Goal: Task Accomplishment & Management: Manage account settings

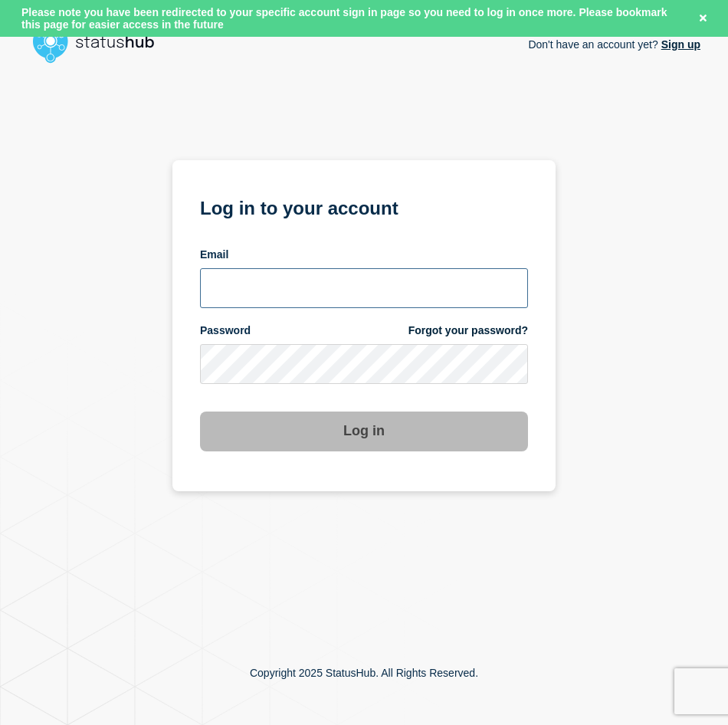
type input "[EMAIL_ADDRESS][PERSON_NAME][DOMAIN_NAME]"
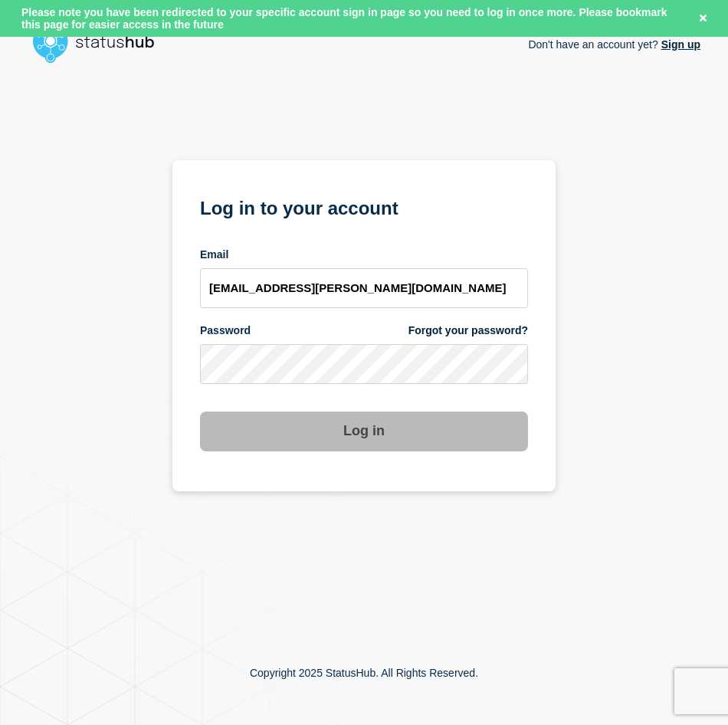
click at [661, 200] on div "Don't have an account yet? Sign up Log in to your account Email [EMAIL_ADDRESS]…" at bounding box center [364, 345] width 673 height 551
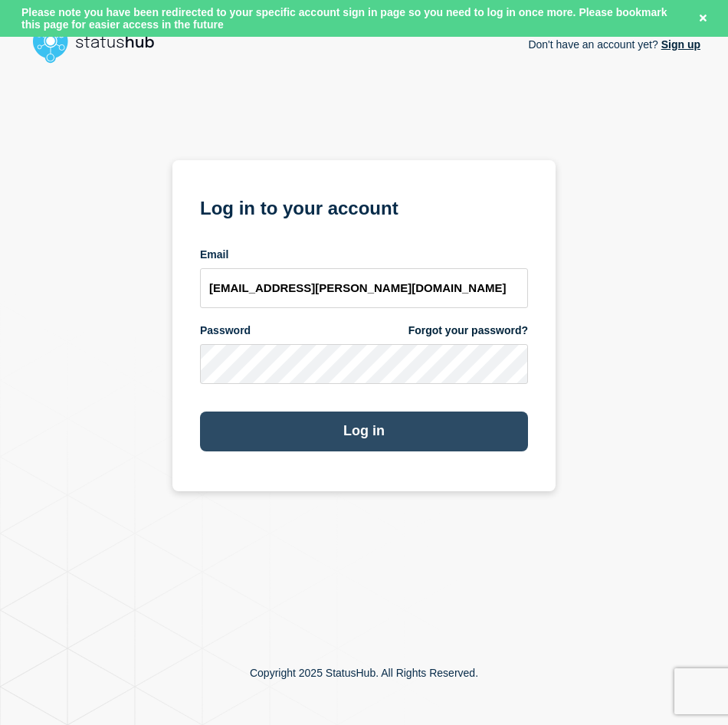
click at [465, 428] on button "Log in" at bounding box center [364, 431] width 328 height 40
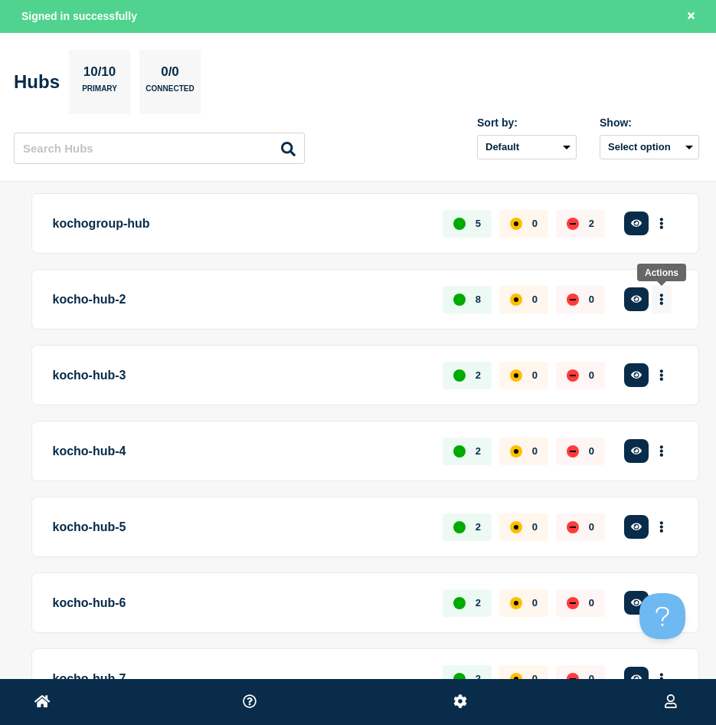
click at [669, 300] on button "More actions" at bounding box center [662, 299] width 20 height 28
click at [358, 295] on p "kocho-hub-2" at bounding box center [239, 299] width 373 height 28
click at [103, 302] on p "kocho-hub-2" at bounding box center [239, 299] width 373 height 28
click at [643, 304] on button "button" at bounding box center [636, 299] width 25 height 24
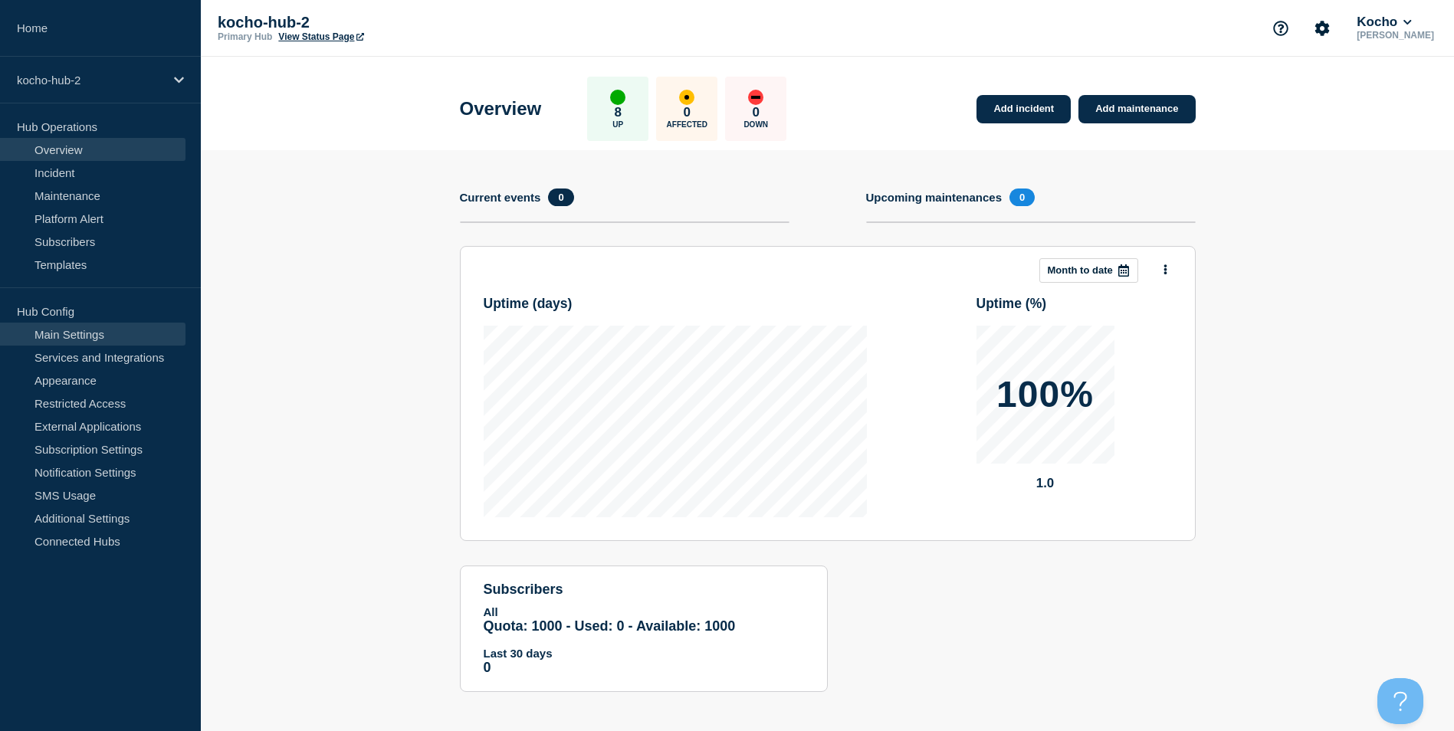
click at [87, 331] on link "Main Settings" at bounding box center [92, 334] width 185 height 23
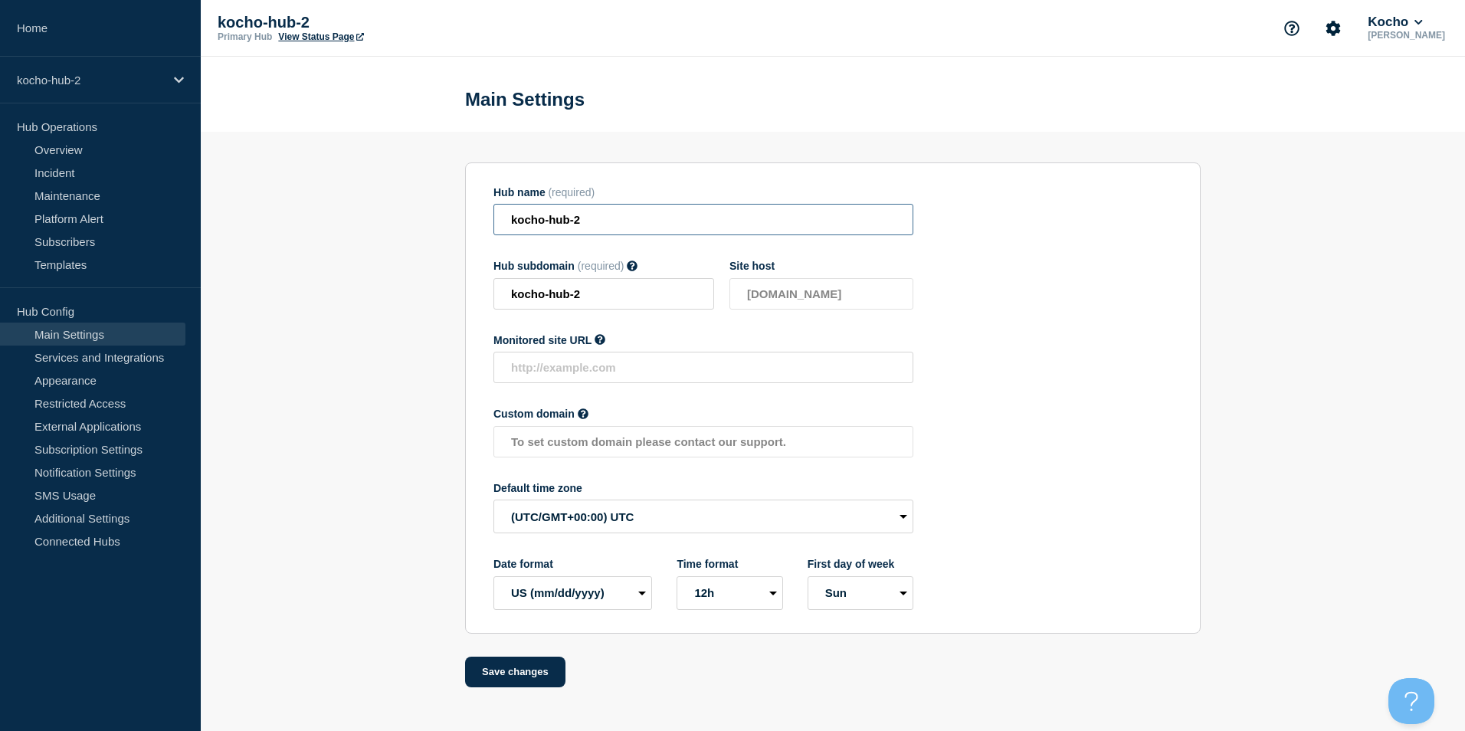
drag, startPoint x: 594, startPoint y: 226, endPoint x: 474, endPoint y: 222, distance: 119.6
click at [474, 222] on section "Hub name (required) kocho-hub-2 Hub subdomain (required) Must contain only ASCI…" at bounding box center [833, 397] width 736 height 471
type input "Lloyds Clinical"
click at [621, 296] on input "kocho-hub-2" at bounding box center [603, 293] width 221 height 31
drag, startPoint x: 623, startPoint y: 302, endPoint x: 480, endPoint y: 306, distance: 143.3
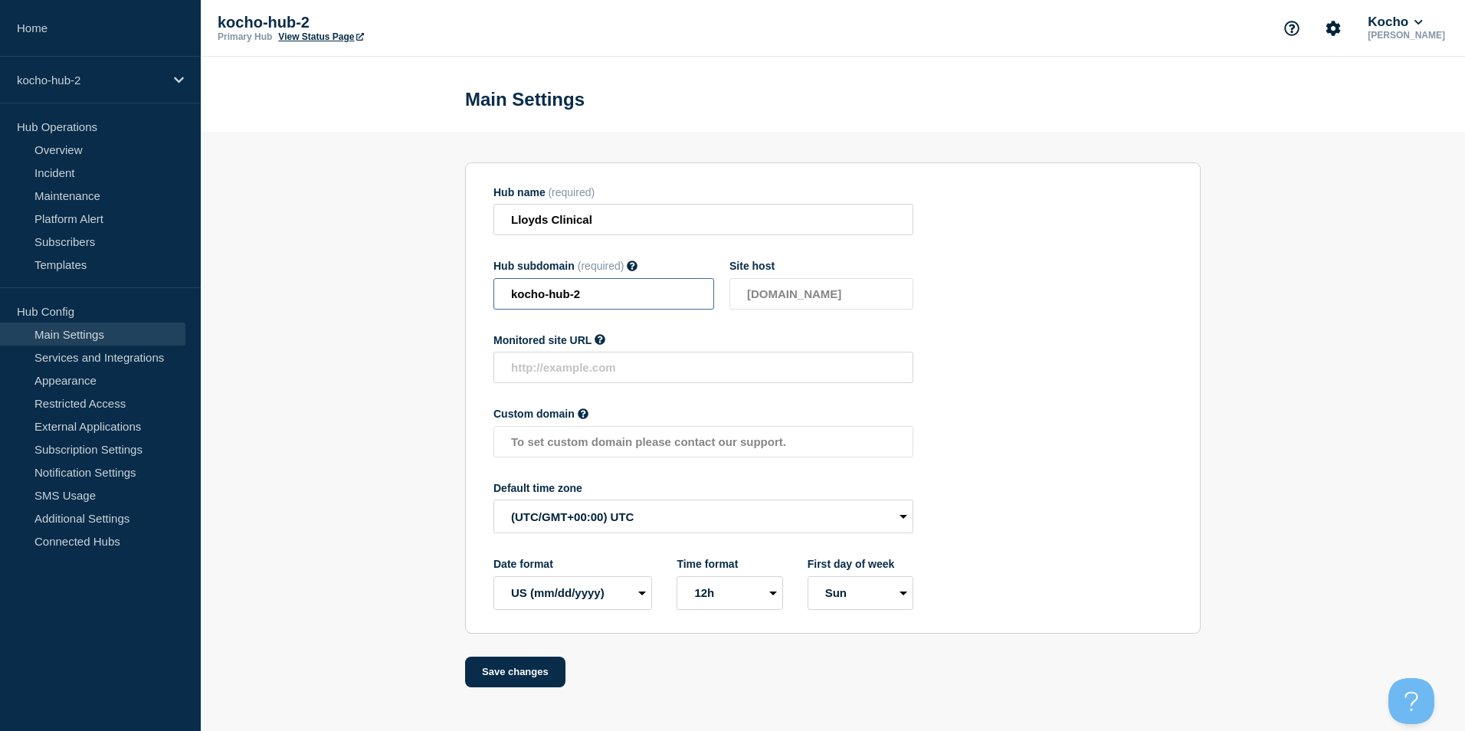
click at [480, 306] on section "Hub name (required) Lloyds Clinical Hub subdomain (required) Must contain only …" at bounding box center [833, 397] width 736 height 471
type input "lloydsclinical"
click at [727, 336] on div "Hub name (required) Lloyds Clinical Hub subdomain (required) Must contain only …" at bounding box center [703, 398] width 420 height 424
click at [727, 304] on section "Hub name (required) Lloyds Clinical Hub subdomain (required) Must contain only …" at bounding box center [833, 397] width 736 height 471
click at [727, 264] on section "Hub name (required) Lloyds Clinical Hub subdomain (required) Must contain only …" at bounding box center [833, 397] width 736 height 471
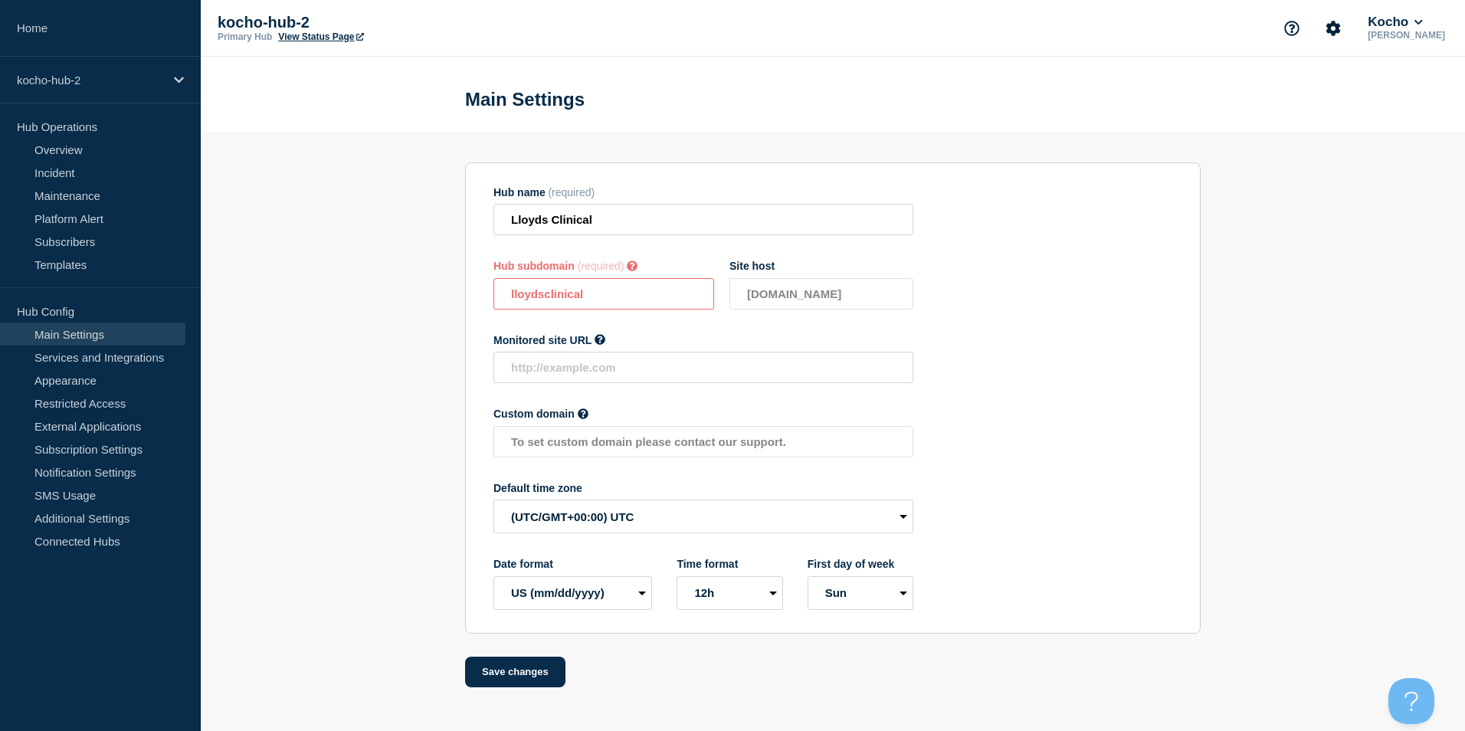
click at [727, 305] on section "Hub name (required) Lloyds Clinical Hub subdomain (required) Must contain only …" at bounding box center [833, 397] width 736 height 471
click at [727, 258] on div "Hub name (required) Lloyds Clinical Hub subdomain (required) Must contain only …" at bounding box center [703, 398] width 420 height 424
click at [603, 378] on input "text" at bounding box center [703, 367] width 420 height 31
click at [651, 401] on div "Hub name (required) Lloyds Clinical Hub subdomain (required) Must contain only …" at bounding box center [703, 398] width 420 height 424
click at [477, 252] on section "Hub name (required) Lloyds Clinical Hub subdomain (required) Must contain only …" at bounding box center [833, 397] width 736 height 471
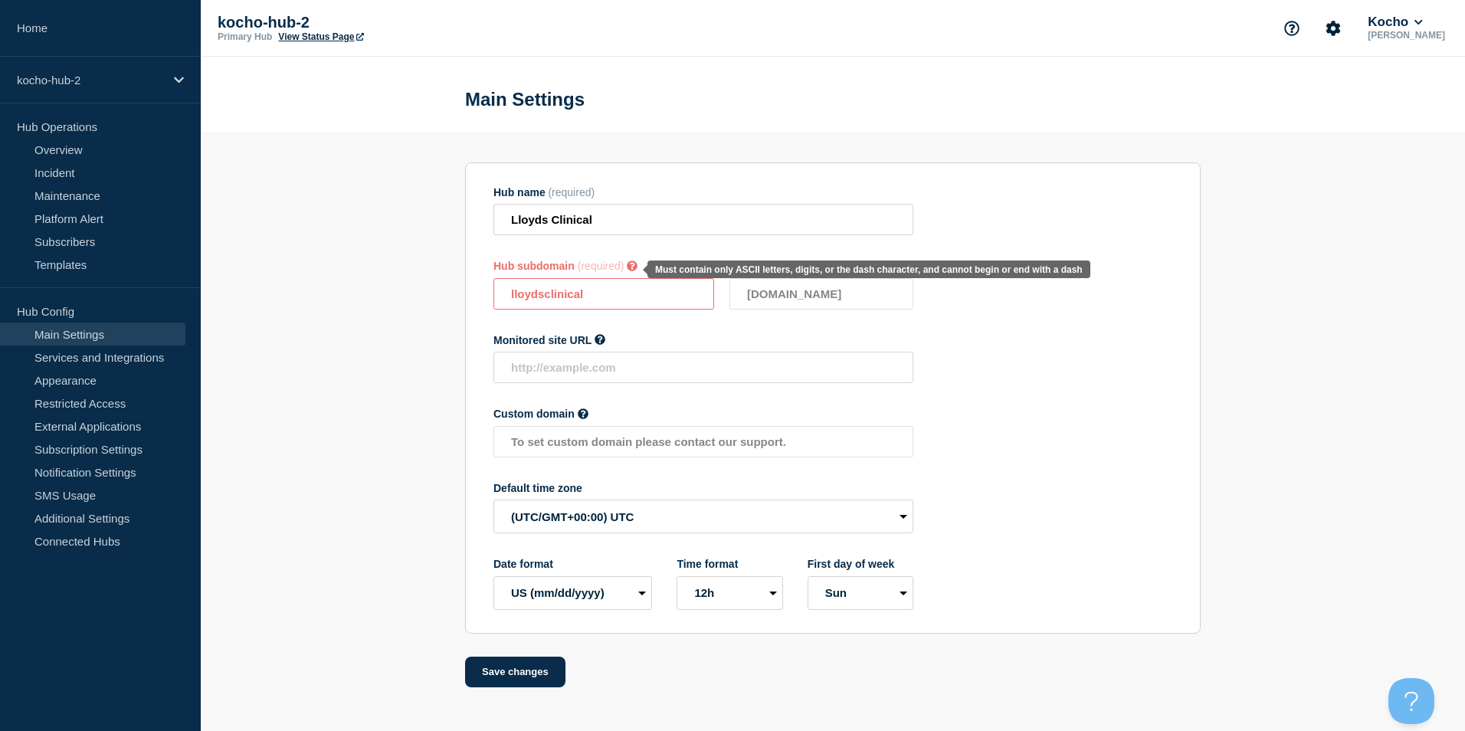
click at [638, 266] on icon at bounding box center [633, 266] width 11 height 11
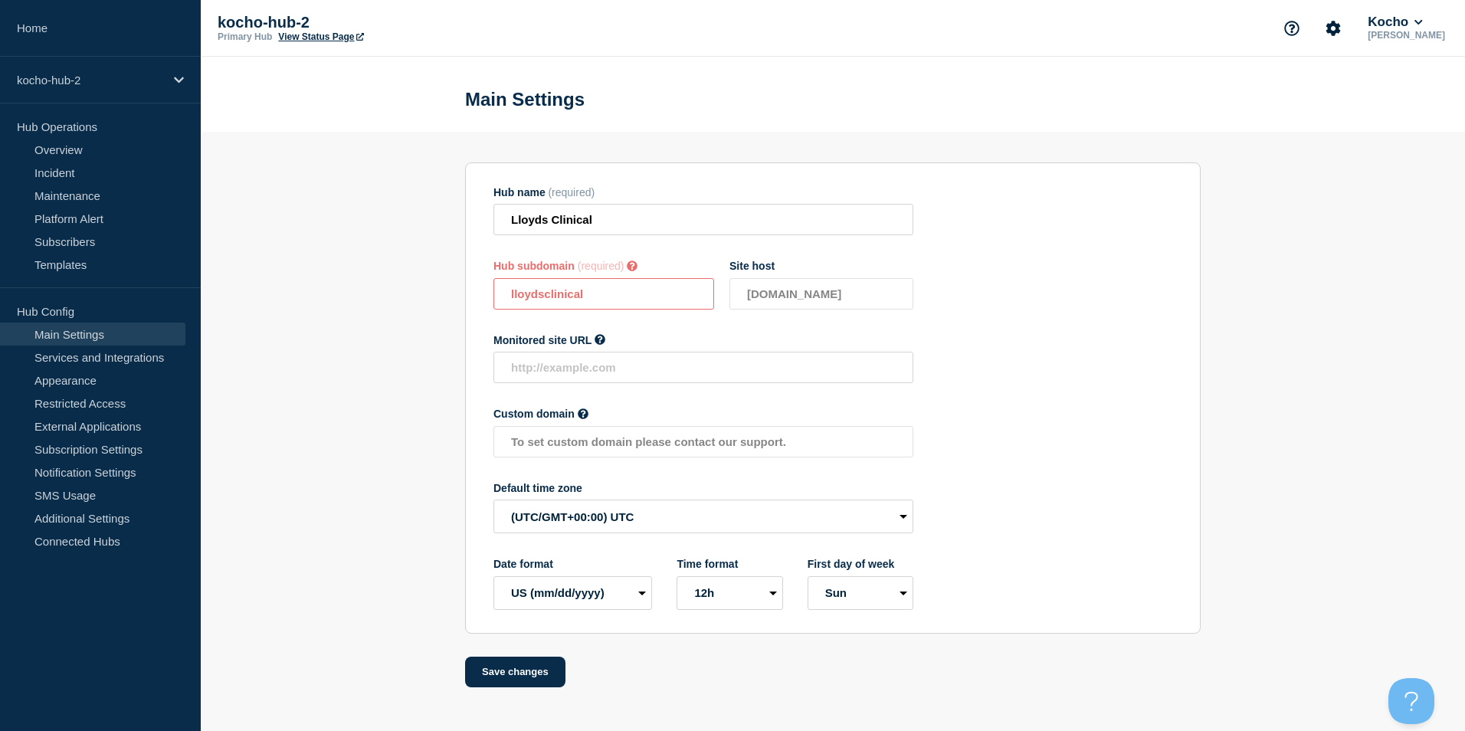
click at [638, 266] on icon at bounding box center [633, 266] width 11 height 11
click at [651, 272] on div "Hub subdomain (required)" at bounding box center [603, 266] width 221 height 12
click at [600, 316] on div "Hub name (required) Lloyds Clinical Hub subdomain (required) Must contain only …" at bounding box center [703, 398] width 420 height 424
drag, startPoint x: 598, startPoint y: 300, endPoint x: 415, endPoint y: 287, distance: 184.4
click at [415, 287] on section "Hub name (required) Lloyds Clinical Hub subdomain (required) Must contain only …" at bounding box center [833, 410] width 1264 height 556
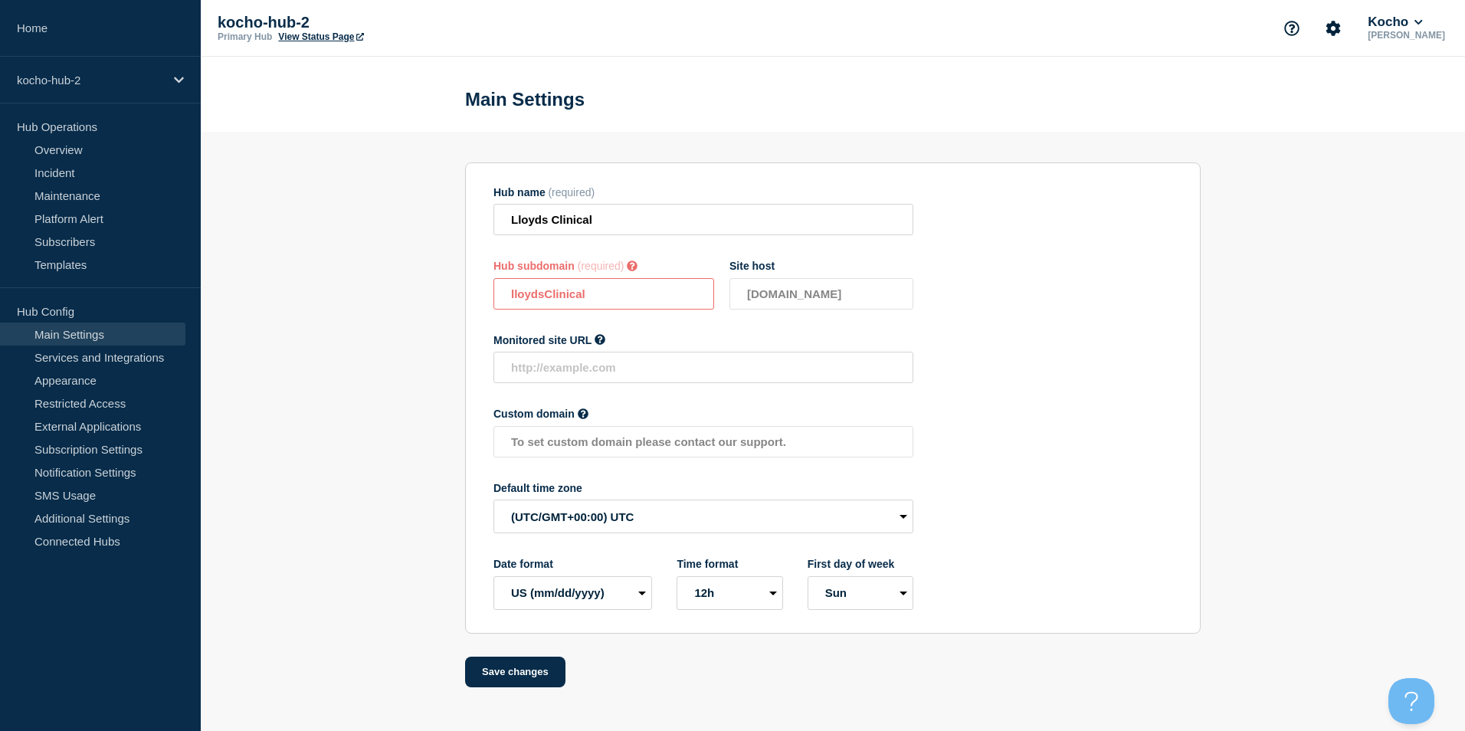
type input "lloydsclinical"
click at [394, 329] on section "Hub name (required) Lloyds Clinical Hub subdomain (required) Must contain only …" at bounding box center [833, 410] width 1264 height 556
click at [630, 593] on select "EU (dd/mm/yyyy) US (mm/dd/yyyy)" at bounding box center [572, 593] width 159 height 34
select select "en"
click at [493, 579] on select "EU (dd/mm/yyyy) US (mm/dd/yyyy)" at bounding box center [572, 593] width 159 height 34
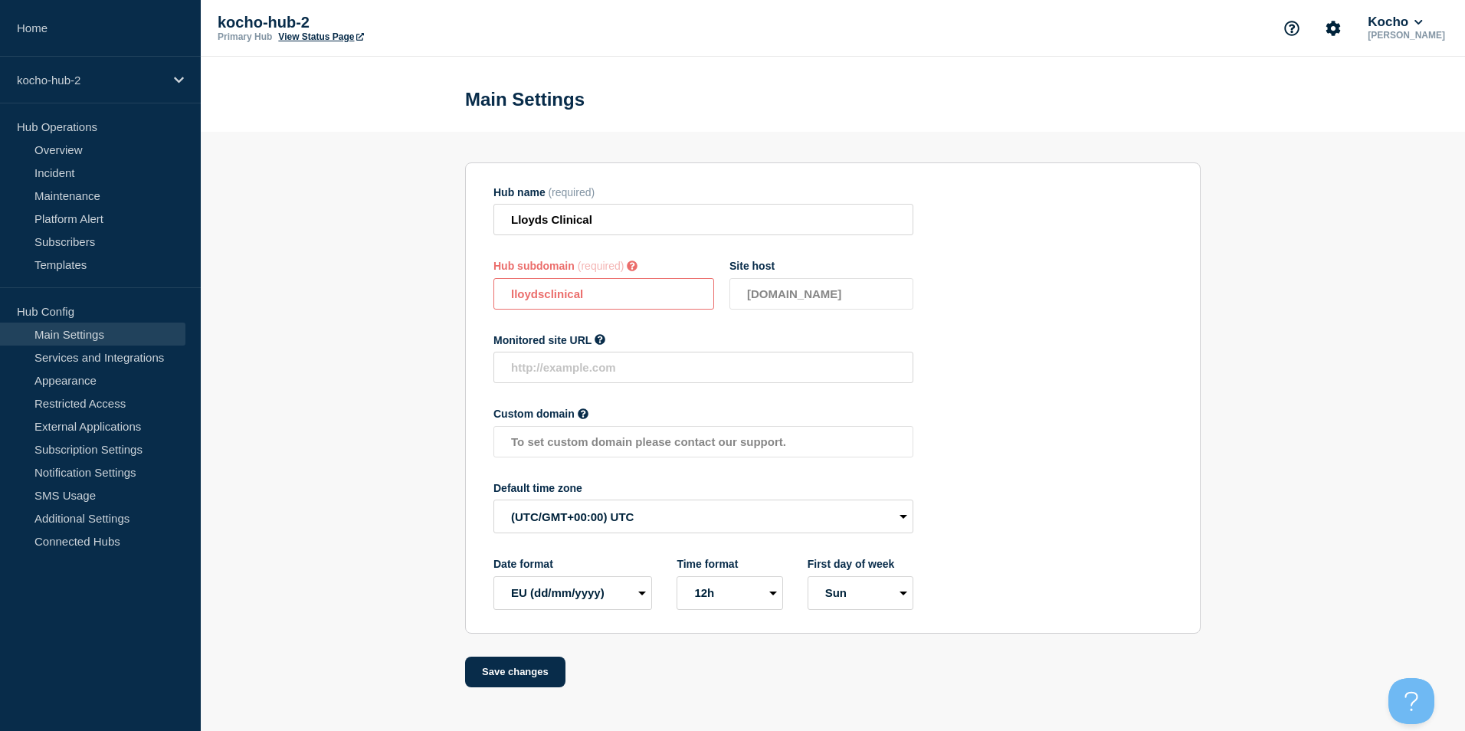
click at [727, 539] on section "Hub name (required) Lloyds Clinical Hub subdomain (required) Must contain only …" at bounding box center [833, 397] width 736 height 471
click at [727, 607] on select "12h 24h" at bounding box center [730, 593] width 106 height 34
select select "24h"
click at [677, 579] on select "12h 24h" at bounding box center [730, 593] width 106 height 34
click at [727, 592] on select "Mon Sun" at bounding box center [861, 593] width 106 height 34
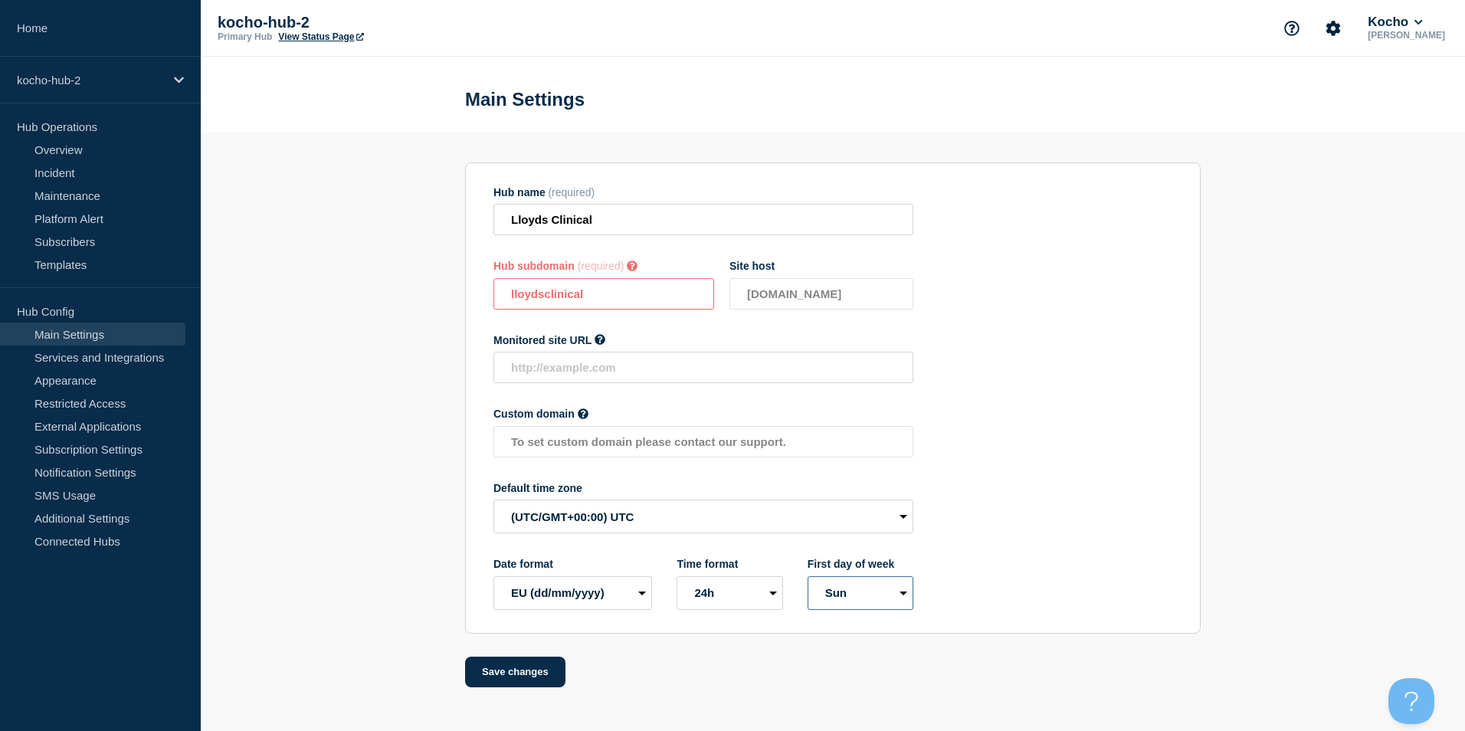
select select "true"
click at [727, 579] on select "Mon Sun" at bounding box center [861, 593] width 106 height 34
click at [493, 667] on button "Save changes" at bounding box center [515, 672] width 100 height 31
click at [145, 350] on link "Services and Integrations" at bounding box center [92, 357] width 185 height 23
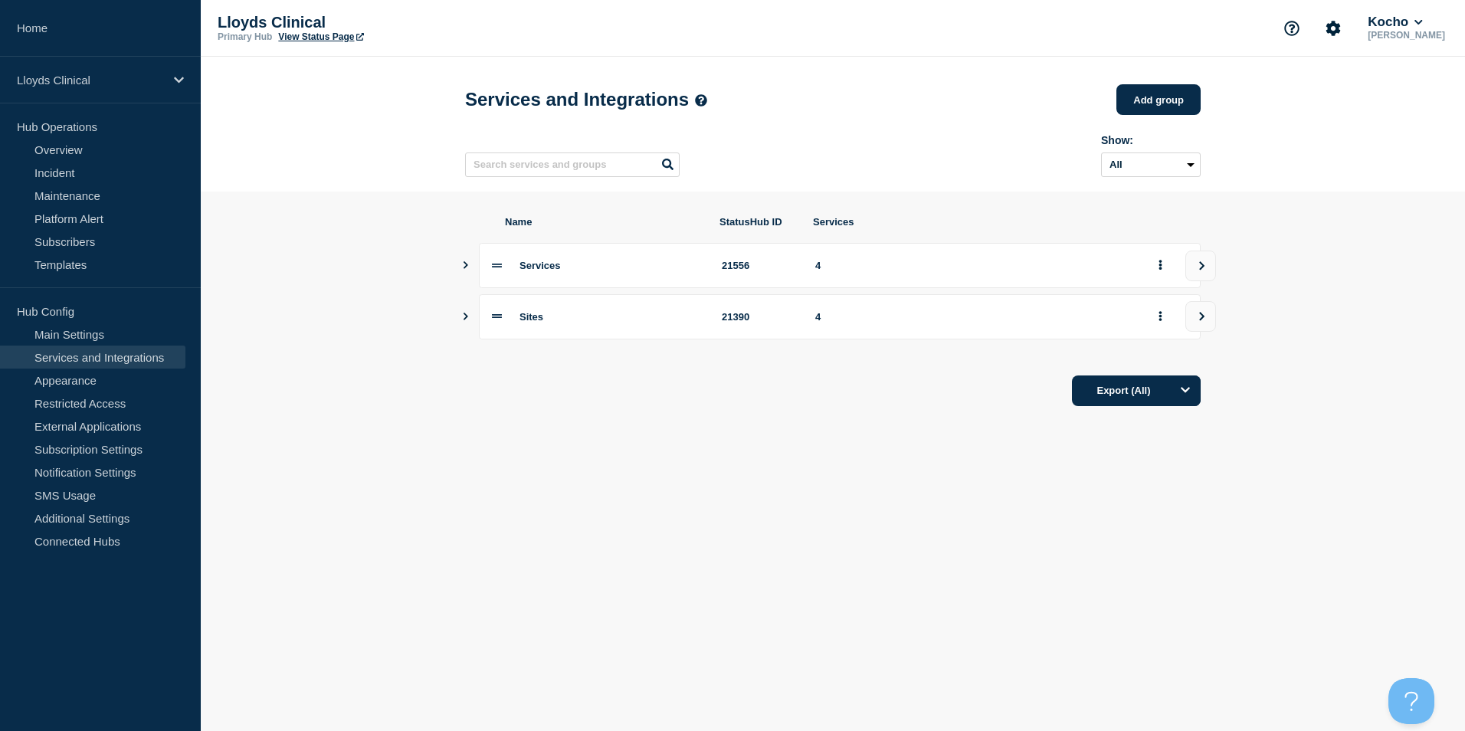
click at [473, 269] on div "Services 21556 4" at bounding box center [833, 265] width 736 height 45
click at [470, 269] on icon "Show services" at bounding box center [465, 265] width 10 height 8
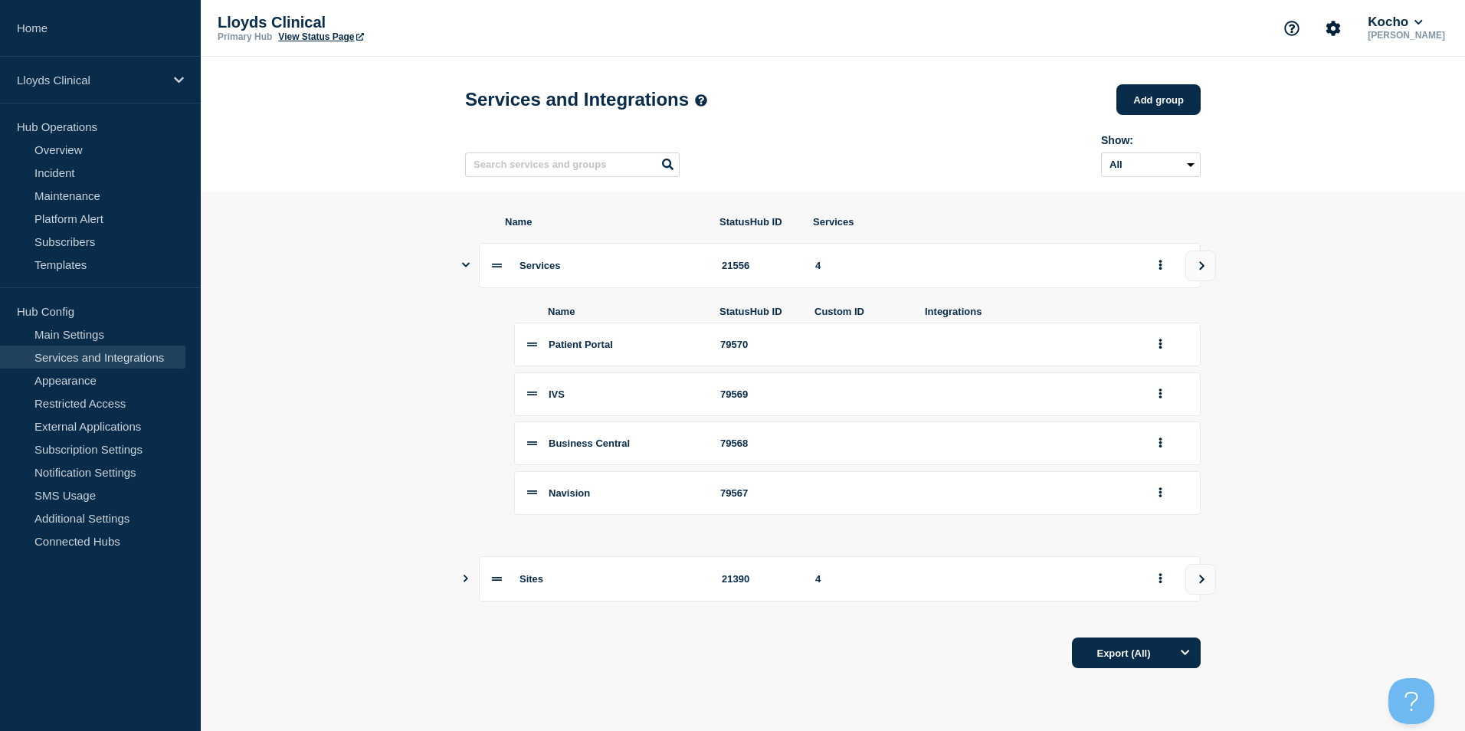
click at [462, 582] on icon "Show services" at bounding box center [465, 579] width 10 height 8
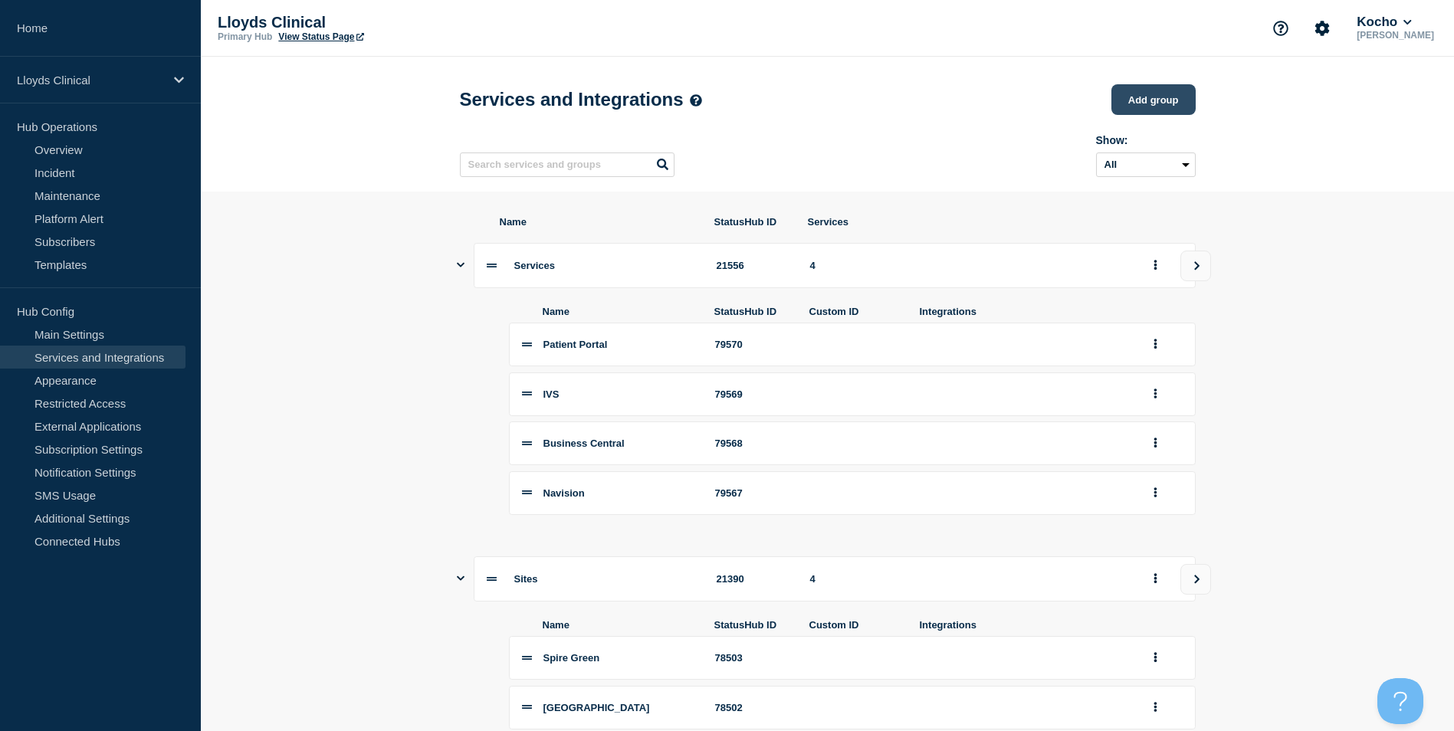
click at [727, 100] on button "Add group" at bounding box center [1153, 99] width 84 height 31
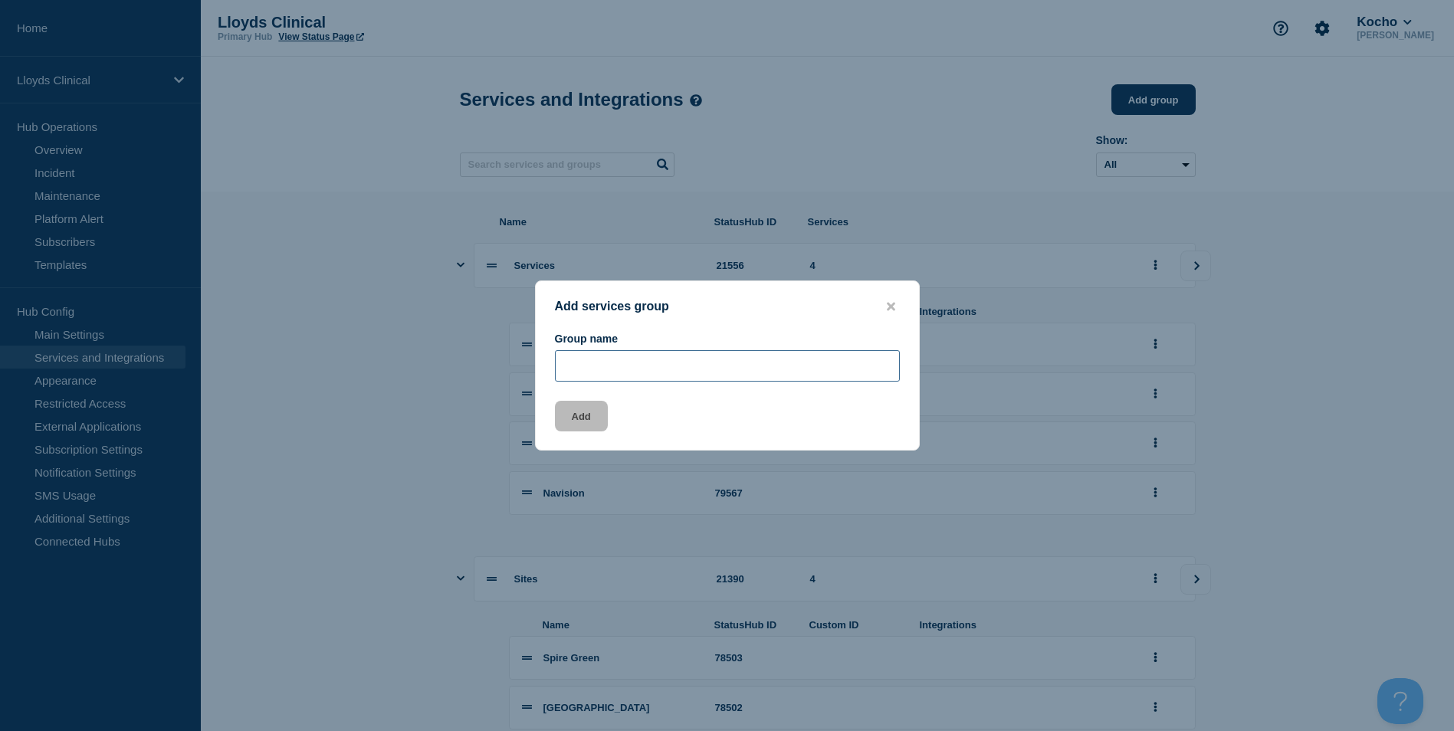
click at [613, 364] on input "Group name" at bounding box center [727, 365] width 345 height 31
type input "Call centres"
click at [592, 420] on button "Add" at bounding box center [581, 416] width 53 height 31
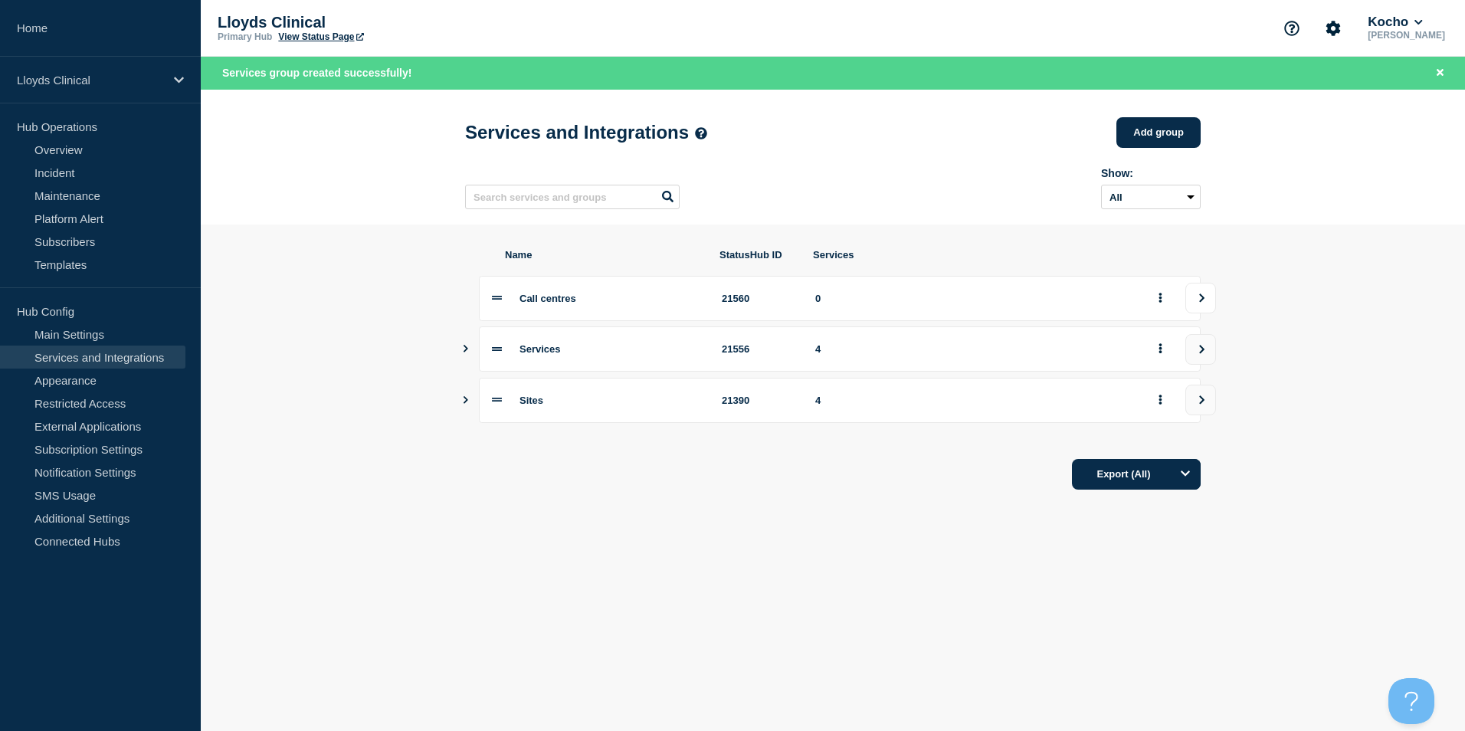
click at [727, 297] on button "view group" at bounding box center [1200, 298] width 31 height 31
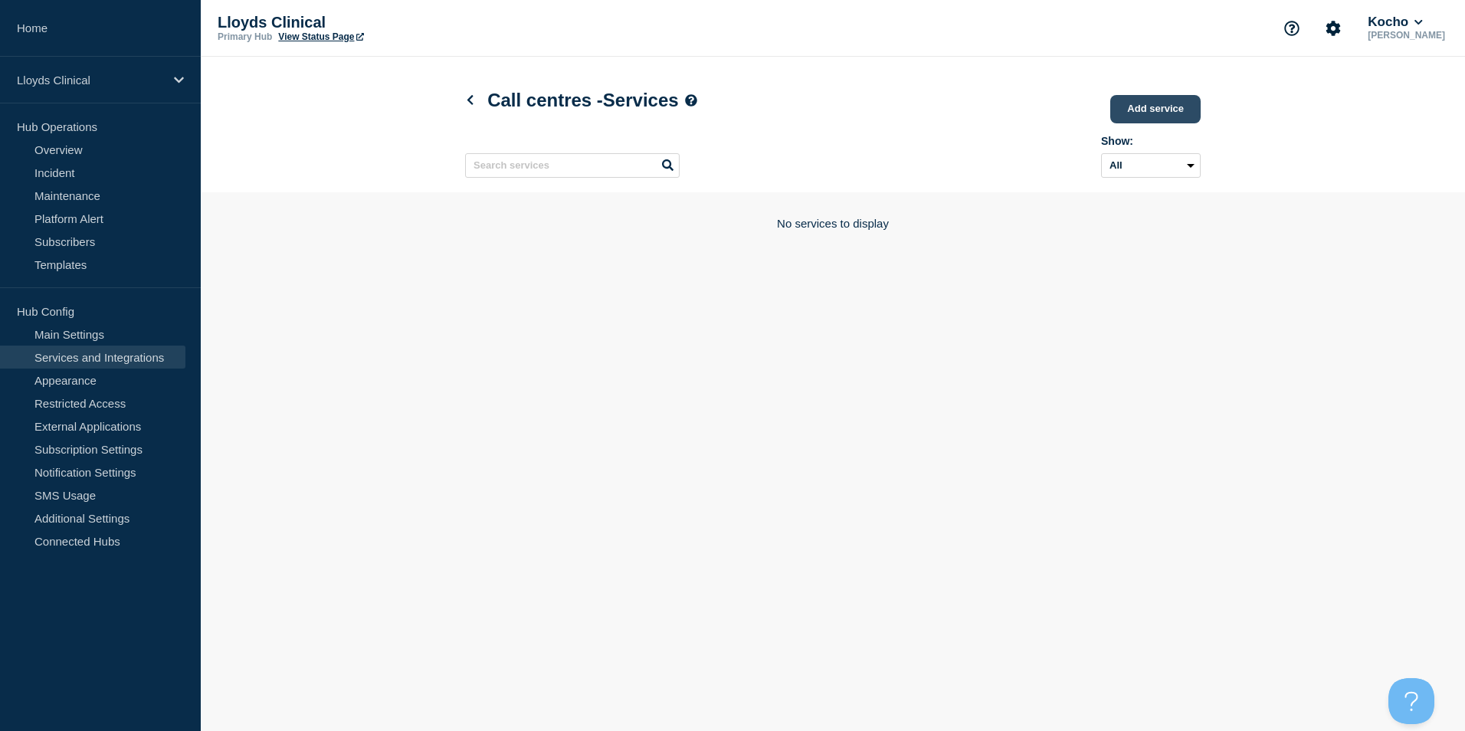
click at [727, 100] on link "Add service" at bounding box center [1155, 109] width 90 height 28
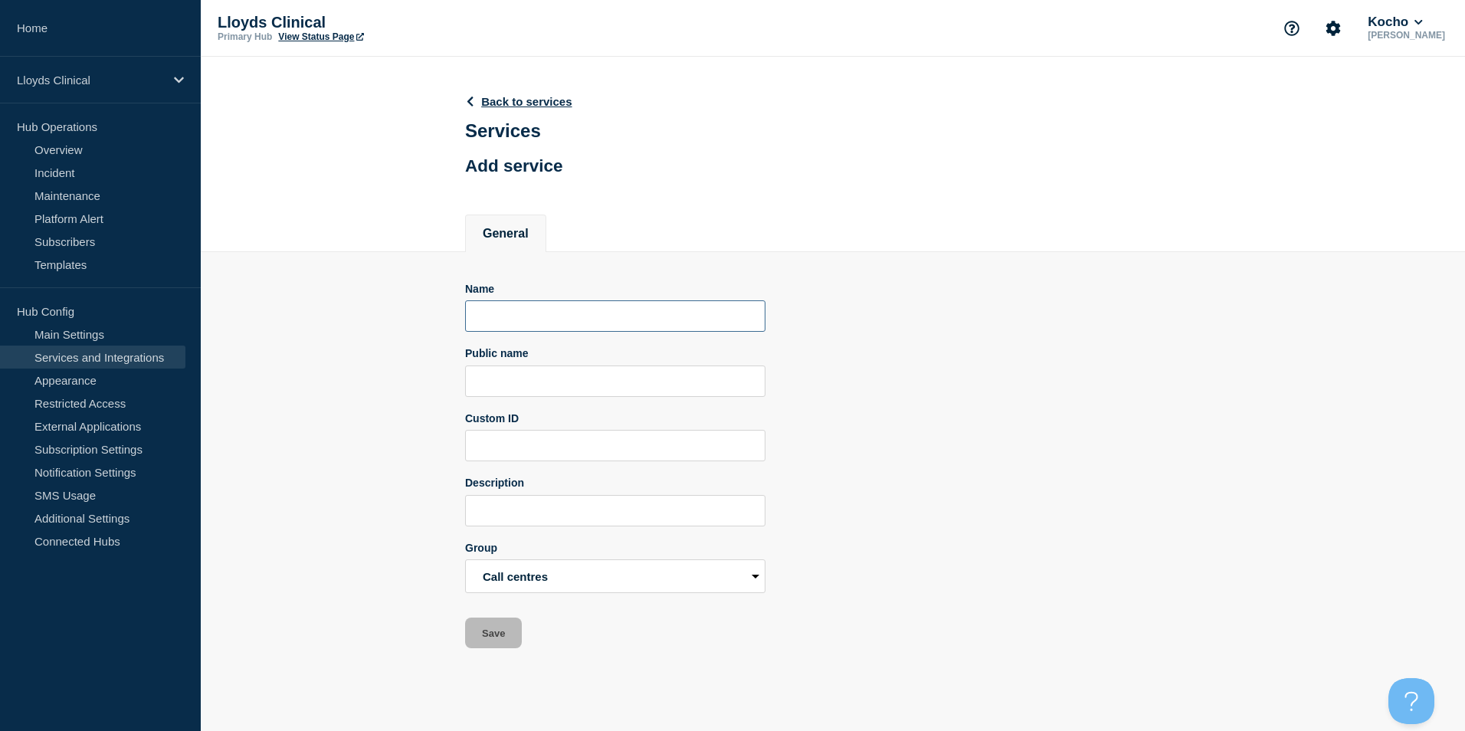
click at [530, 321] on input "Name" at bounding box center [615, 315] width 300 height 31
type input "S"
type input "Schimitar Park"
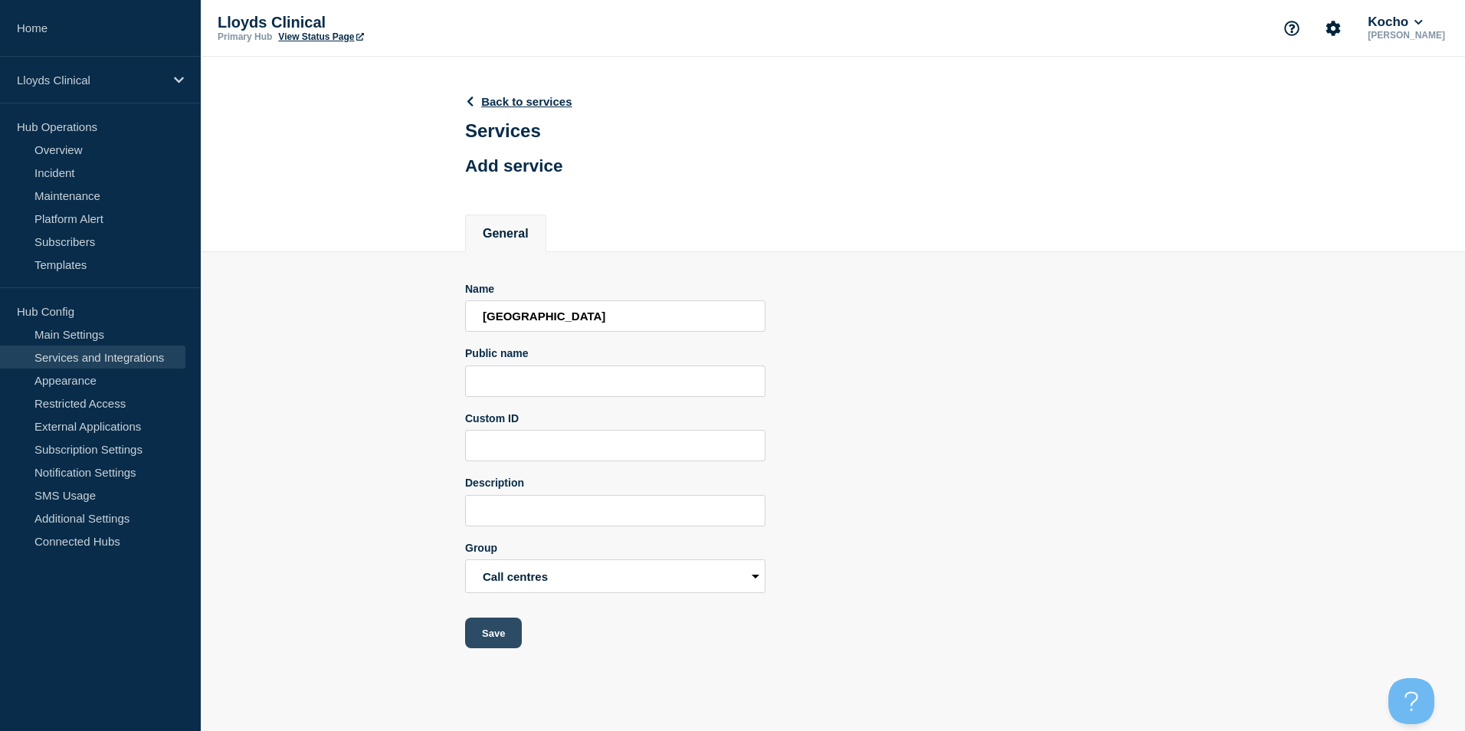
click at [498, 641] on button "Save" at bounding box center [493, 633] width 57 height 31
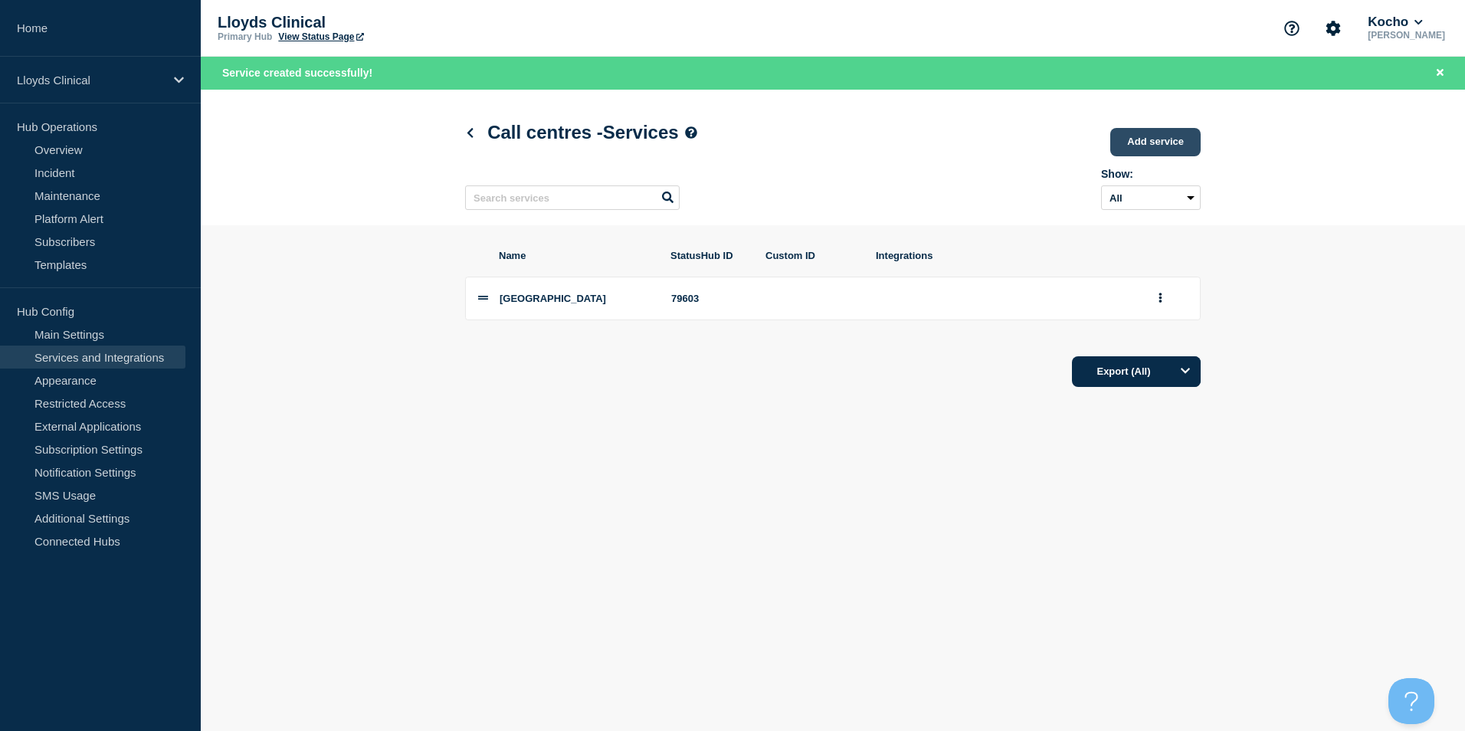
click at [727, 145] on link "Add service" at bounding box center [1155, 142] width 90 height 28
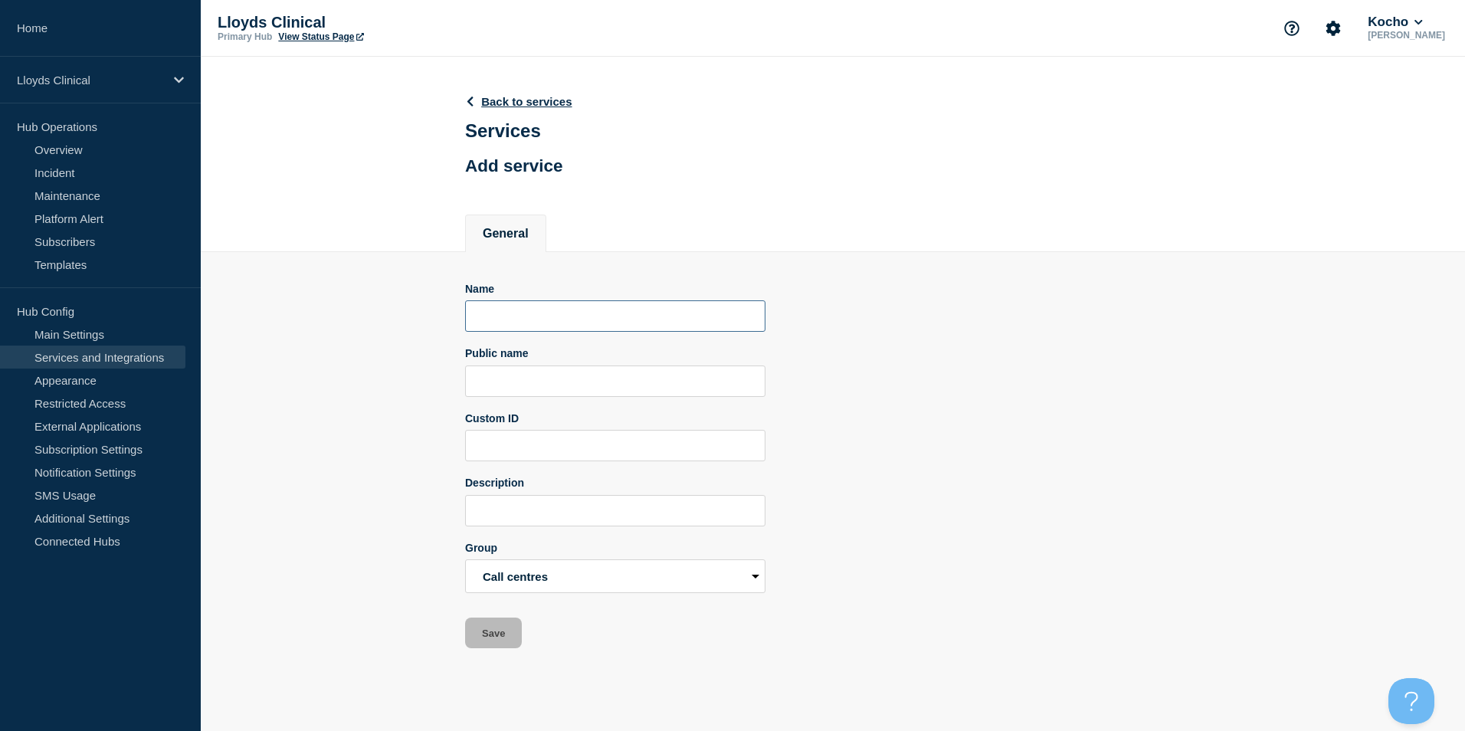
click at [510, 313] on input "Name" at bounding box center [615, 315] width 300 height 31
type input "S"
type input "Spire Green"
click at [499, 636] on button "Save" at bounding box center [493, 633] width 57 height 31
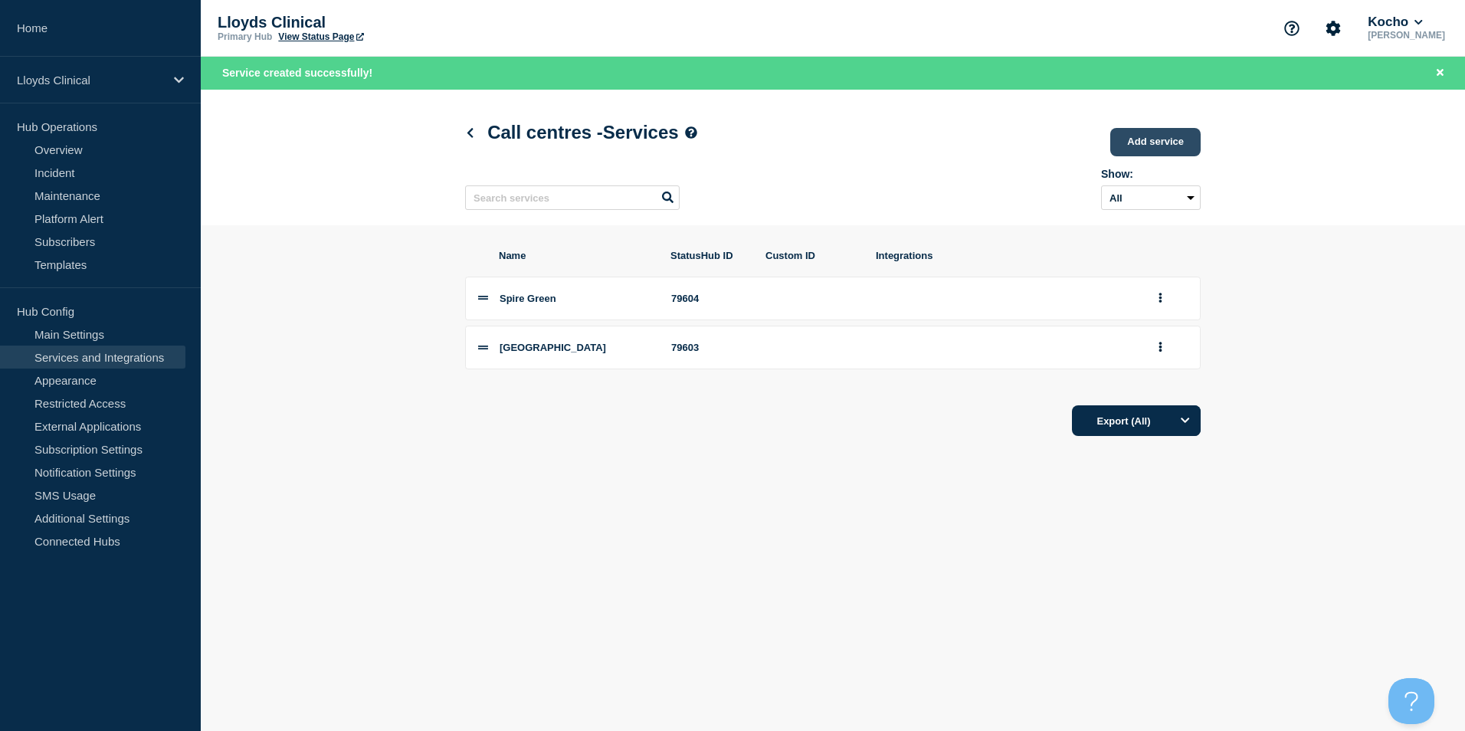
click at [727, 136] on link "Add service" at bounding box center [1155, 142] width 90 height 28
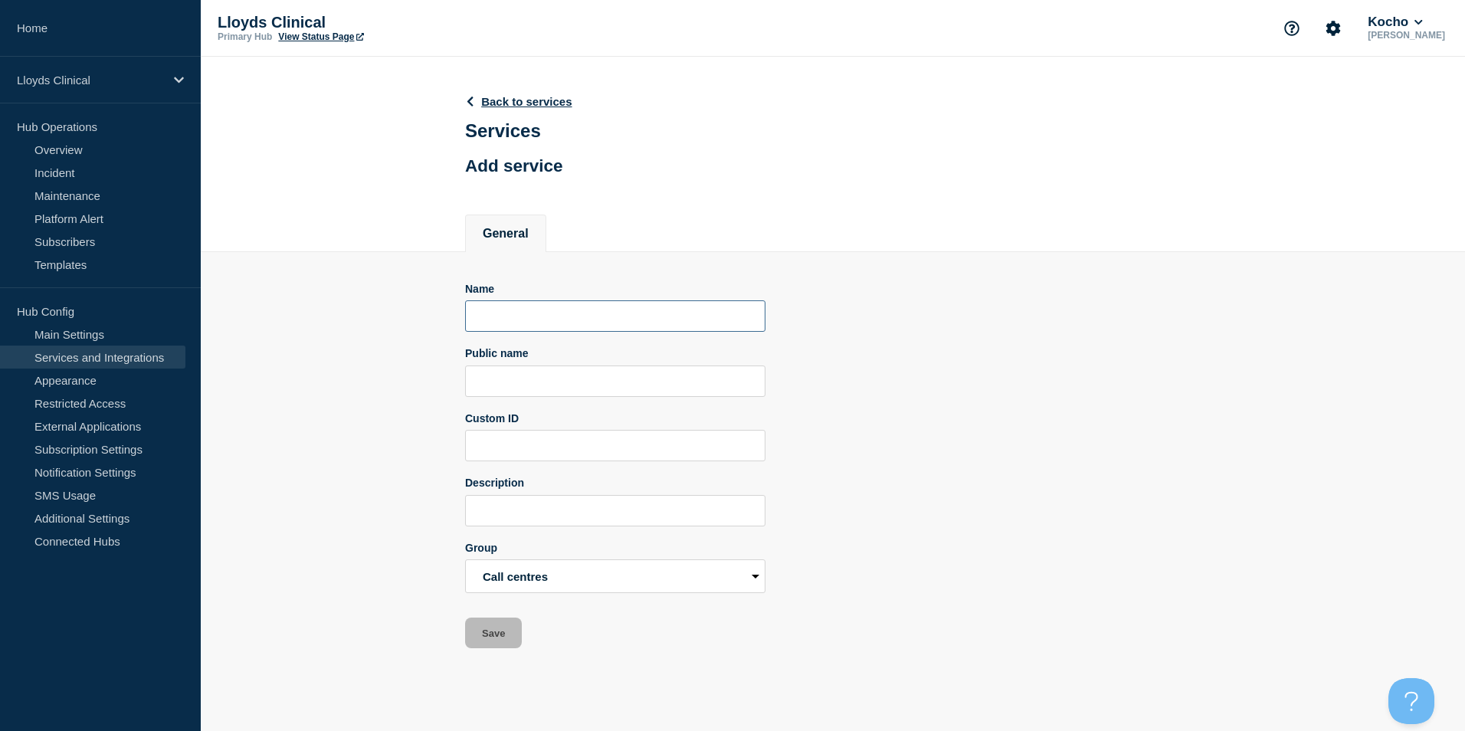
click at [578, 331] on input "Name" at bounding box center [615, 315] width 300 height 31
type input "Glasgow"
click at [503, 631] on button "Save" at bounding box center [493, 633] width 57 height 31
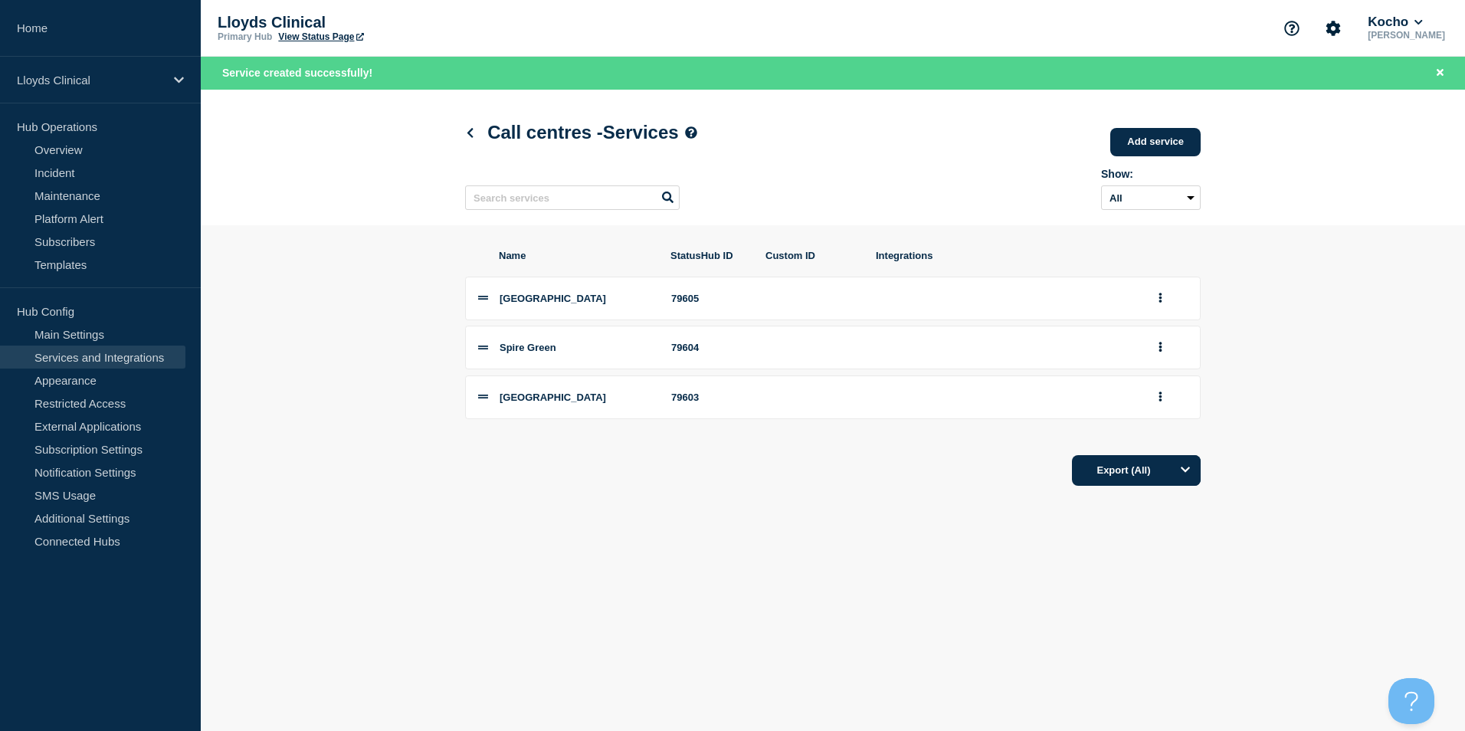
click at [460, 129] on div "Call centres - Services Add service Here you can create & manage services that …" at bounding box center [833, 158] width 770 height 136
click at [462, 132] on div "Call centres - Services Add service Here you can create & manage services that …" at bounding box center [833, 158] width 770 height 136
click at [464, 134] on div "Call centres - Services Add service Here you can create & manage services that …" at bounding box center [833, 158] width 770 height 136
click at [469, 133] on icon at bounding box center [470, 133] width 6 height 10
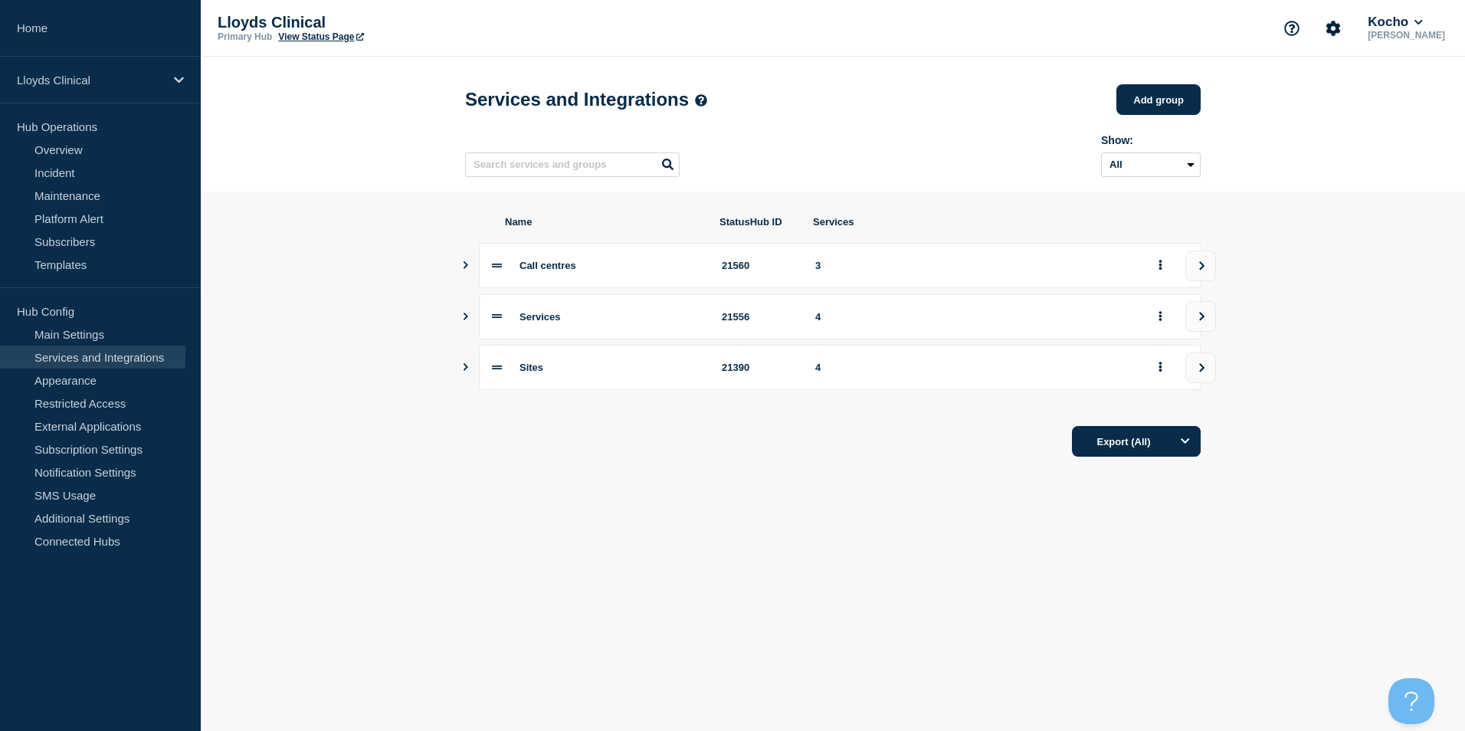
click at [467, 371] on icon "Show services" at bounding box center [465, 367] width 10 height 8
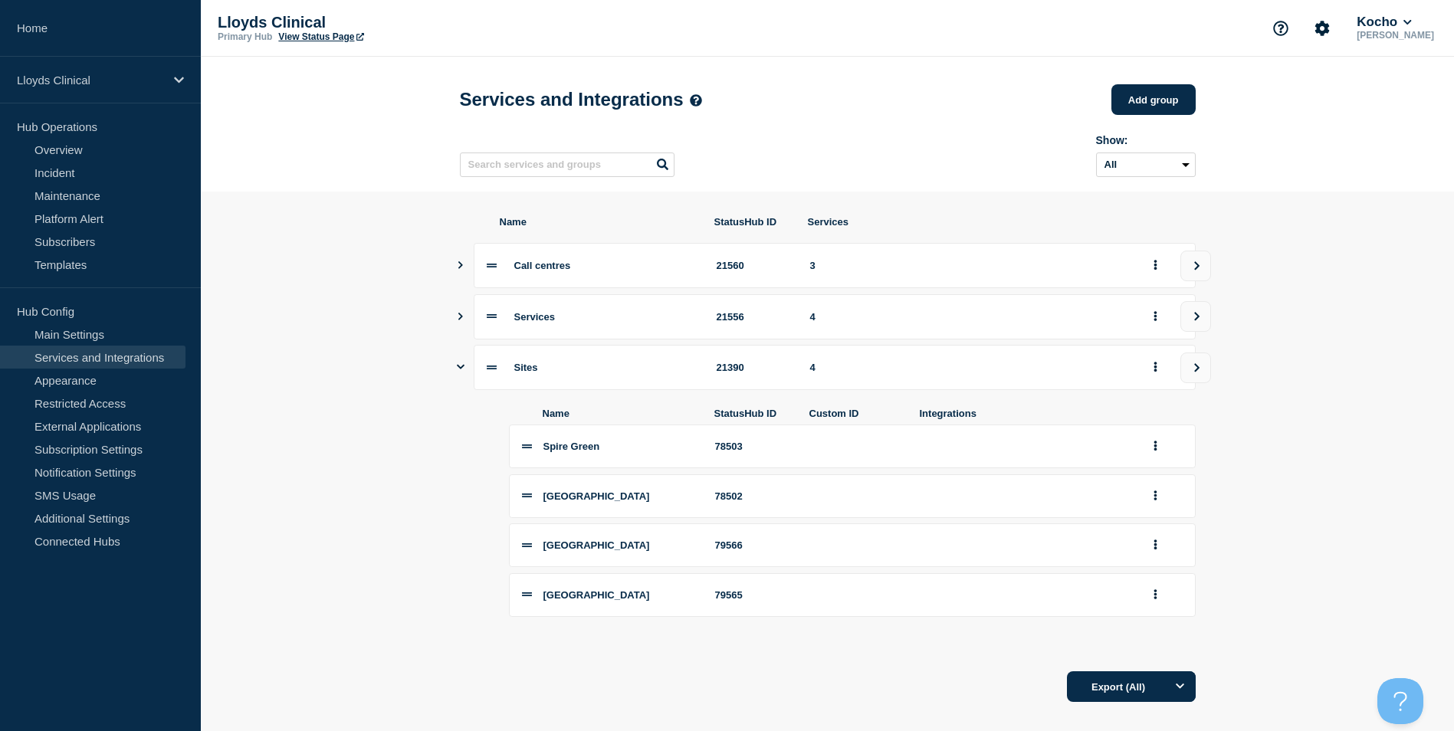
click at [460, 372] on icon "Show services" at bounding box center [461, 367] width 8 height 10
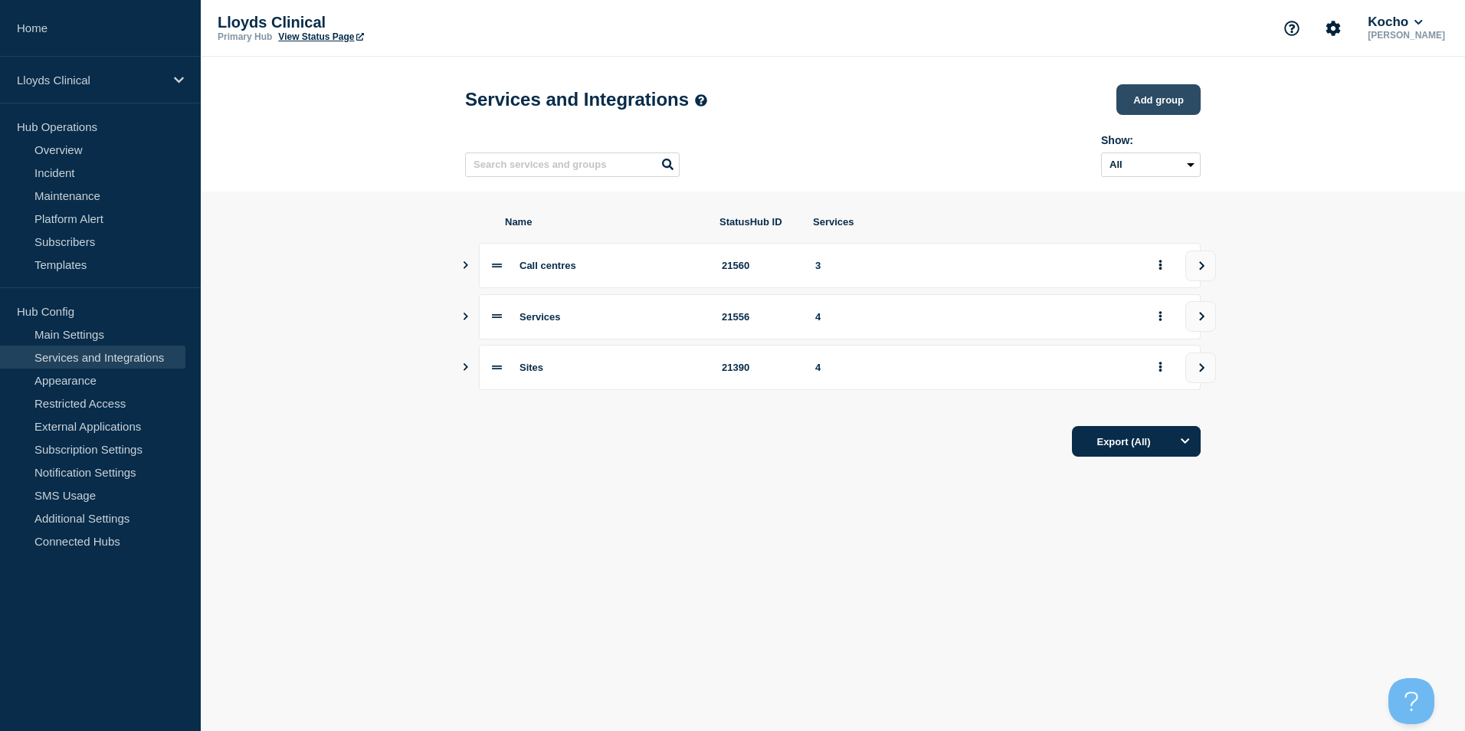
click at [727, 92] on button "Add group" at bounding box center [1158, 99] width 84 height 31
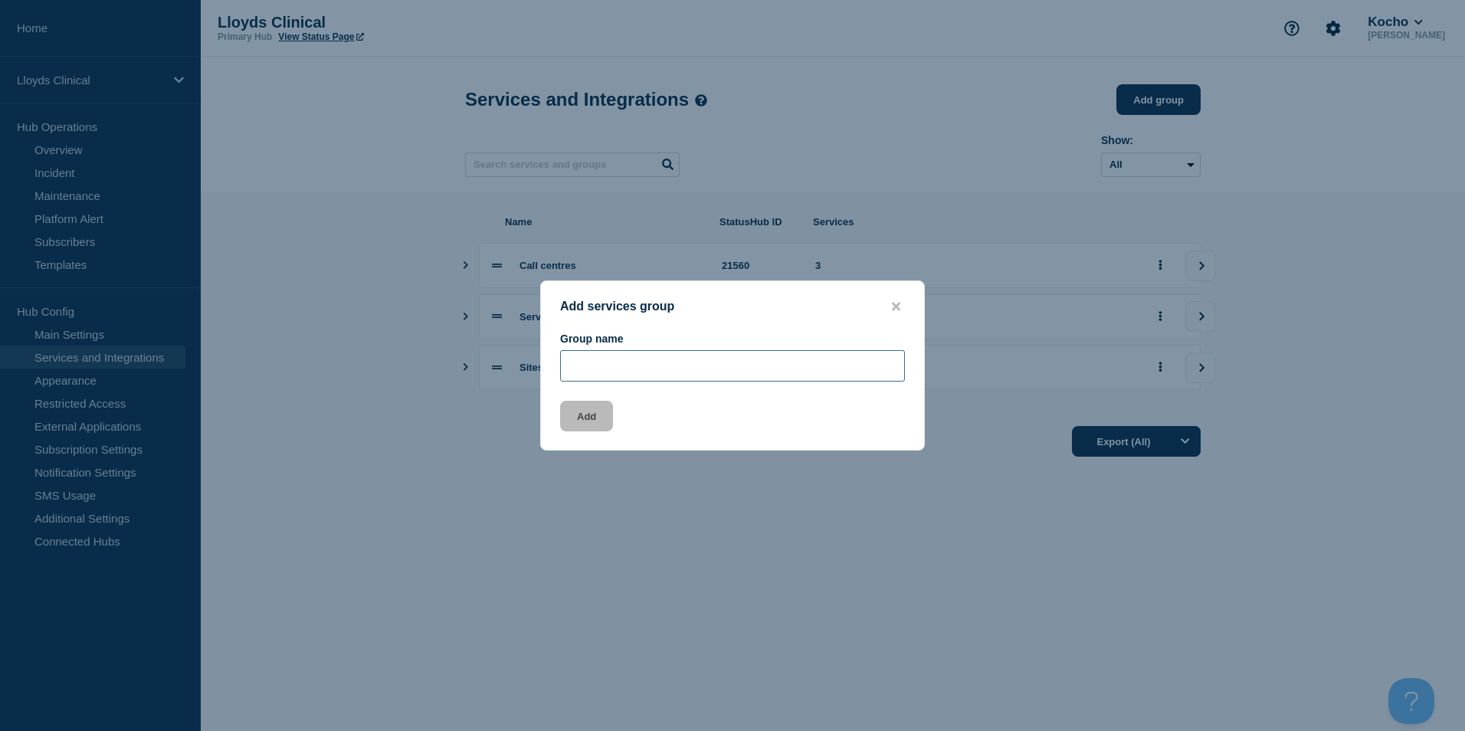
click at [588, 380] on input "Group name" at bounding box center [732, 365] width 345 height 31
drag, startPoint x: 658, startPoint y: 365, endPoint x: 630, endPoint y: 369, distance: 28.7
click at [630, 369] on input "Warehousing" at bounding box center [732, 365] width 345 height 31
click at [647, 369] on input "Warehousing" at bounding box center [732, 365] width 345 height 31
drag, startPoint x: 660, startPoint y: 367, endPoint x: 576, endPoint y: 369, distance: 84.3
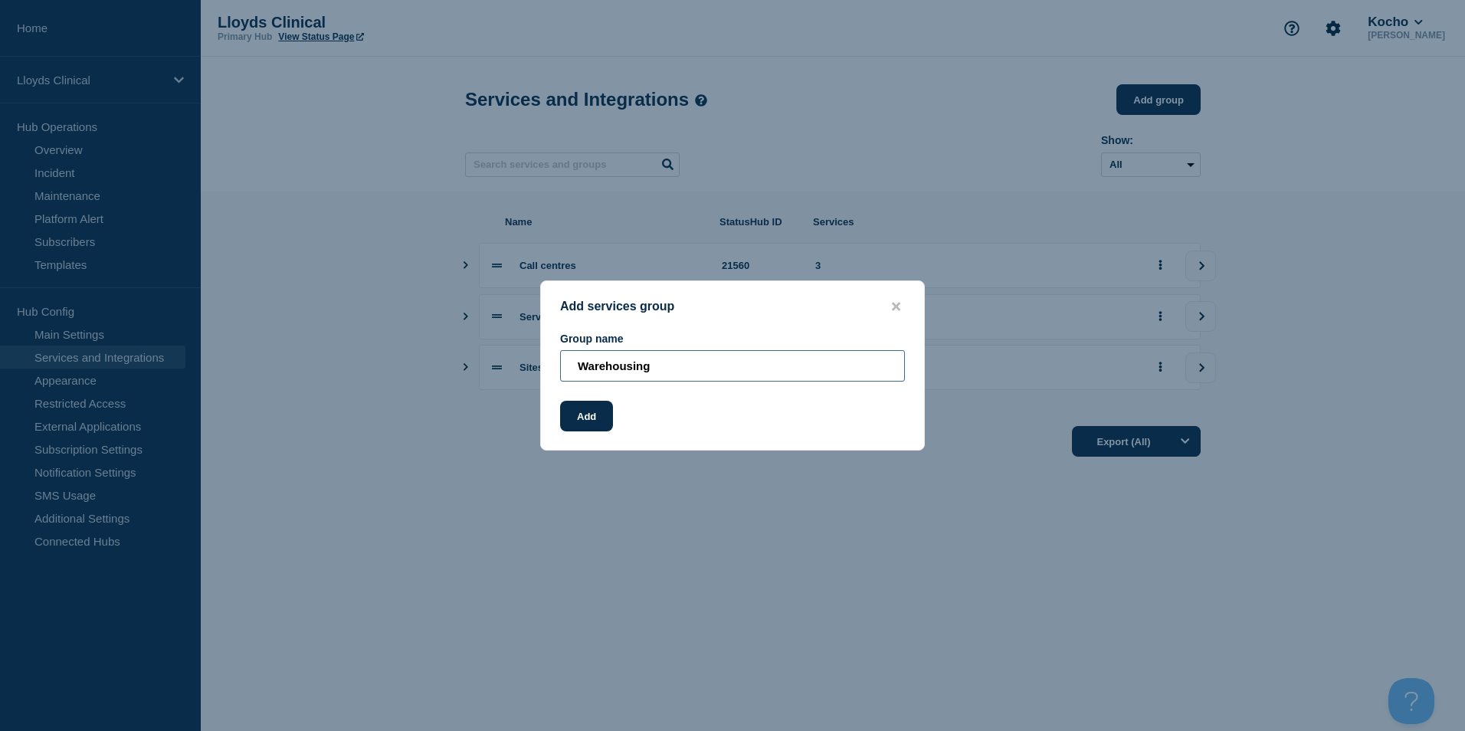
click at [576, 369] on input "Warehousing" at bounding box center [732, 365] width 345 height 31
type input "Warehouse"
click at [578, 417] on button "Add" at bounding box center [586, 416] width 53 height 31
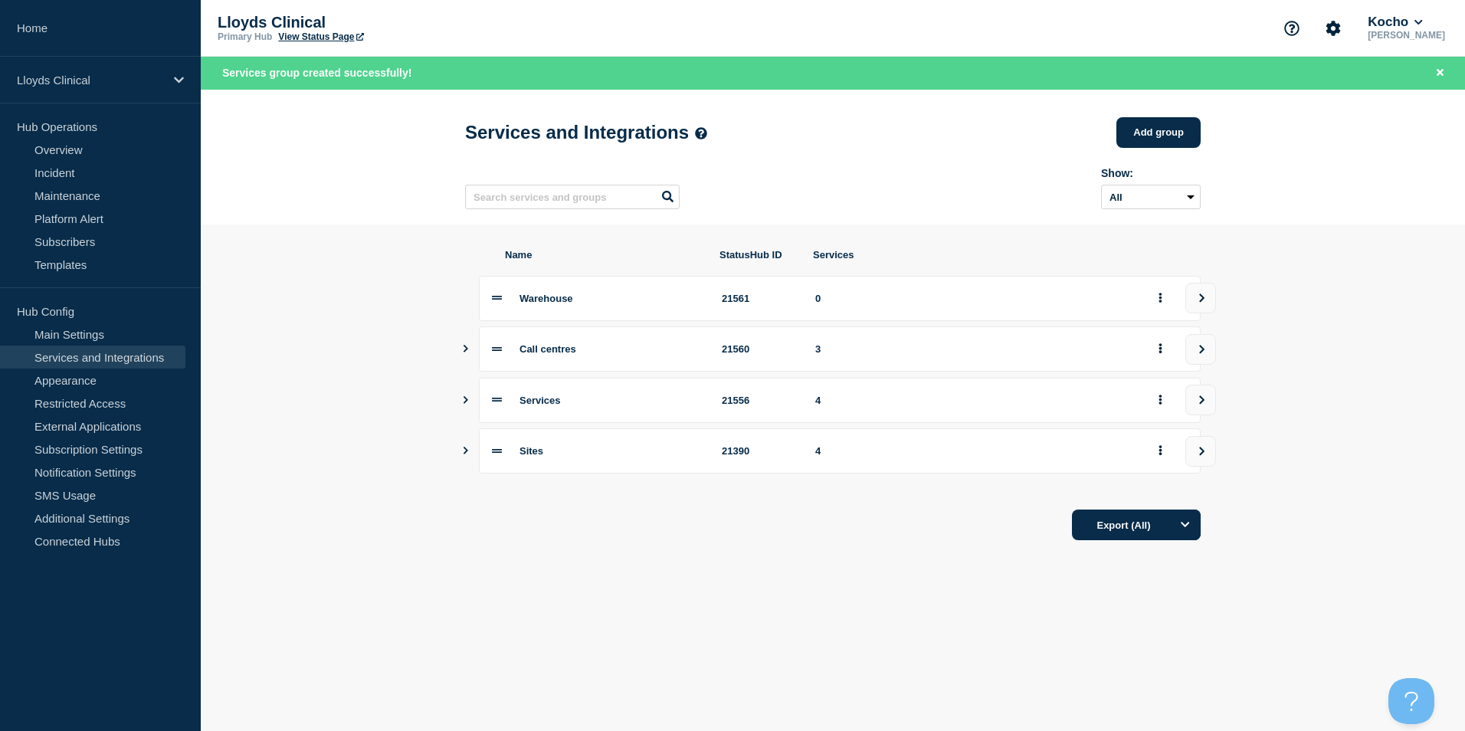
click at [499, 300] on icon at bounding box center [497, 298] width 10 height 10
click at [727, 300] on icon "view group" at bounding box center [1202, 297] width 10 height 9
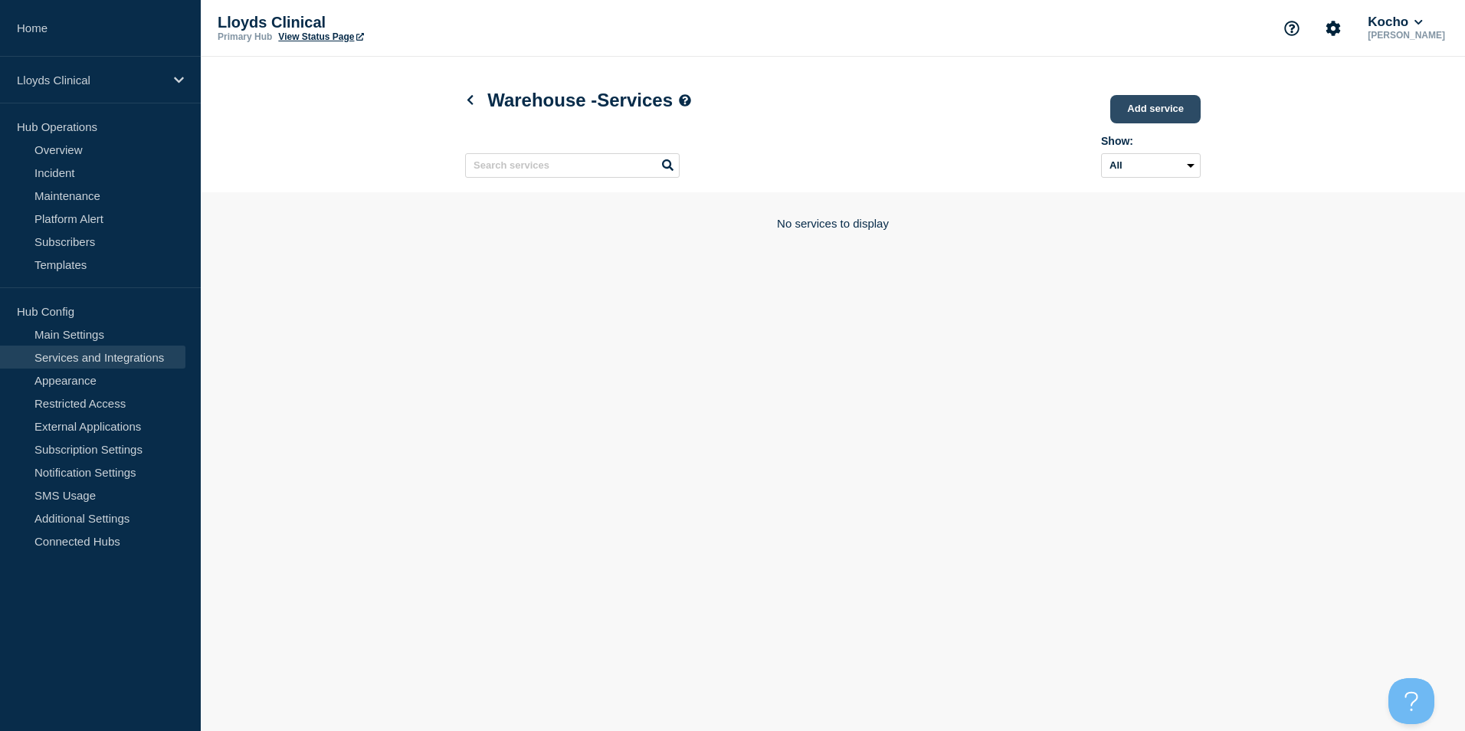
click at [727, 100] on link "Add service" at bounding box center [1155, 109] width 90 height 28
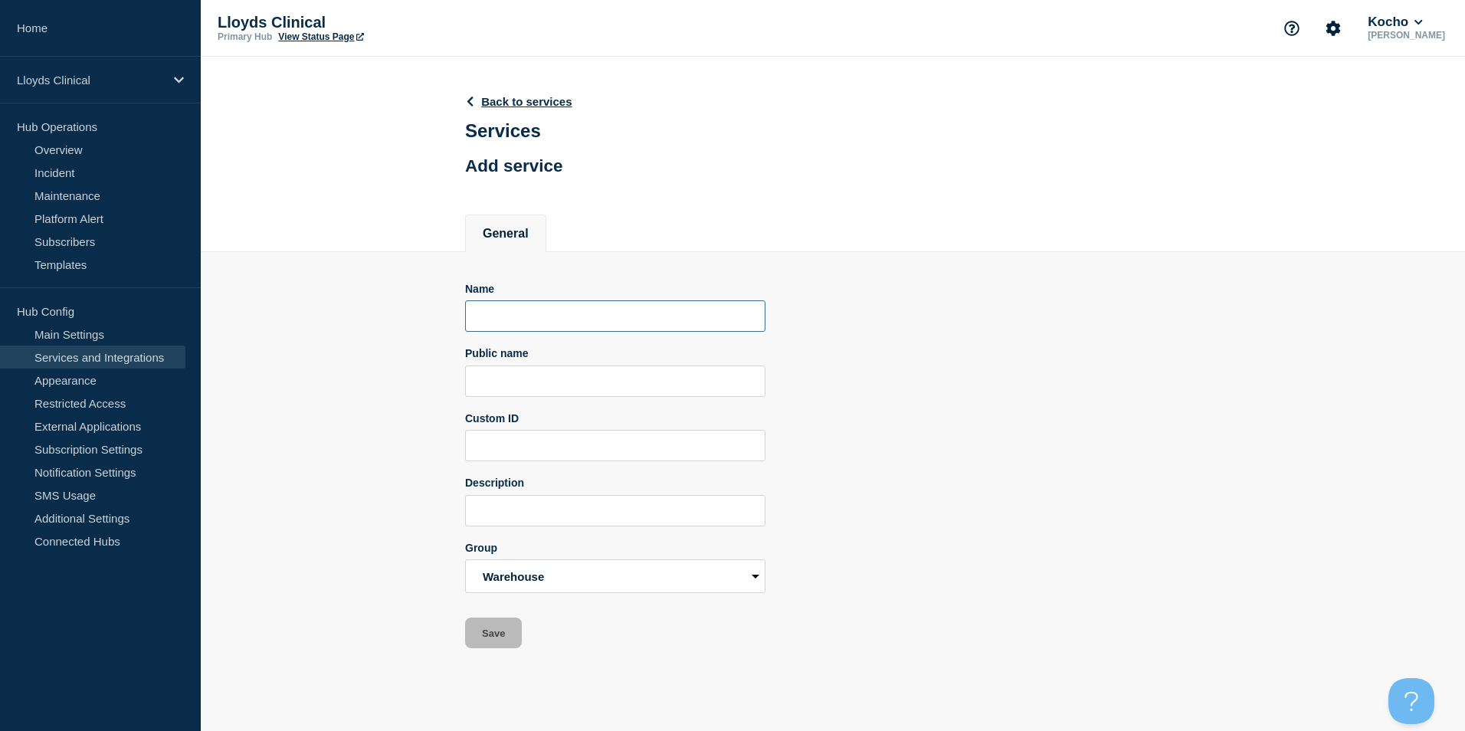
click at [637, 315] on input "Name" at bounding box center [615, 315] width 300 height 31
click at [556, 325] on input "Schimitar PArk" at bounding box center [615, 315] width 300 height 31
type input "Schimitar Park"
click at [510, 642] on button "Save" at bounding box center [493, 633] width 57 height 31
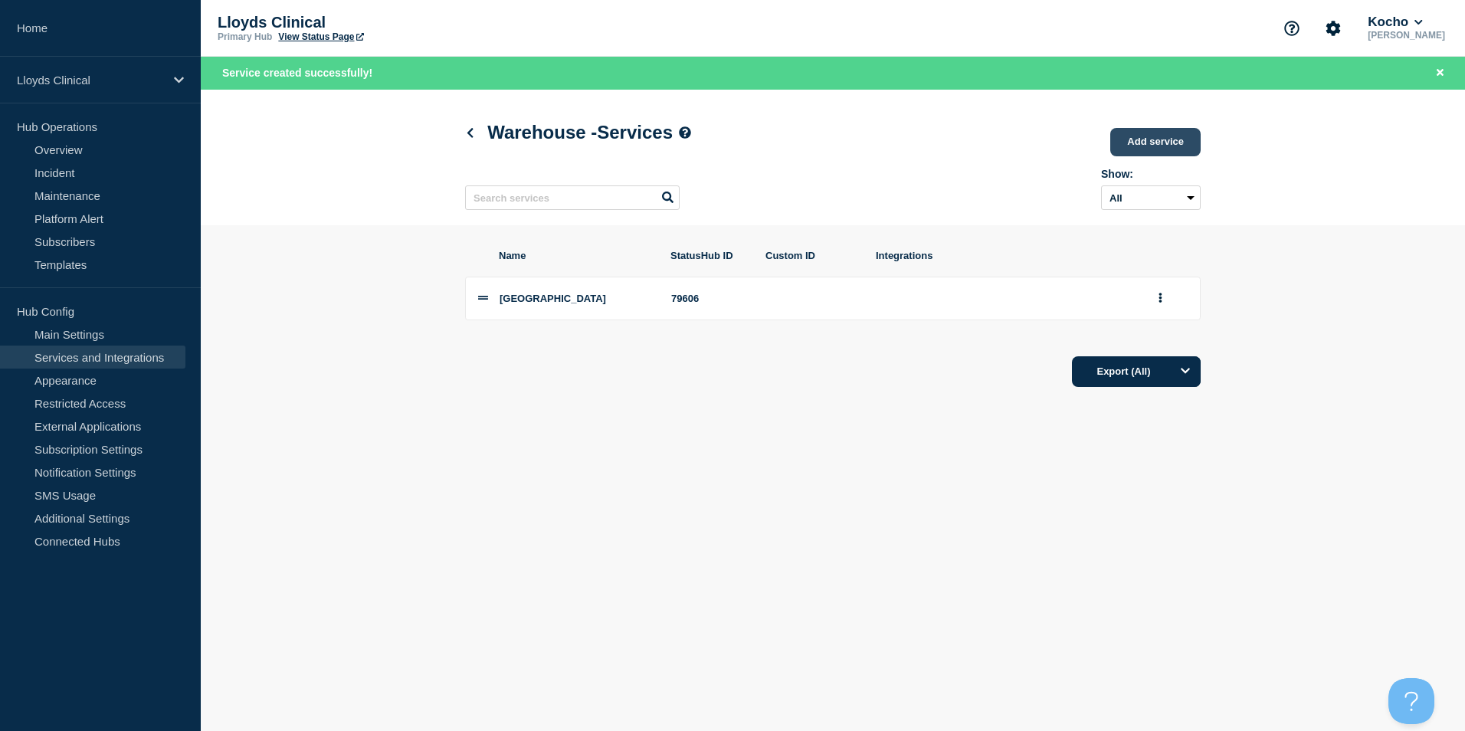
click at [727, 140] on link "Add service" at bounding box center [1155, 142] width 90 height 28
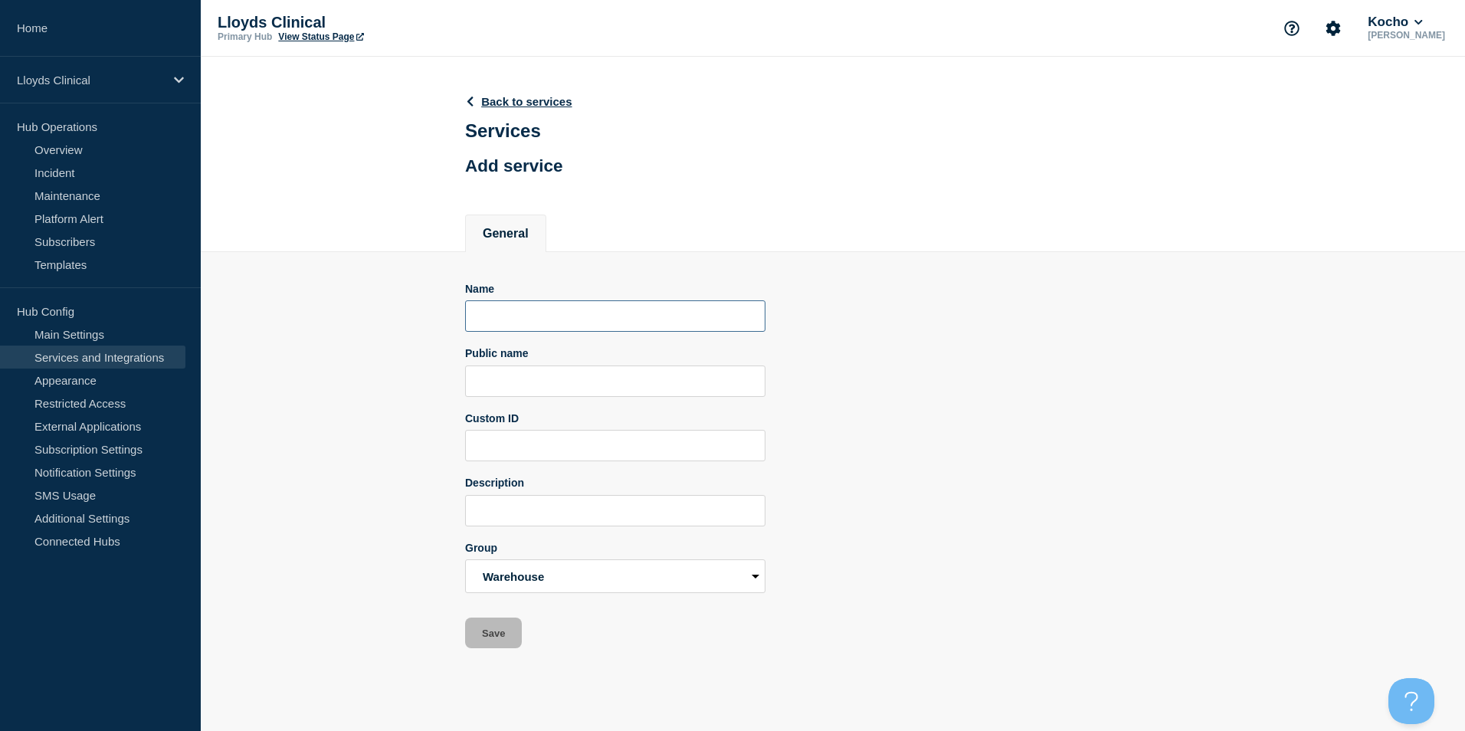
click at [602, 313] on input "Name" at bounding box center [615, 315] width 300 height 31
type input "W"
type input "Glasgow"
click at [486, 664] on main "Back to services Services Add service General Name Glasgow Public name Custom I…" at bounding box center [833, 364] width 1264 height 615
click at [494, 643] on button "Save" at bounding box center [493, 633] width 57 height 31
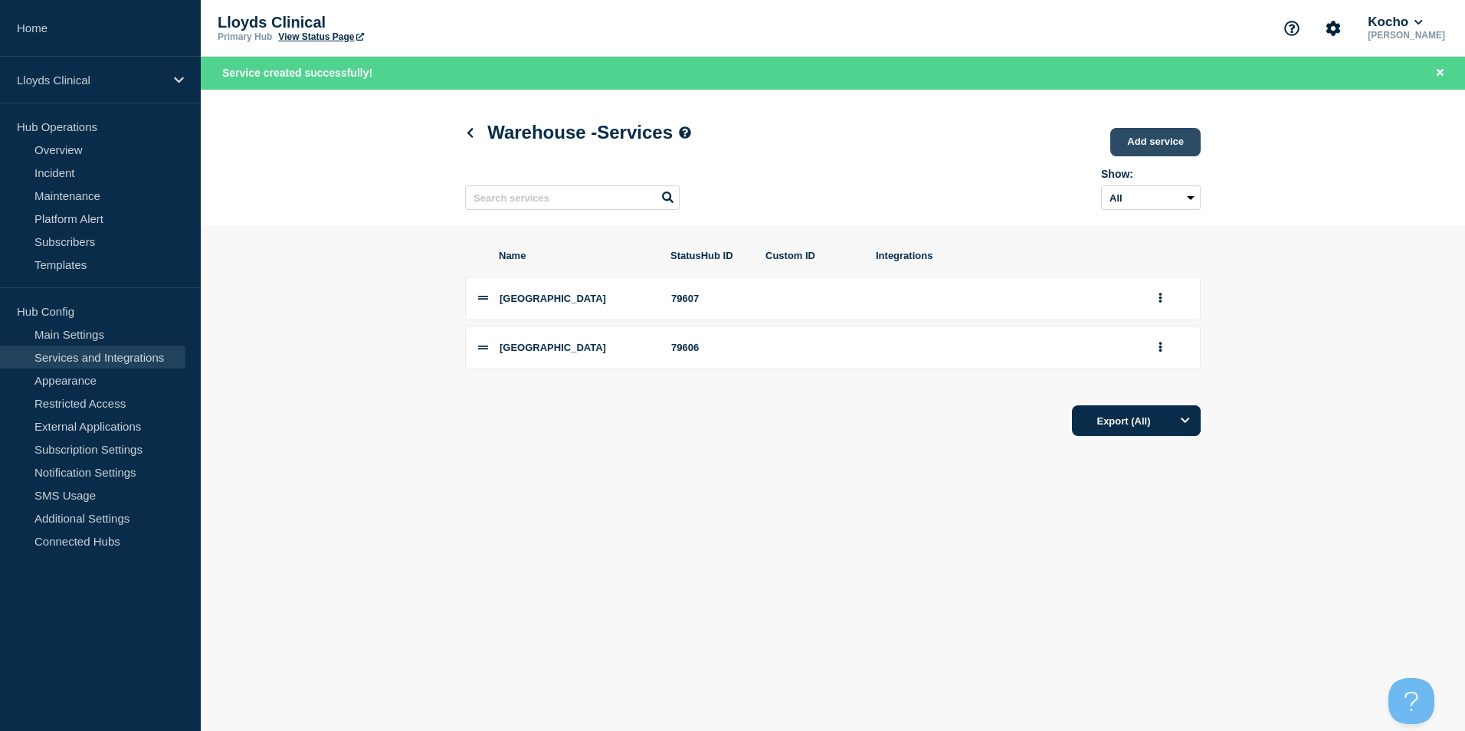
click at [727, 139] on link "Add service" at bounding box center [1155, 142] width 90 height 28
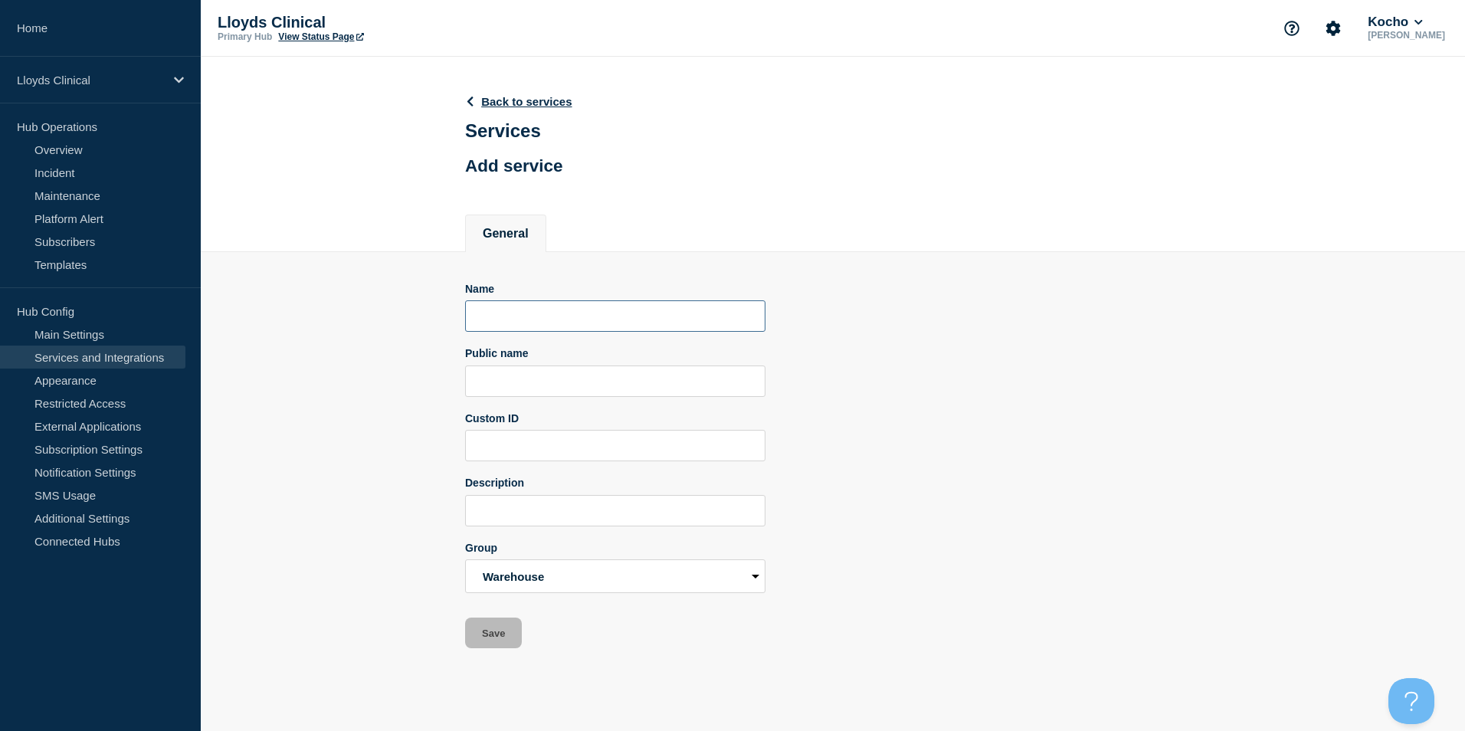
click at [505, 311] on input "Name" at bounding box center [615, 315] width 300 height 31
type input "Derby"
click at [496, 635] on button "Save" at bounding box center [493, 633] width 57 height 31
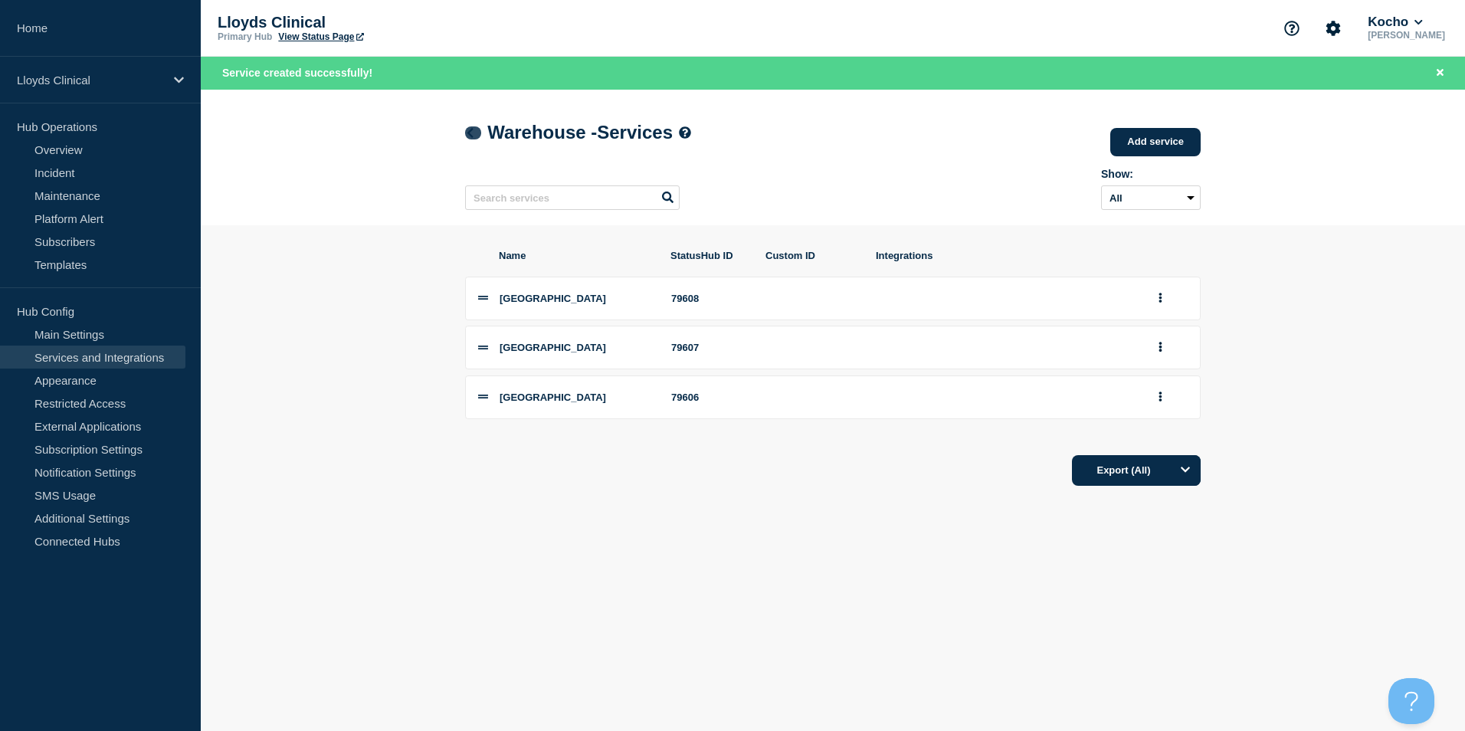
click at [477, 137] on link at bounding box center [473, 132] width 16 height 13
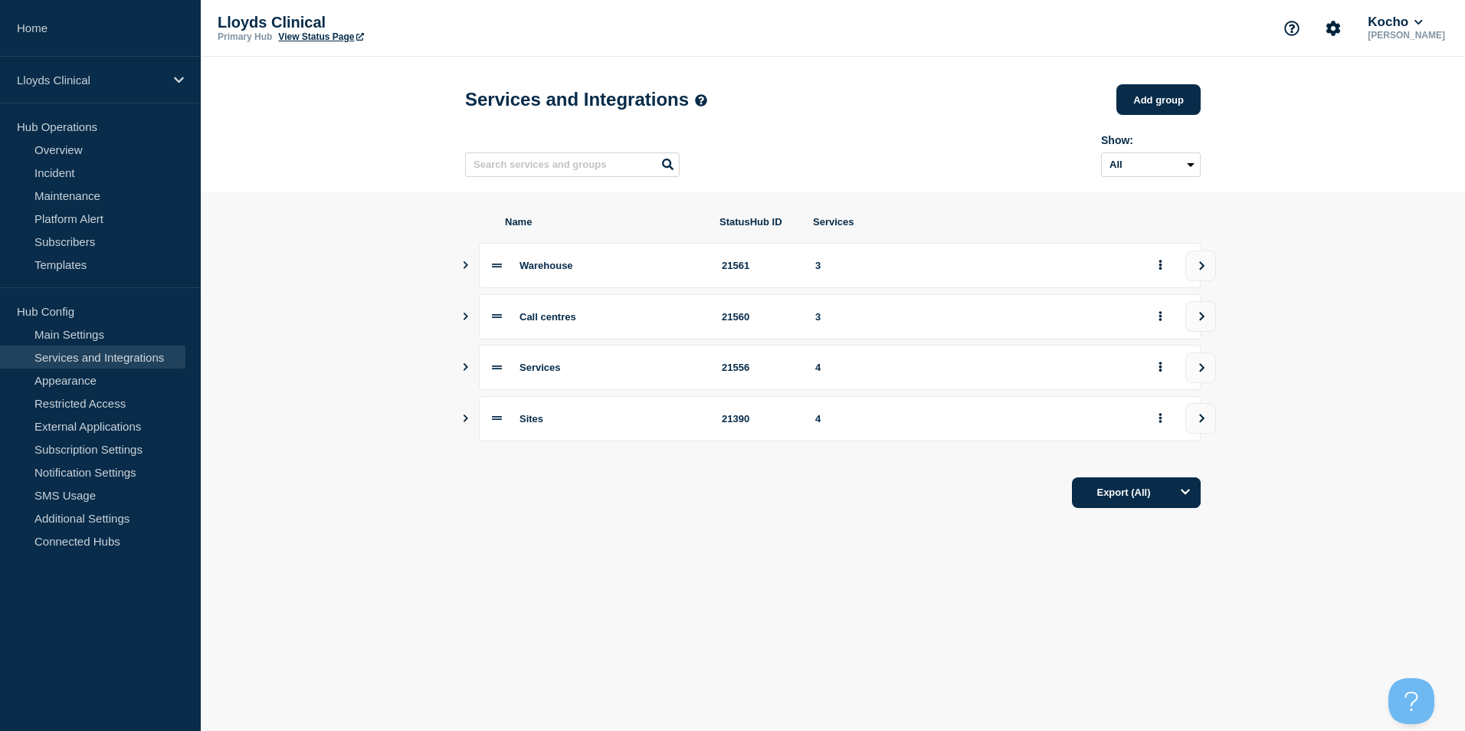
click at [497, 368] on div at bounding box center [496, 367] width 9 height 11
click at [471, 372] on div "Services 21556 4" at bounding box center [833, 367] width 736 height 45
click at [467, 371] on icon "Show services" at bounding box center [465, 367] width 10 height 8
click at [467, 369] on icon "Show services" at bounding box center [466, 367] width 8 height 5
click at [467, 371] on icon "Show services" at bounding box center [465, 367] width 10 height 8
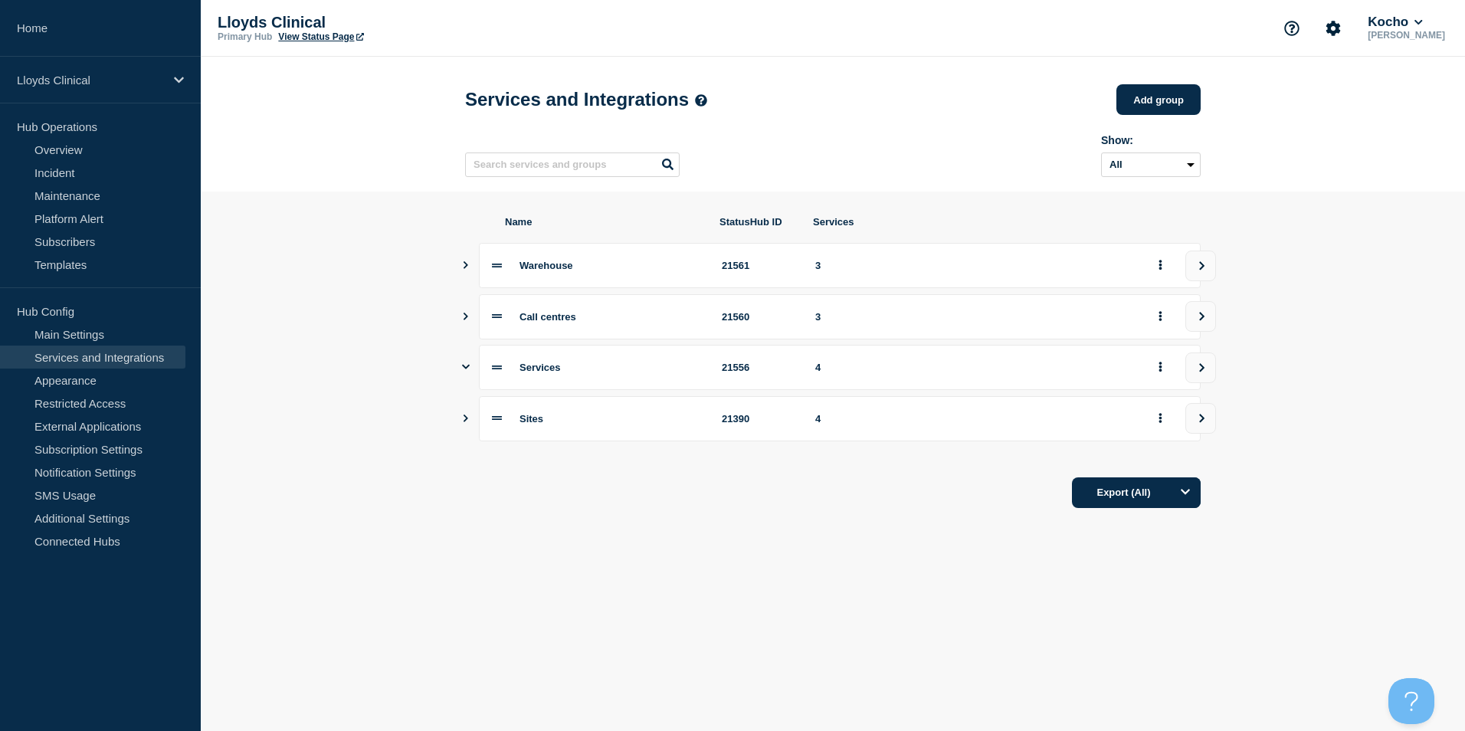
click at [467, 369] on icon "Show services" at bounding box center [466, 367] width 8 height 5
click at [462, 269] on icon "Show services" at bounding box center [465, 265] width 10 height 8
click at [461, 271] on section "Name StatusHub ID Services Warehouse 21561 3 Call centres 21560 3 Services 2155…" at bounding box center [833, 362] width 1264 height 341
click at [462, 267] on icon "Show services" at bounding box center [466, 265] width 8 height 10
click at [610, 270] on div "Warehouse" at bounding box center [611, 265] width 184 height 11
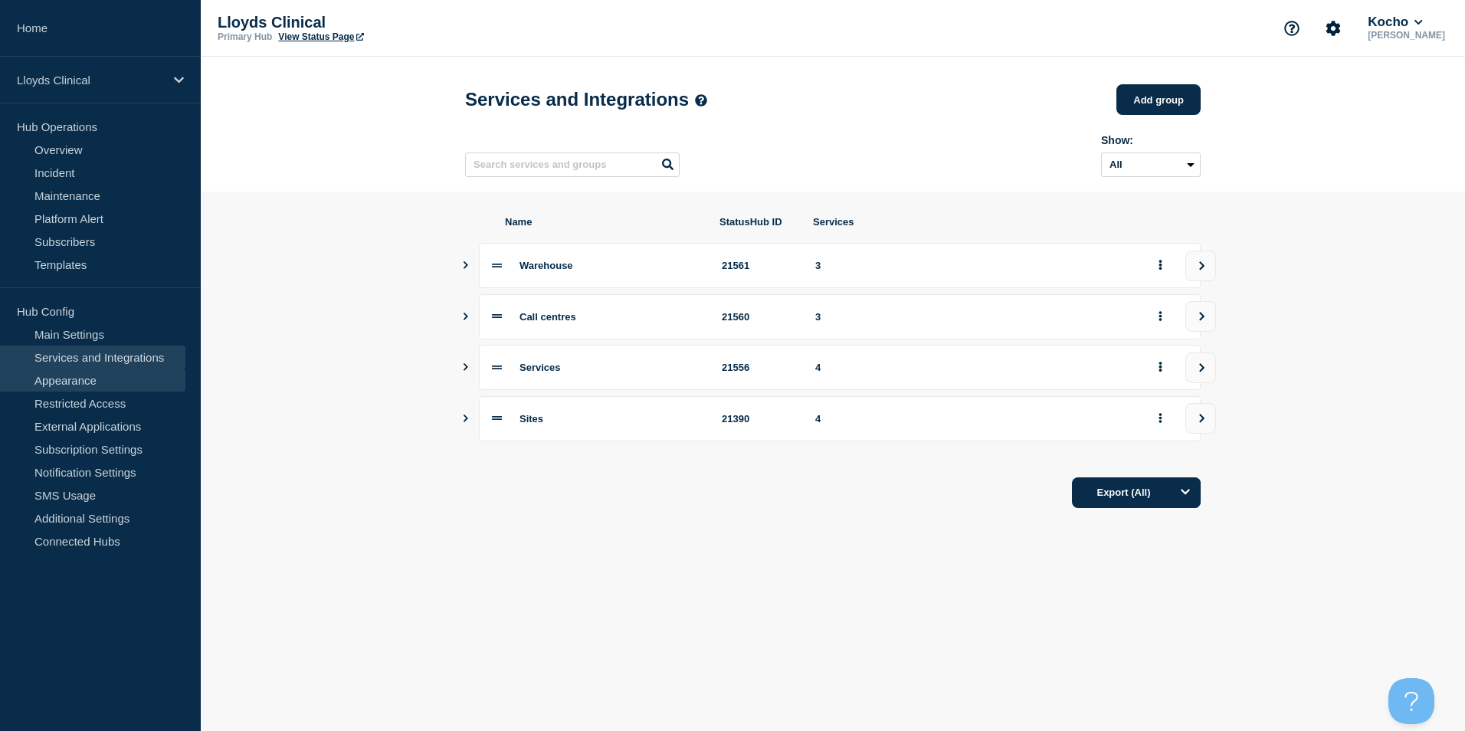
click at [84, 376] on link "Appearance" at bounding box center [92, 380] width 185 height 23
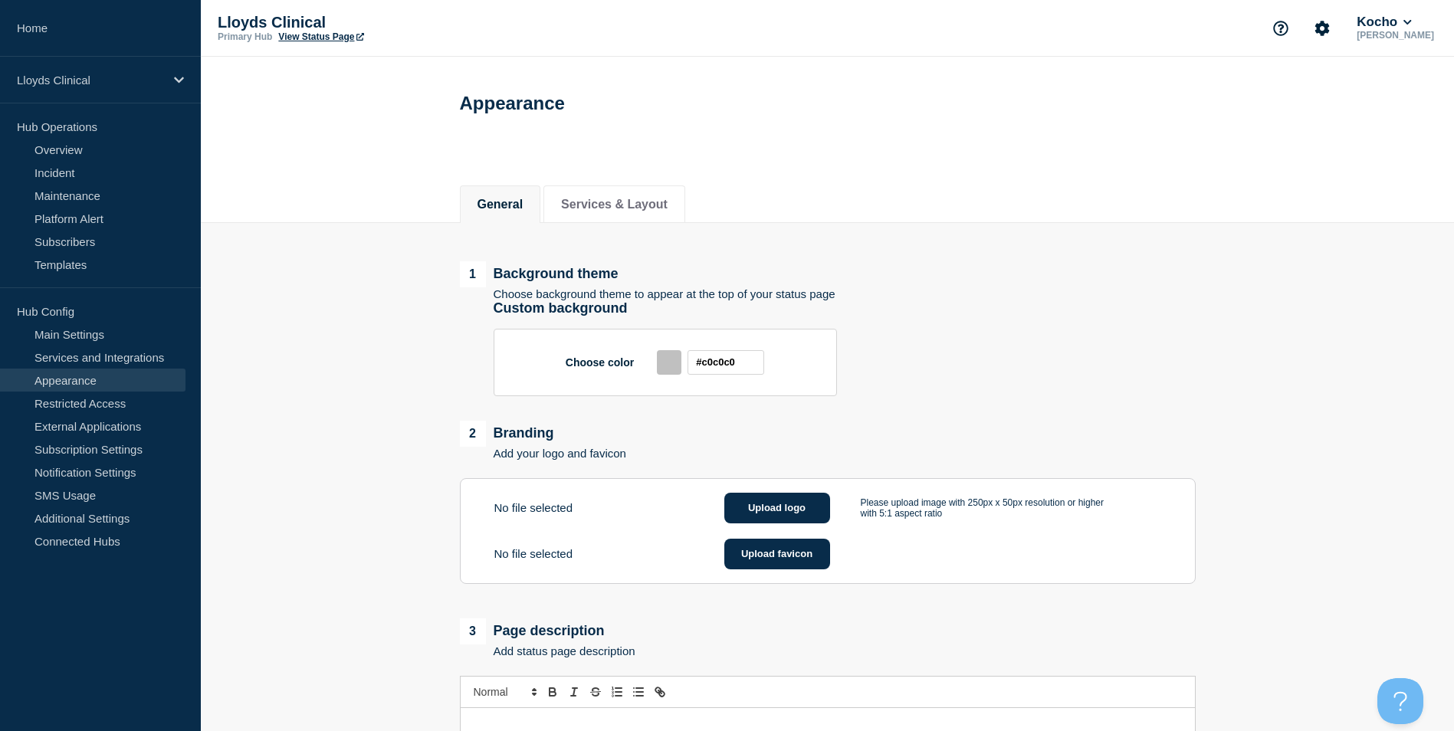
scroll to position [77, 0]
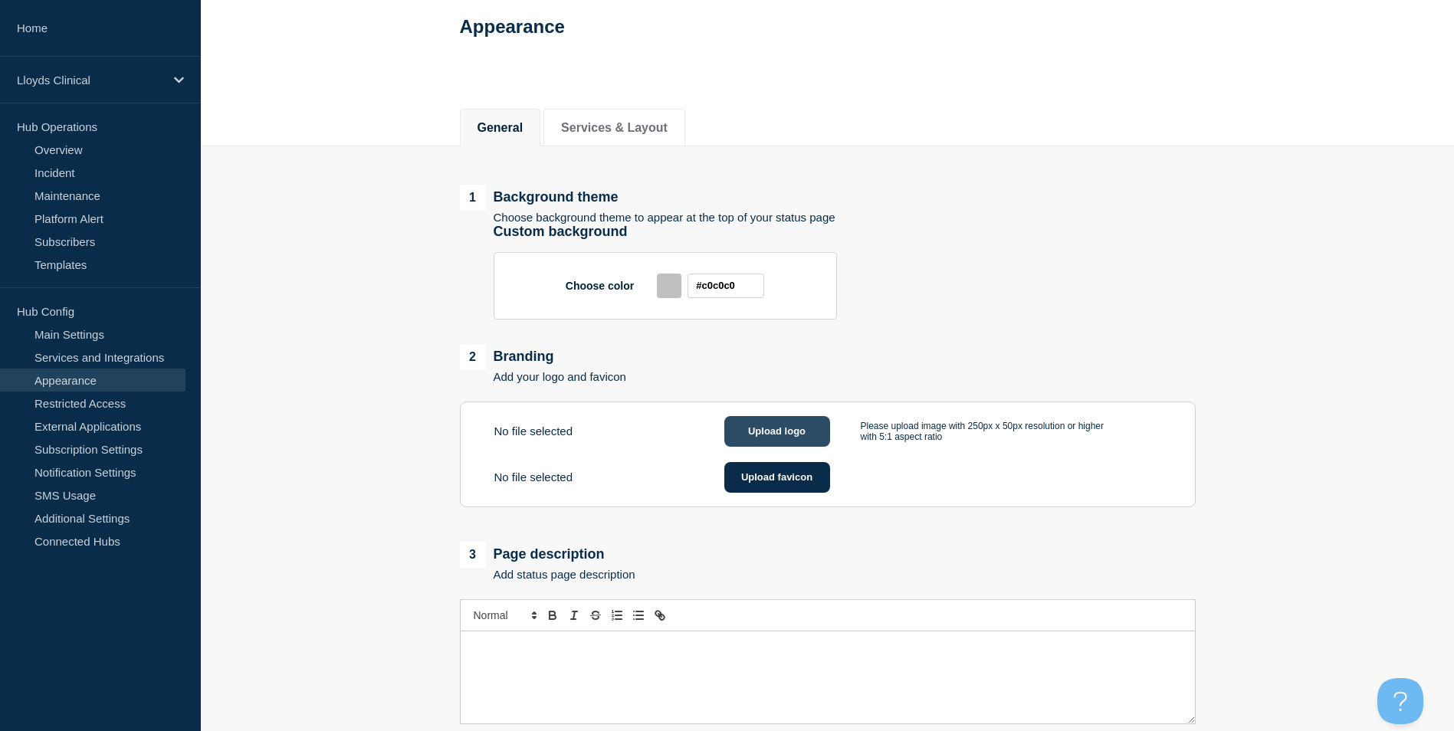
click at [727, 437] on button "Upload logo" at bounding box center [777, 431] width 106 height 31
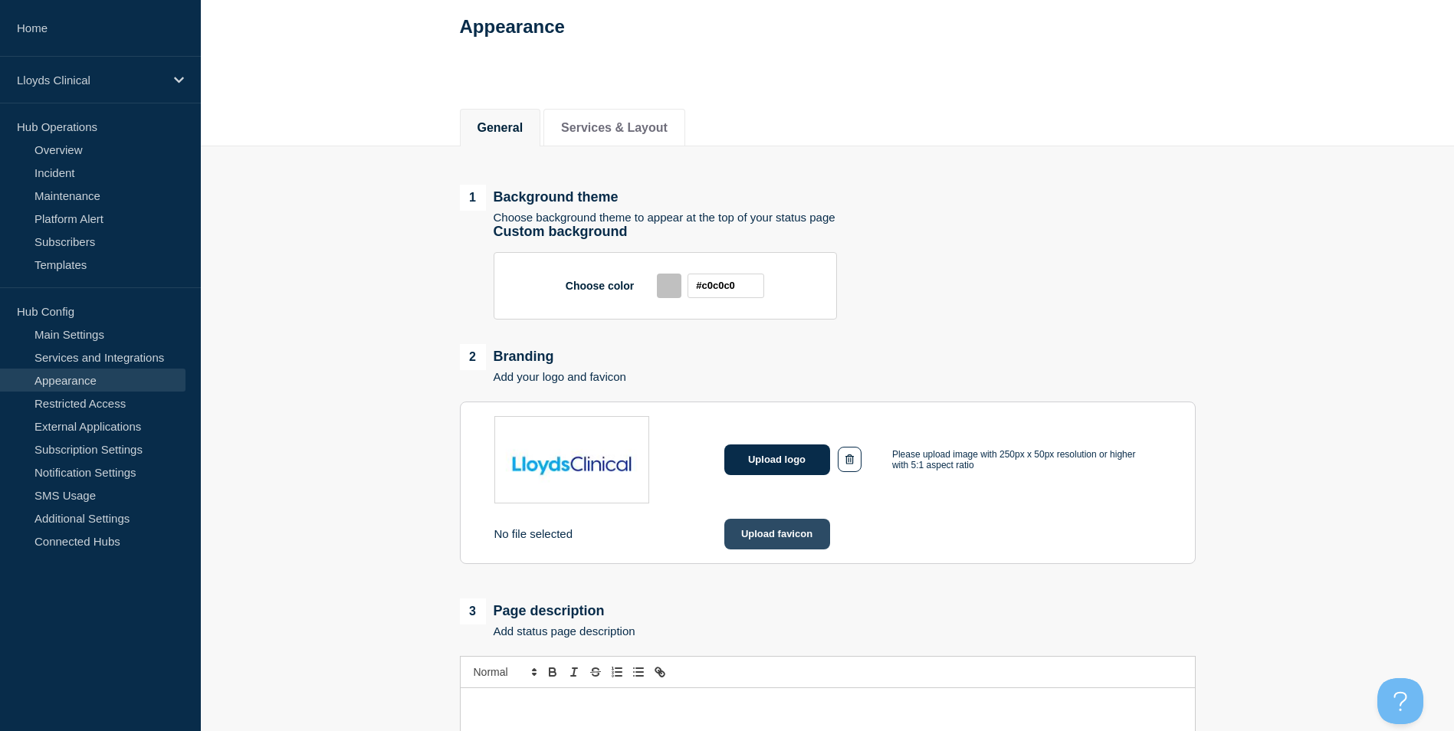
click at [727, 539] on button "Upload favicon" at bounding box center [777, 534] width 106 height 31
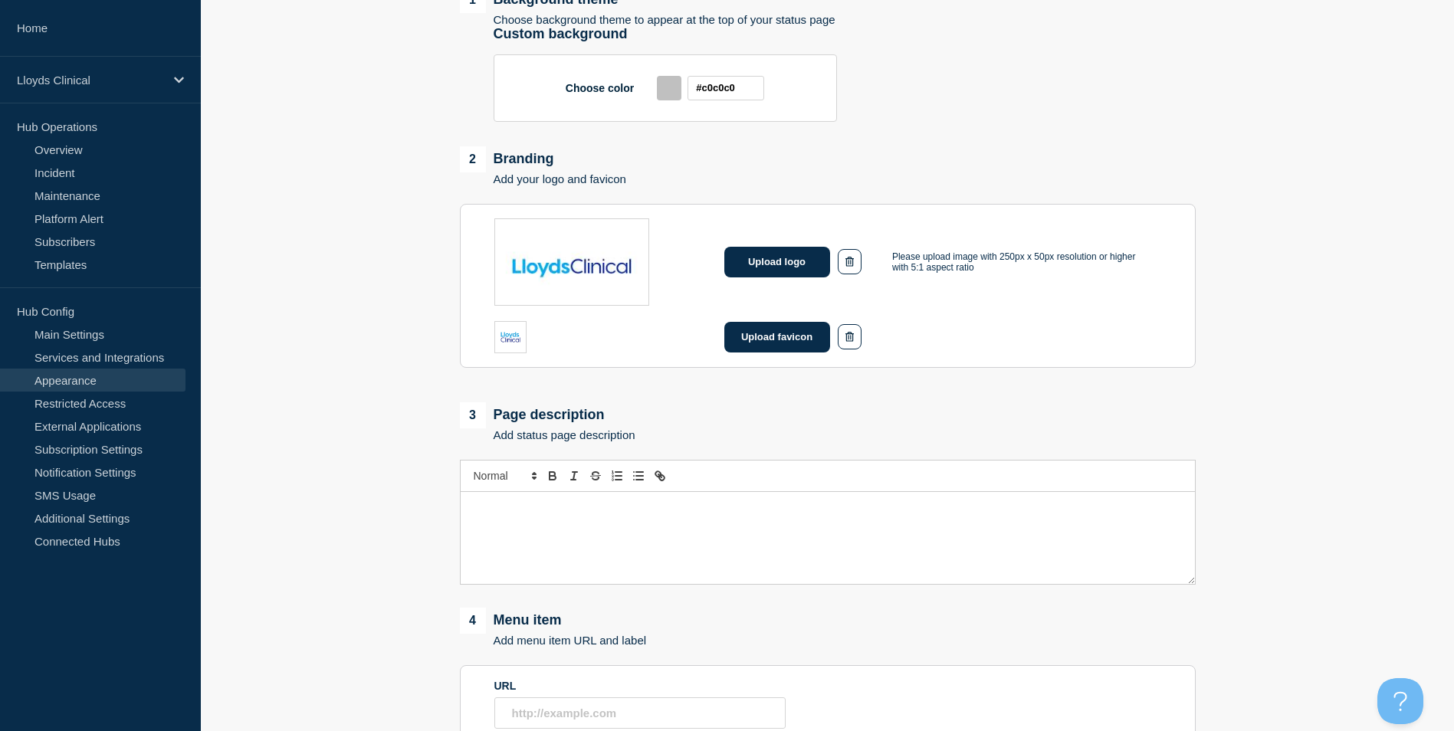
scroll to position [383, 0]
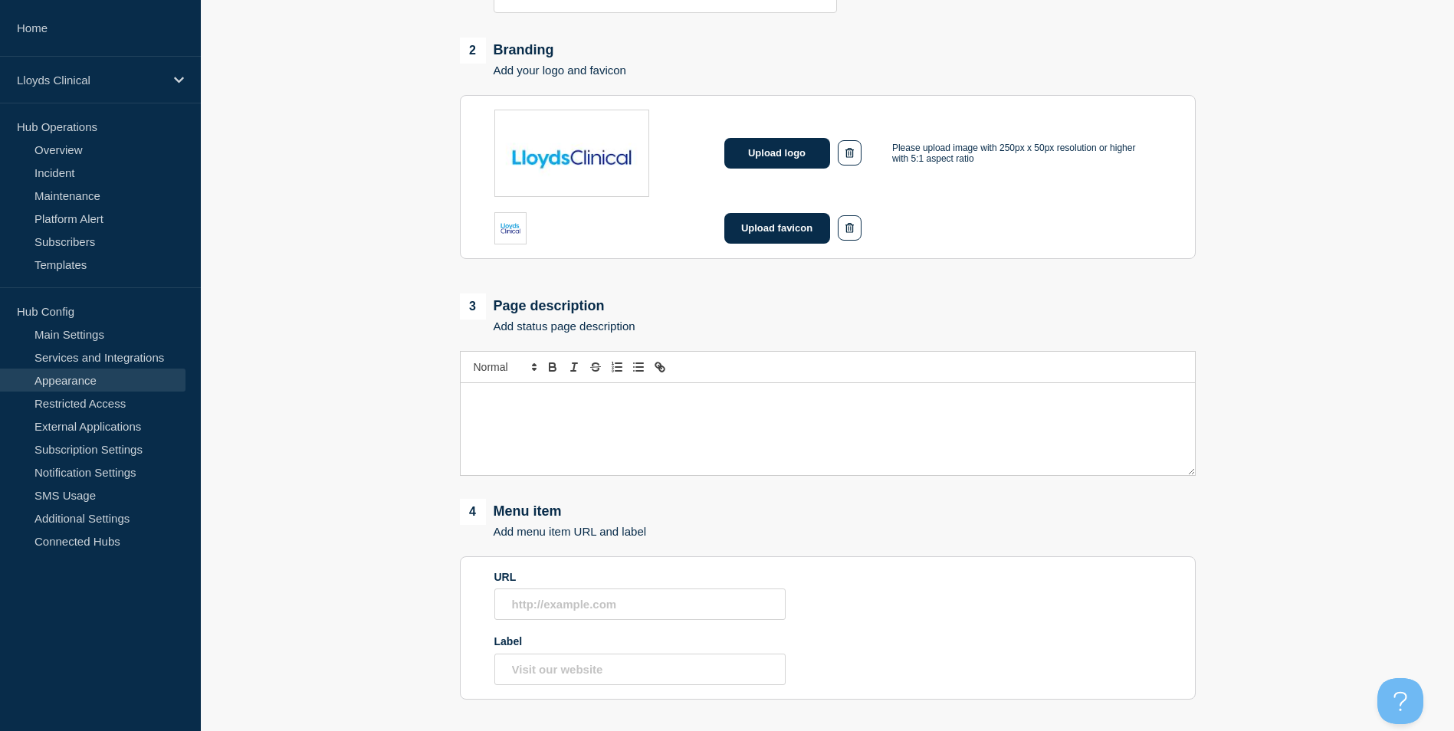
click at [590, 434] on div "Message" at bounding box center [827, 429] width 734 height 92
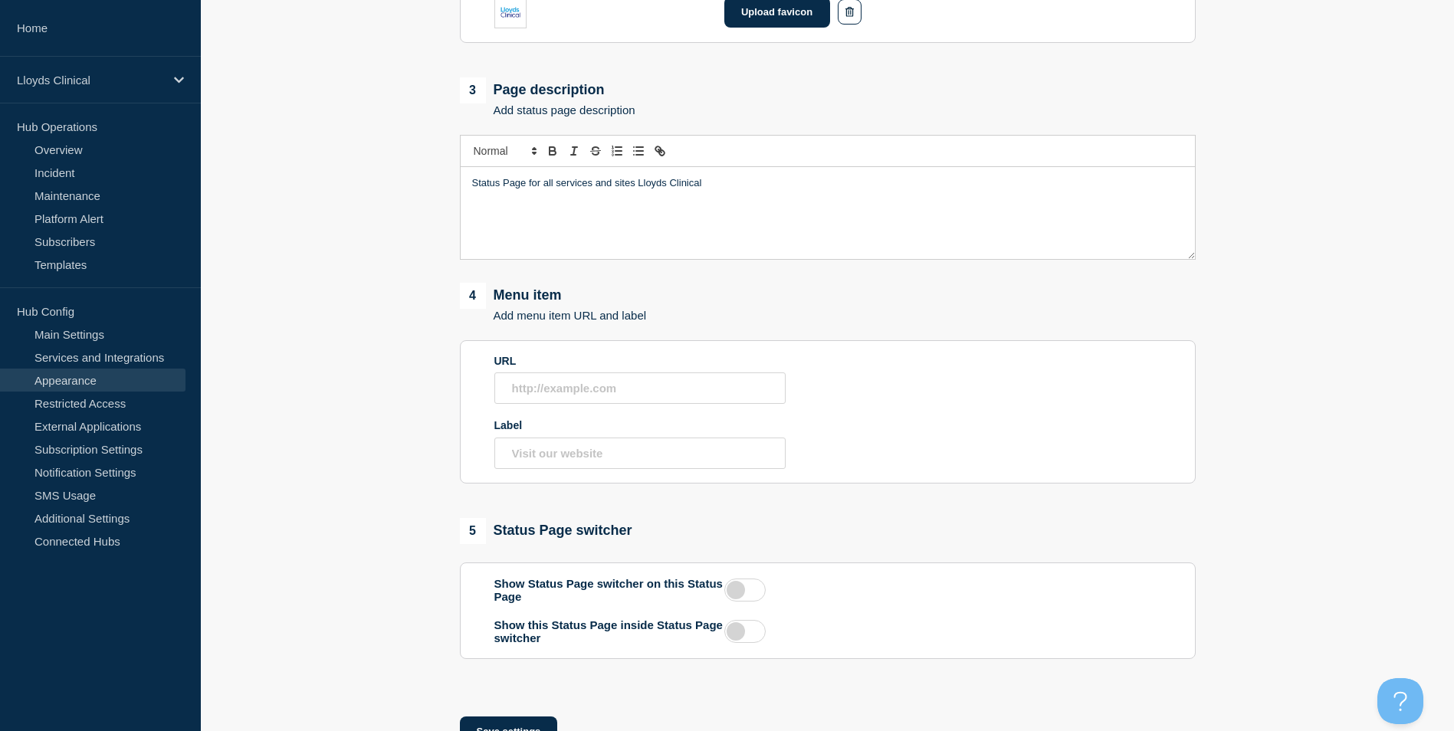
scroll to position [613, 0]
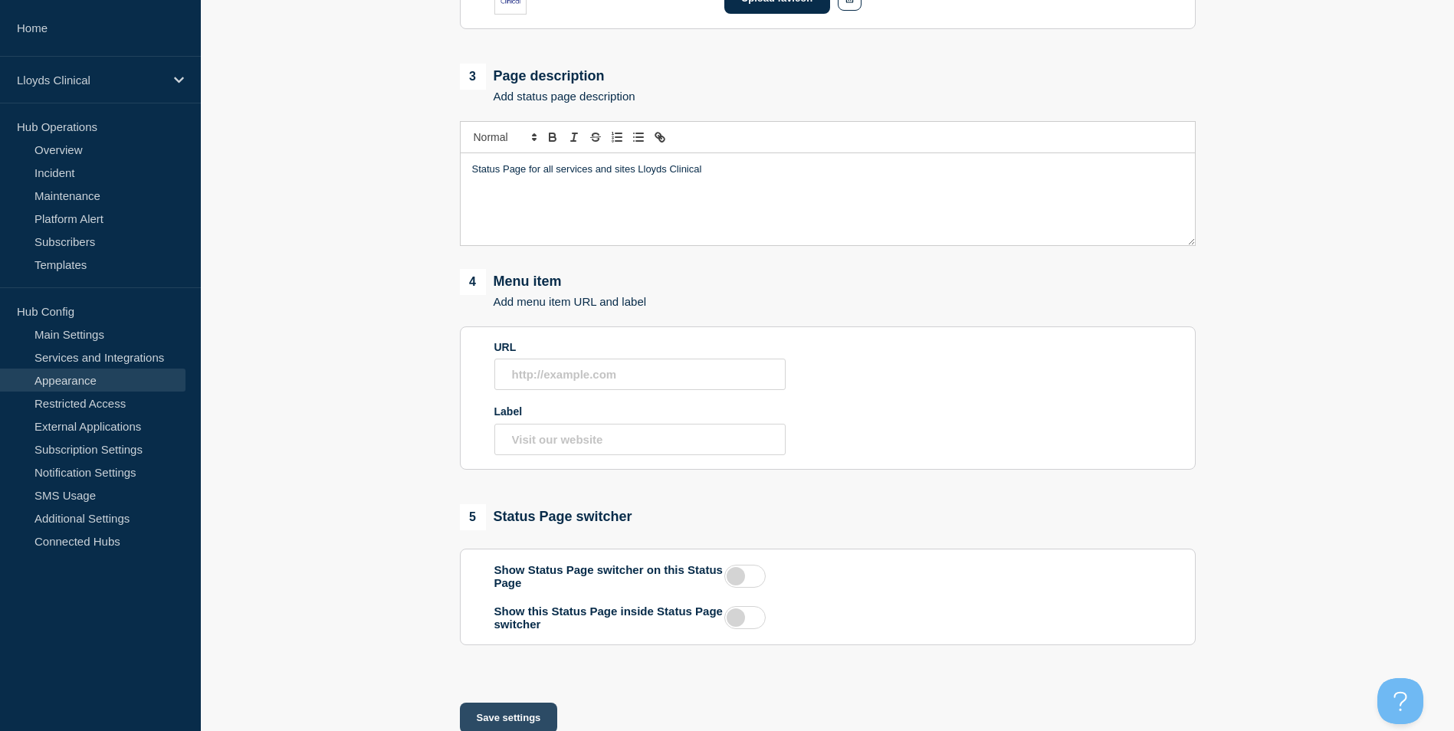
click at [503, 720] on button "Save settings" at bounding box center [509, 718] width 98 height 31
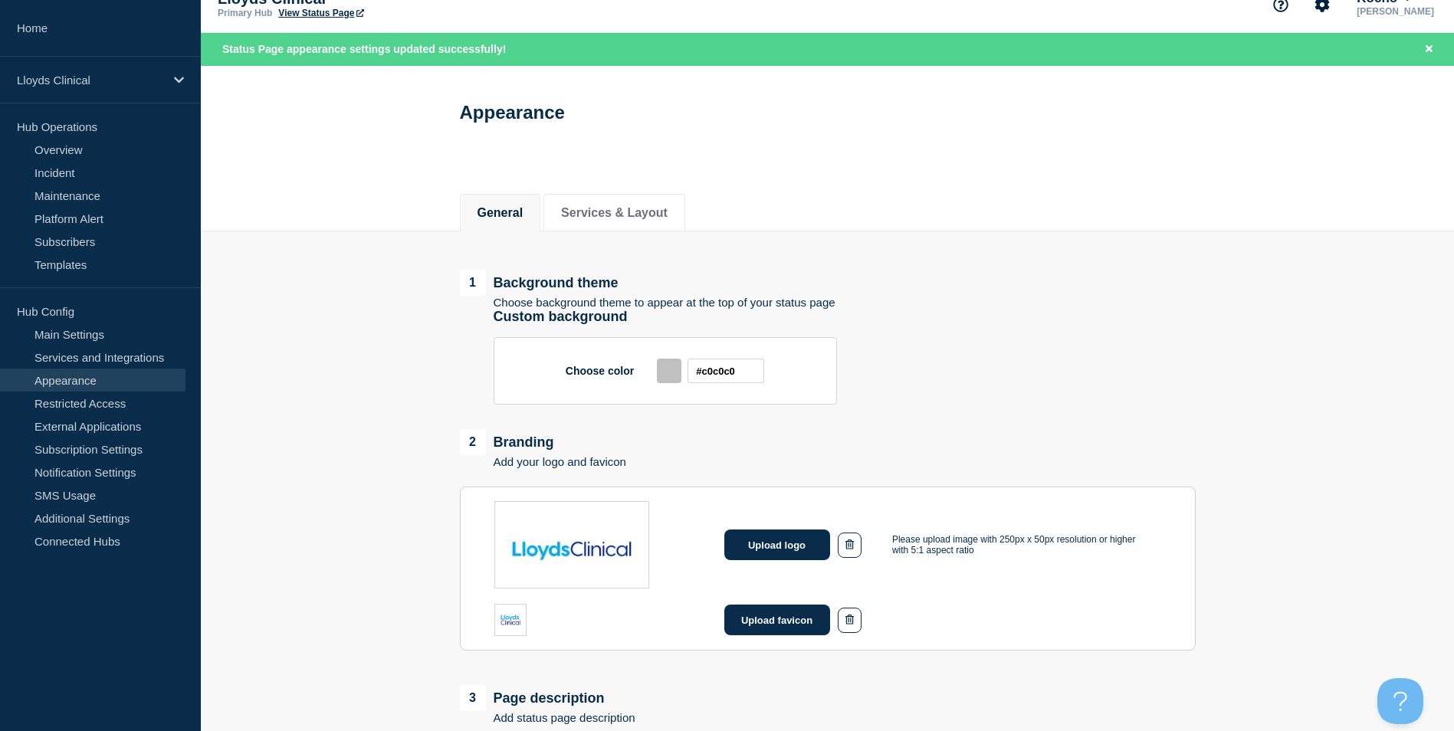
scroll to position [0, 0]
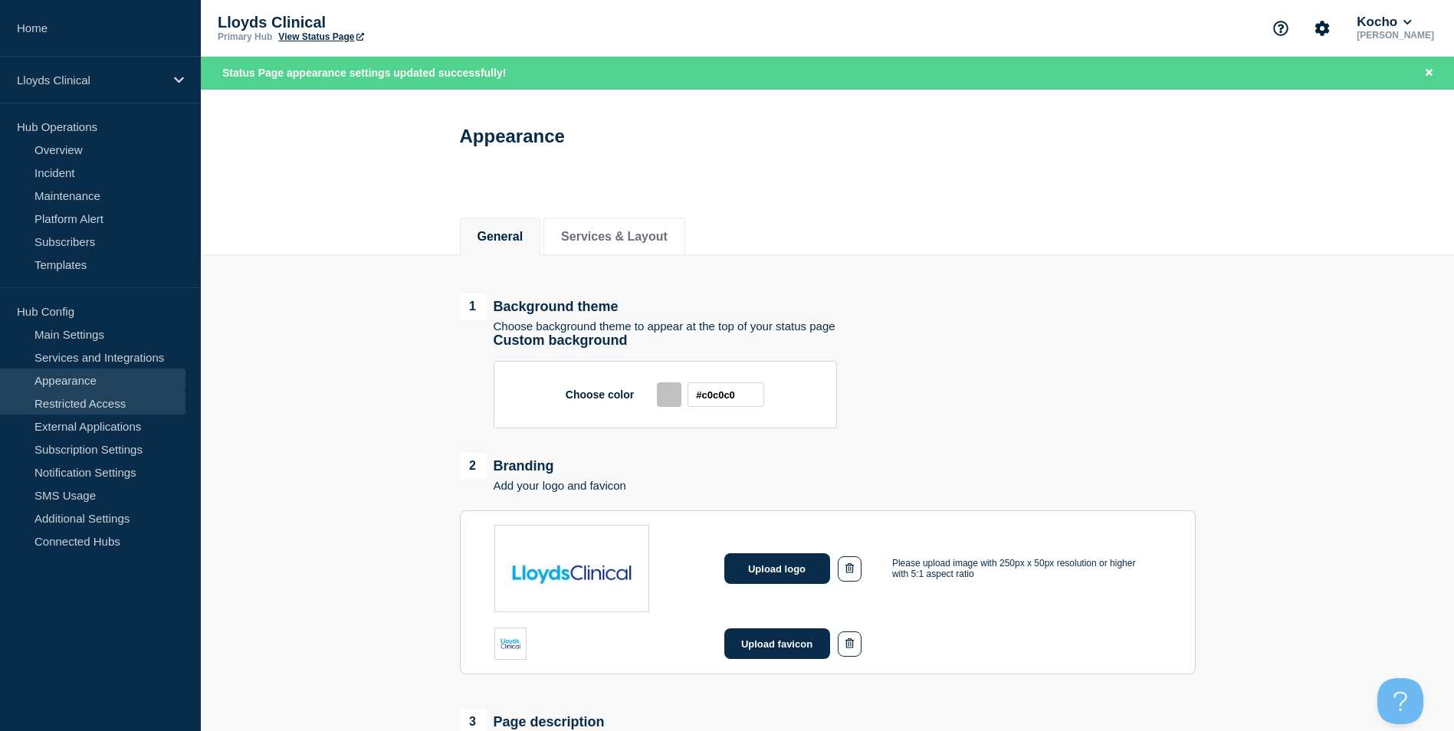
click at [112, 401] on link "Restricted Access" at bounding box center [92, 403] width 185 height 23
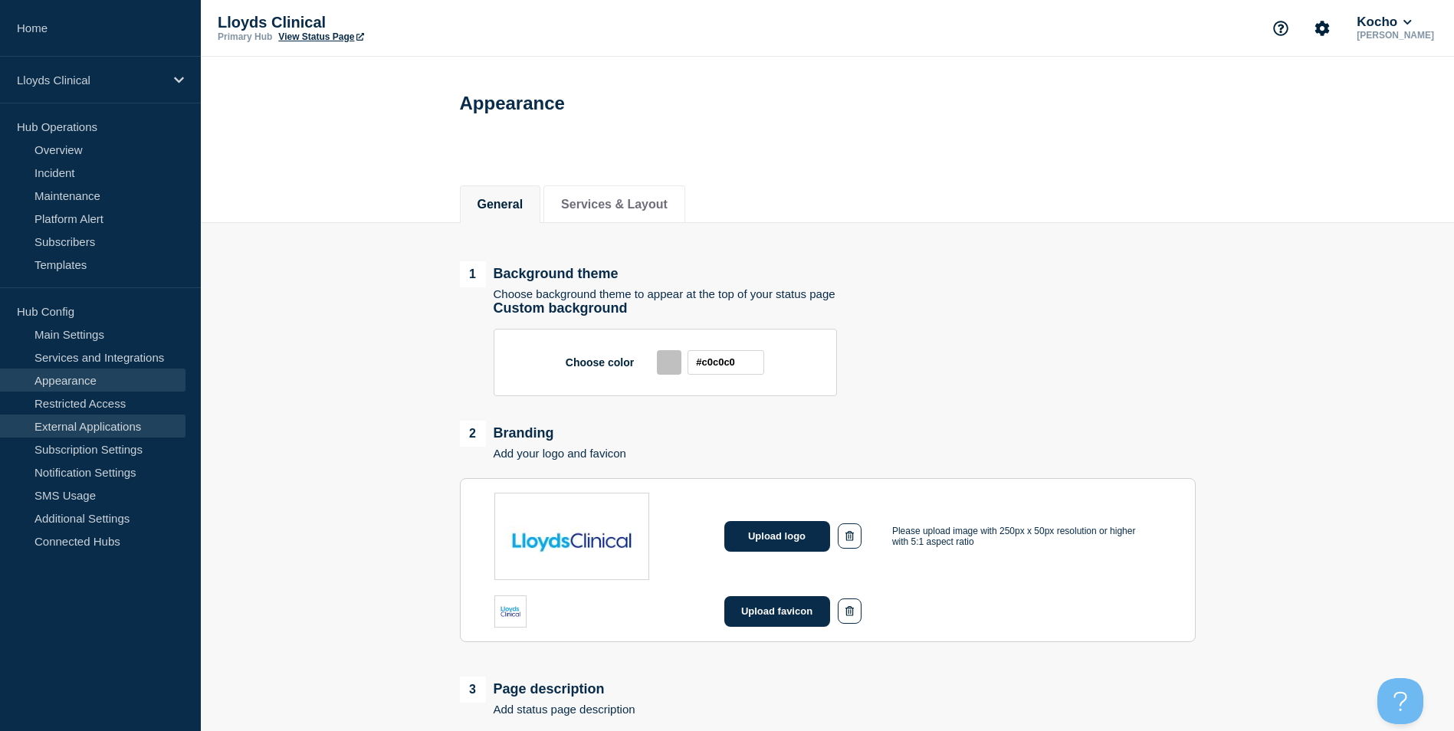
click at [112, 424] on link "External Applications" at bounding box center [92, 426] width 185 height 23
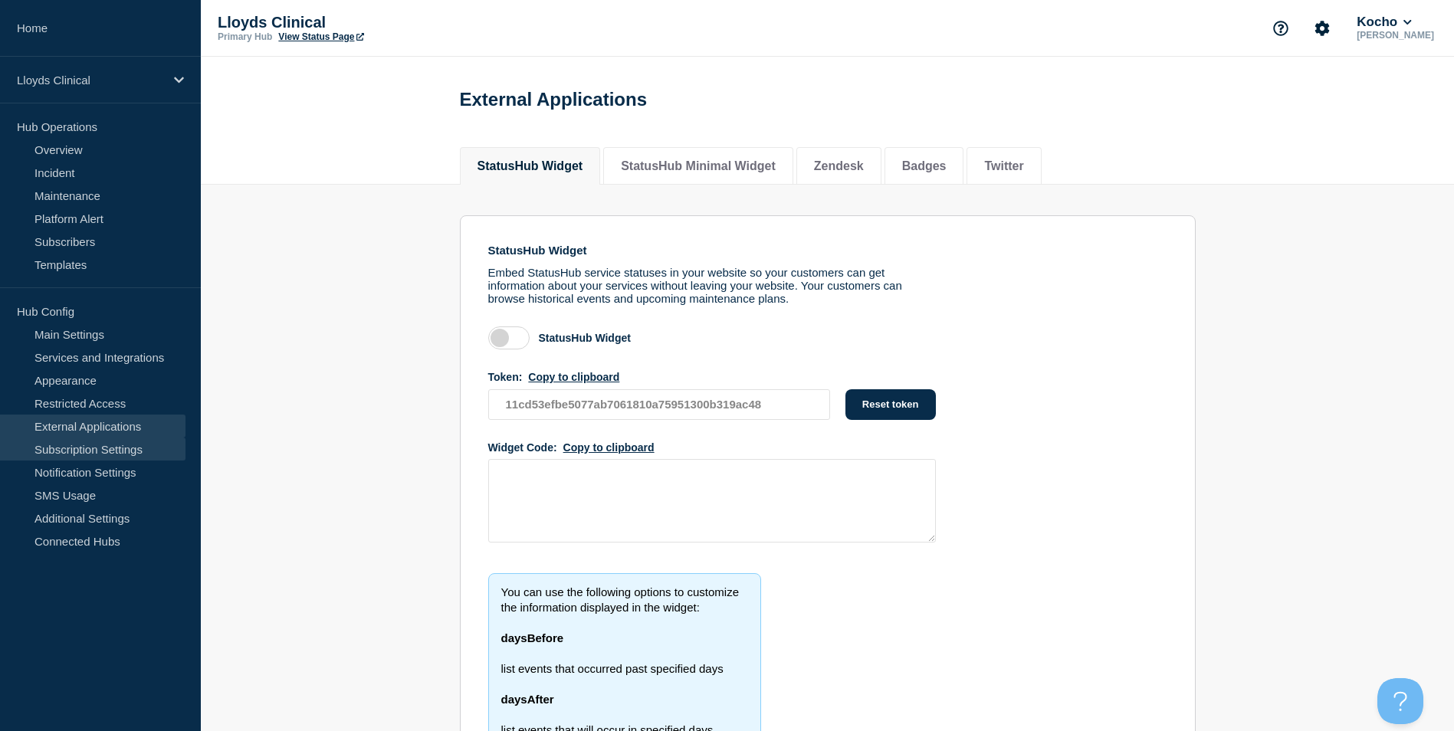
click at [117, 443] on link "Subscription Settings" at bounding box center [92, 449] width 185 height 23
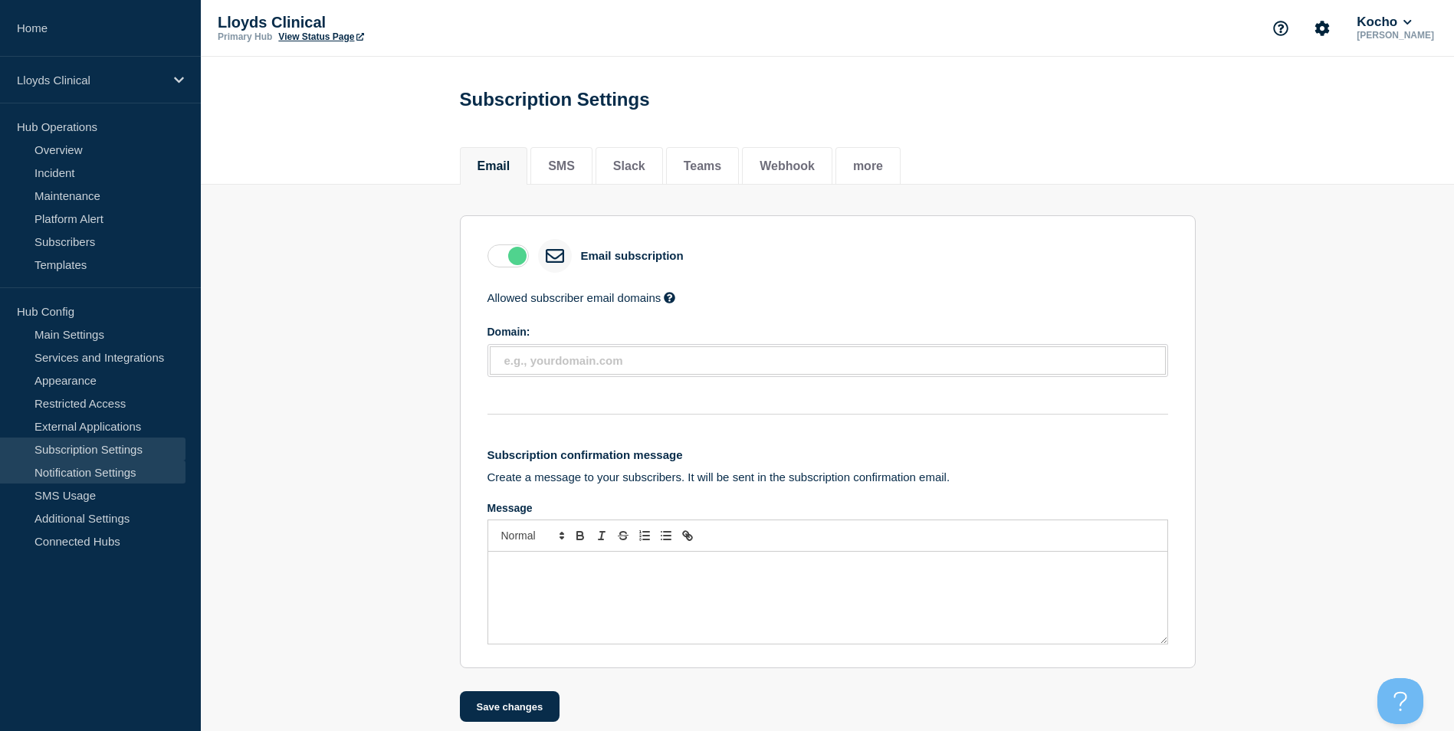
click at [120, 462] on link "Notification Settings" at bounding box center [92, 471] width 185 height 23
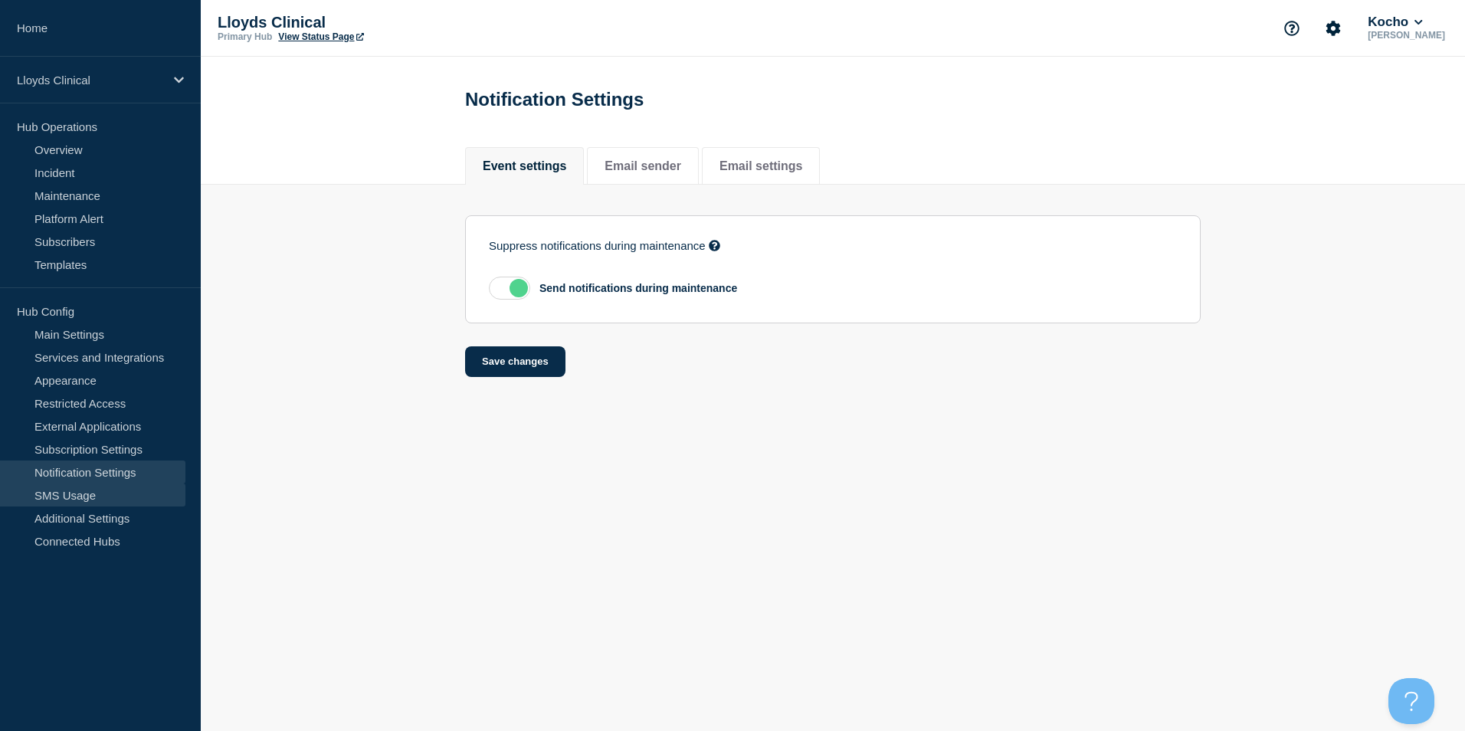
click at [97, 492] on link "SMS Usage" at bounding box center [92, 494] width 185 height 23
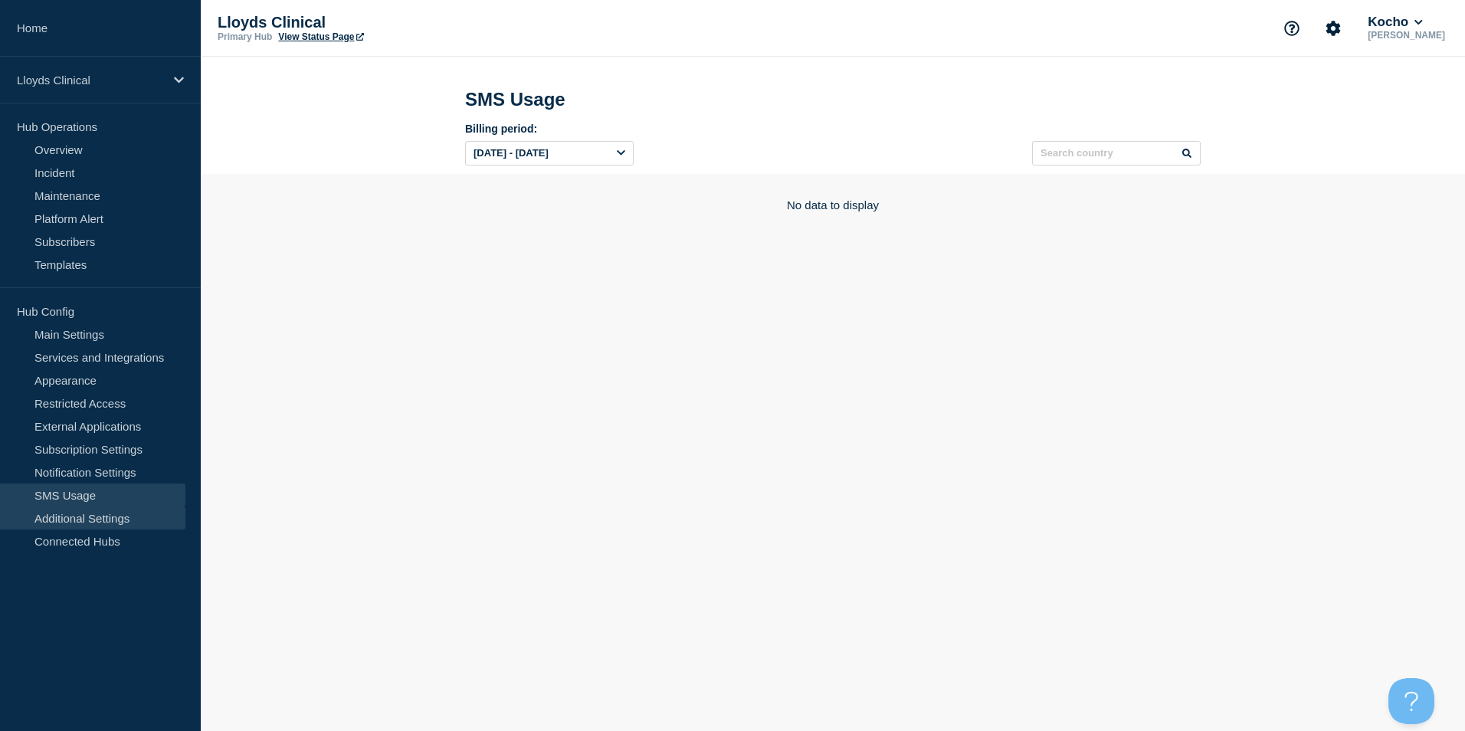
click at [100, 519] on link "Additional Settings" at bounding box center [92, 517] width 185 height 23
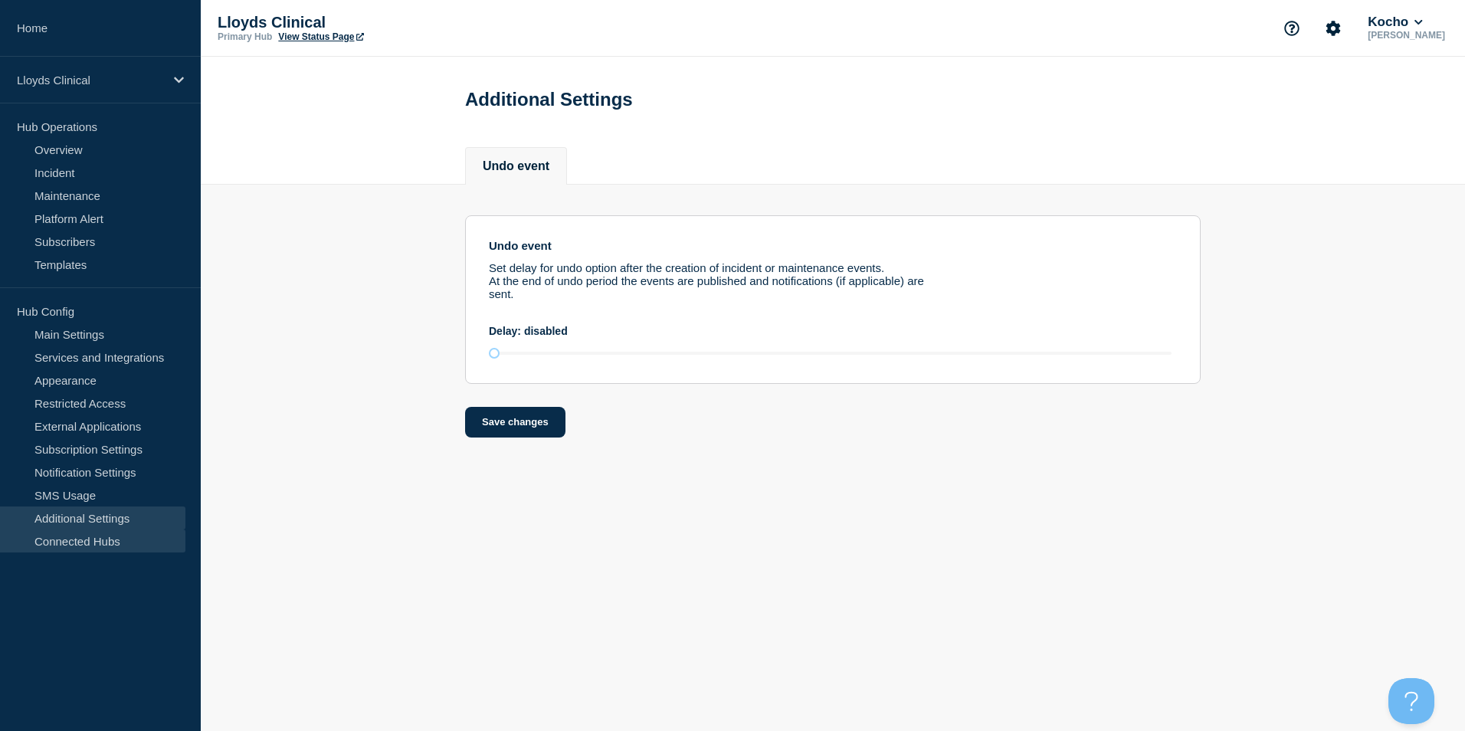
click at [101, 536] on link "Connected Hubs" at bounding box center [92, 540] width 185 height 23
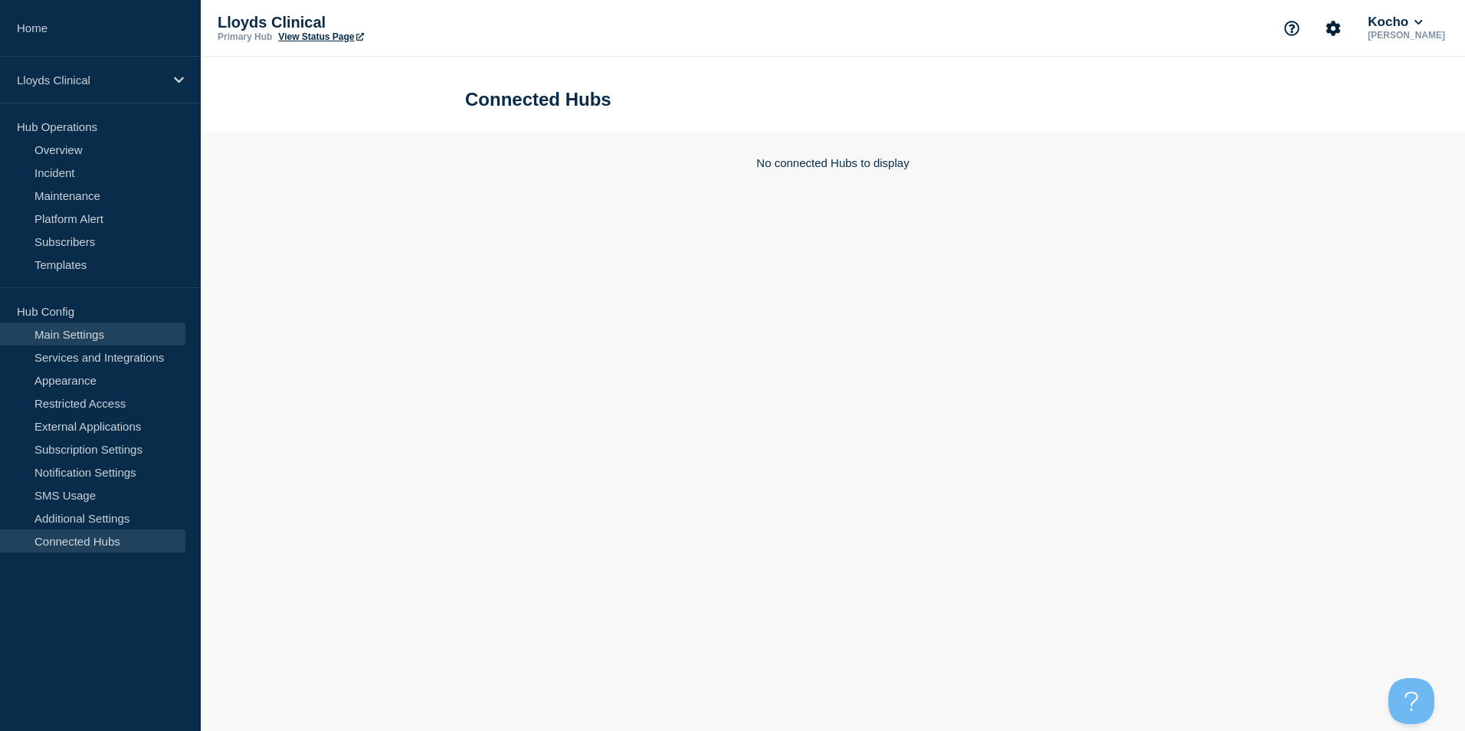
click at [90, 336] on link "Main Settings" at bounding box center [92, 334] width 185 height 23
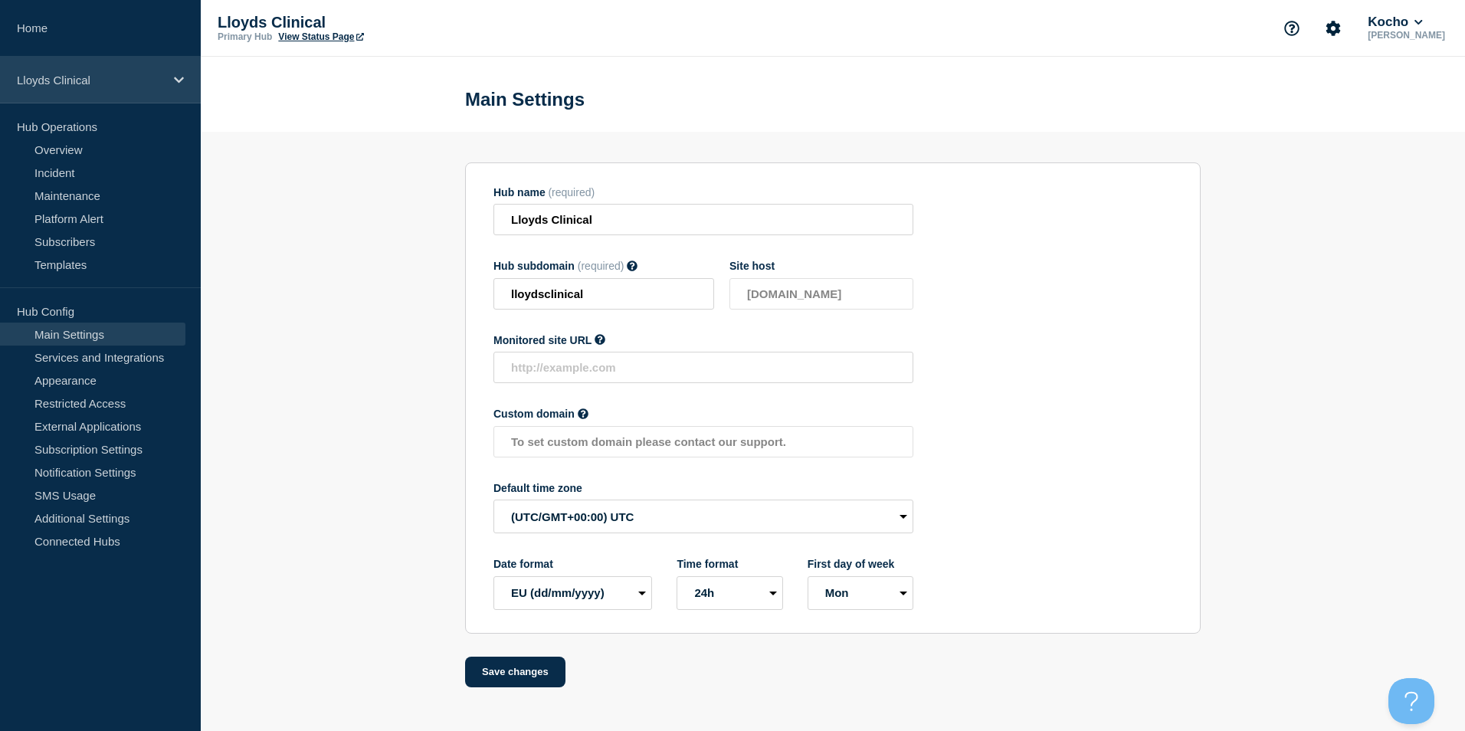
click at [79, 81] on p "Lloyds Clinical" at bounding box center [90, 80] width 147 height 13
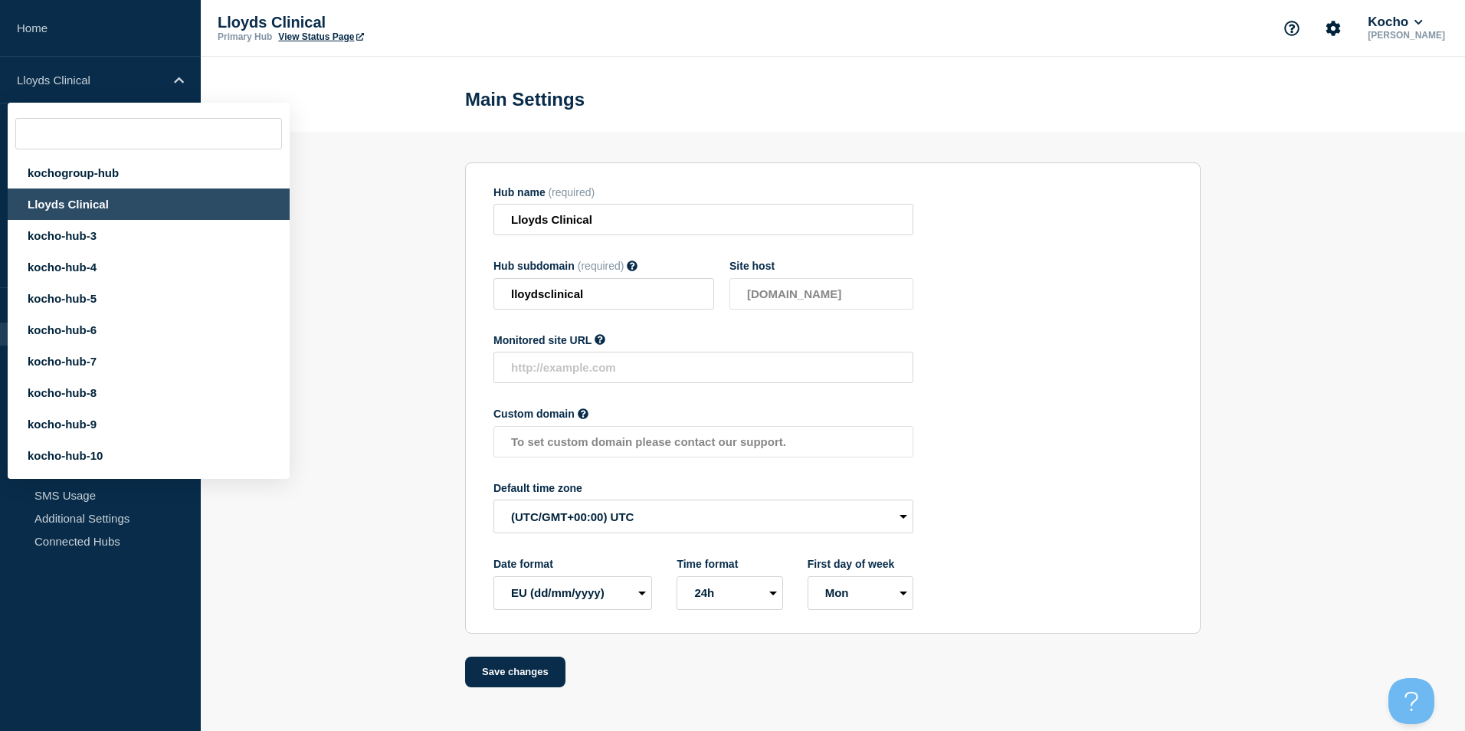
click at [78, 201] on div "Lloyds Clinical" at bounding box center [149, 203] width 282 height 31
click at [77, 207] on div "Lloyds Clinical" at bounding box center [149, 203] width 282 height 31
drag, startPoint x: 77, startPoint y: 207, endPoint x: 31, endPoint y: 31, distance: 182.3
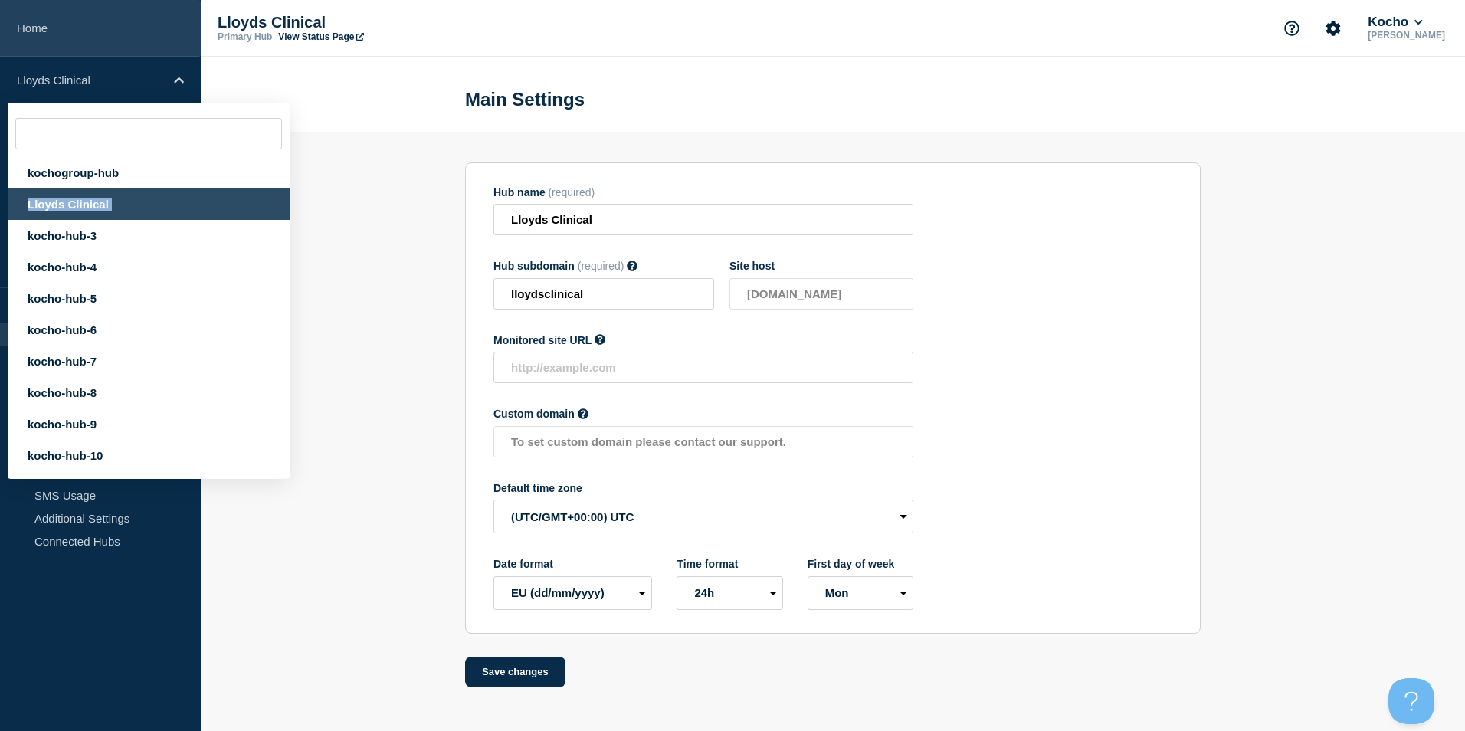
click at [31, 31] on link "Home" at bounding box center [100, 28] width 201 height 57
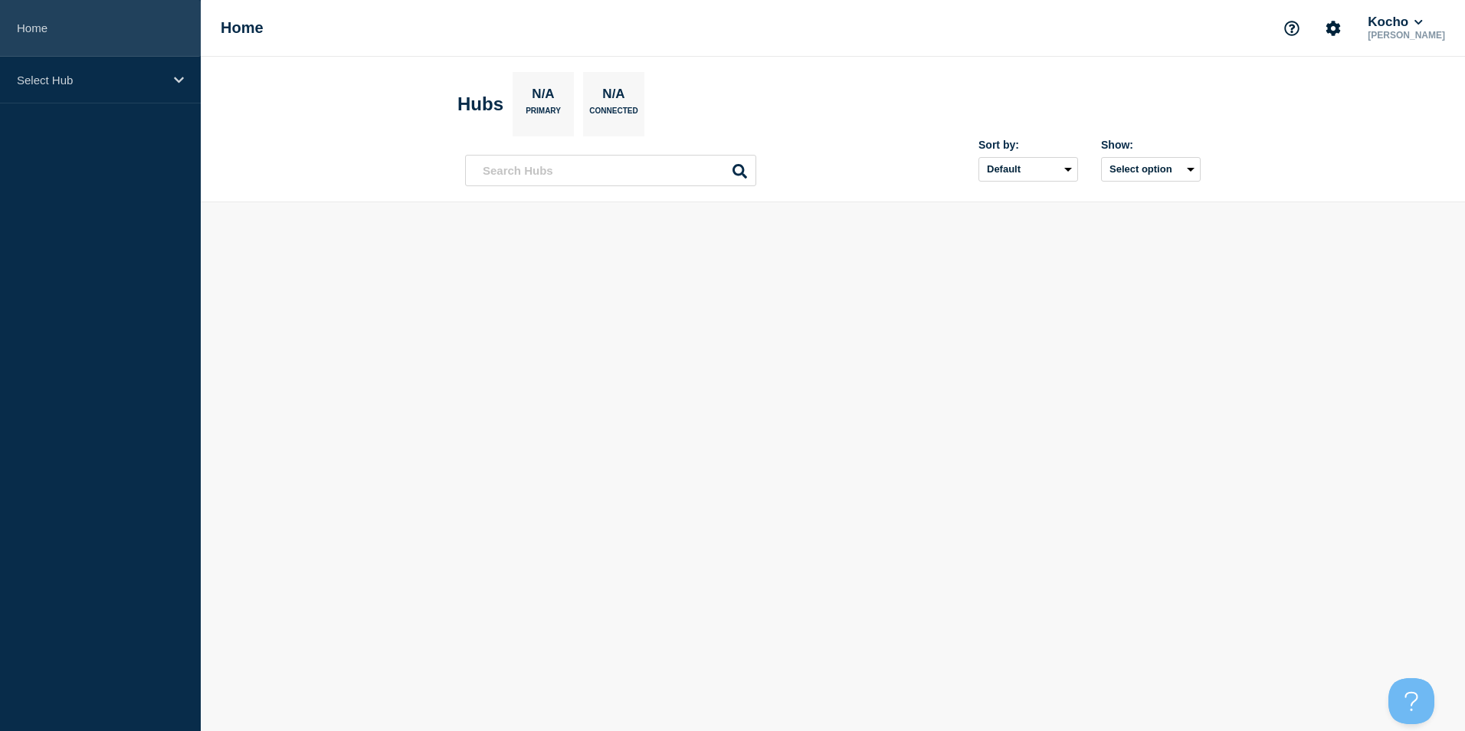
click at [31, 30] on link "Home" at bounding box center [100, 28] width 201 height 57
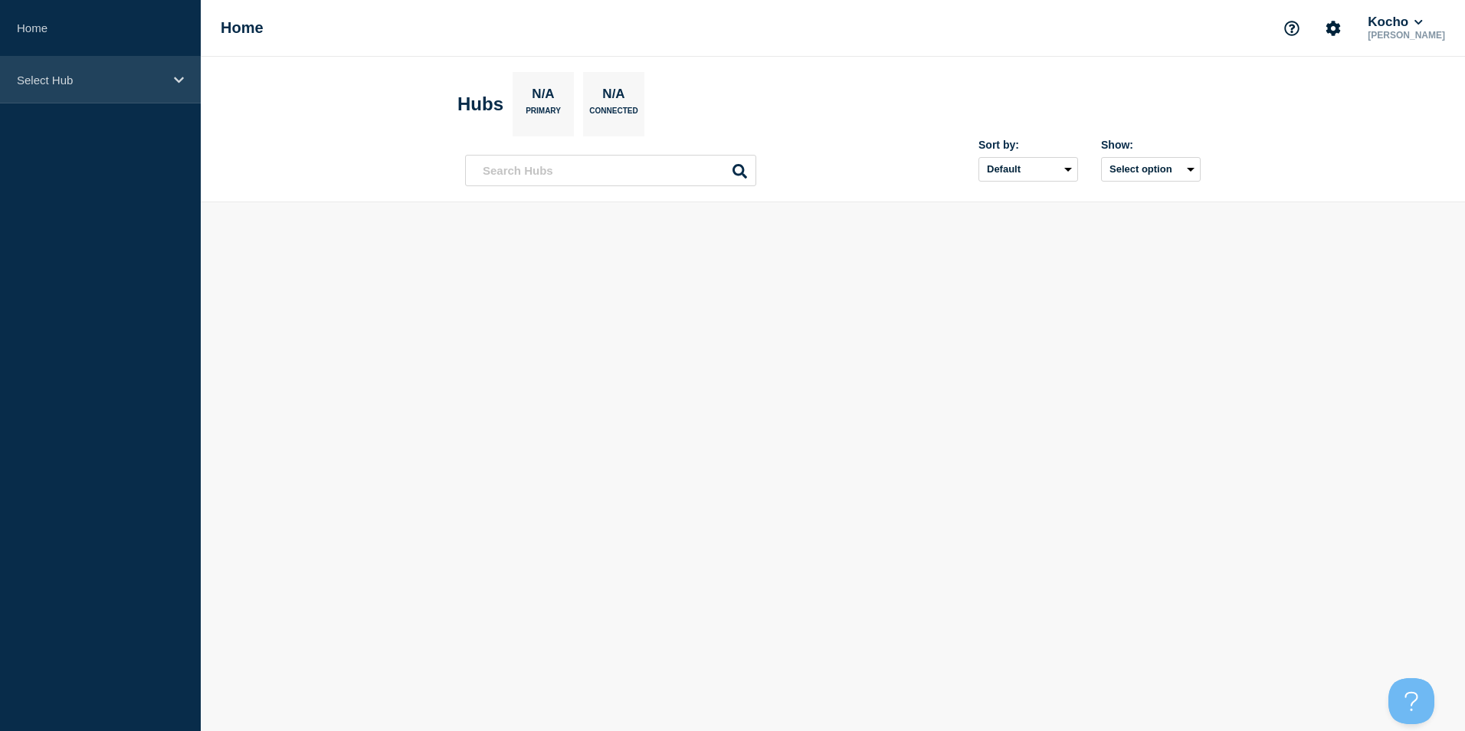
click at [66, 71] on div "Select Hub" at bounding box center [100, 80] width 201 height 47
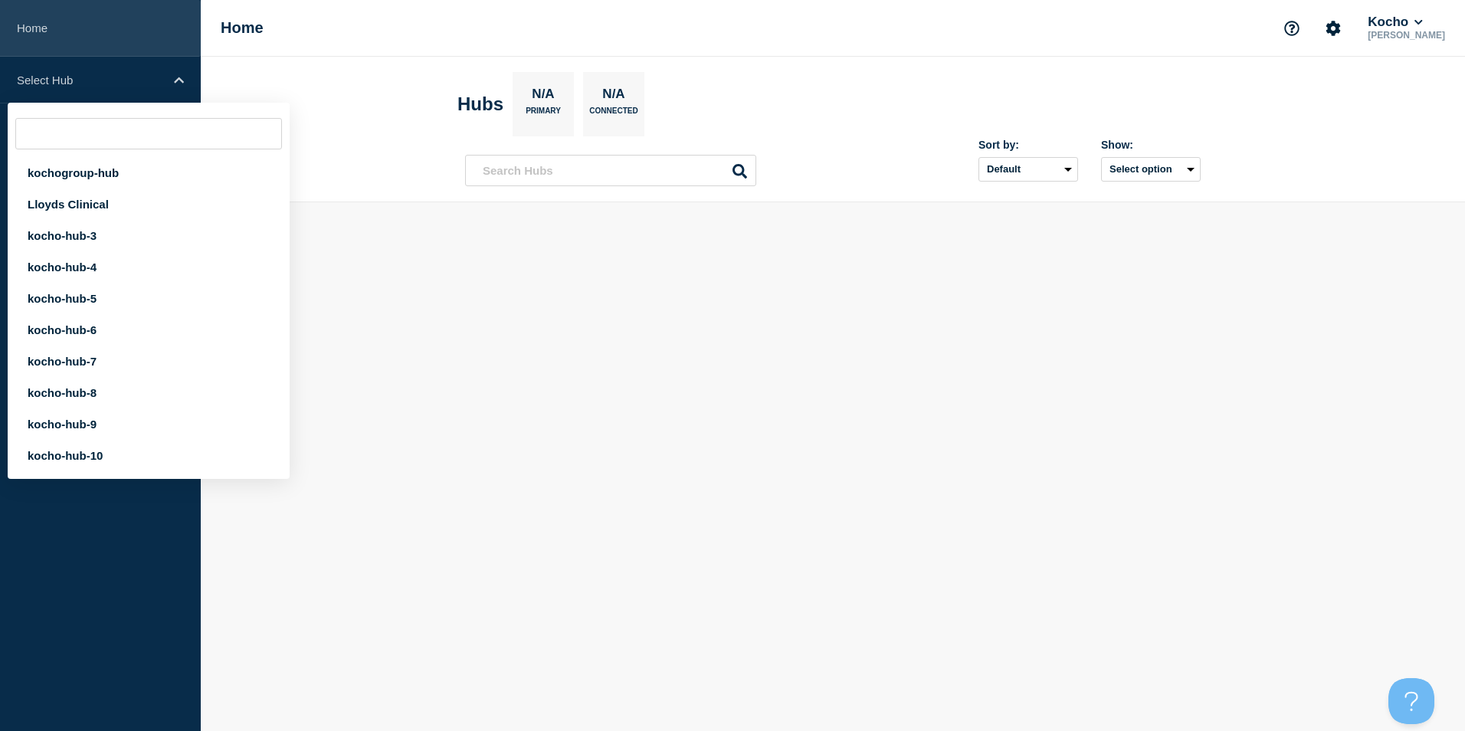
click at [40, 25] on link "Home" at bounding box center [100, 28] width 201 height 57
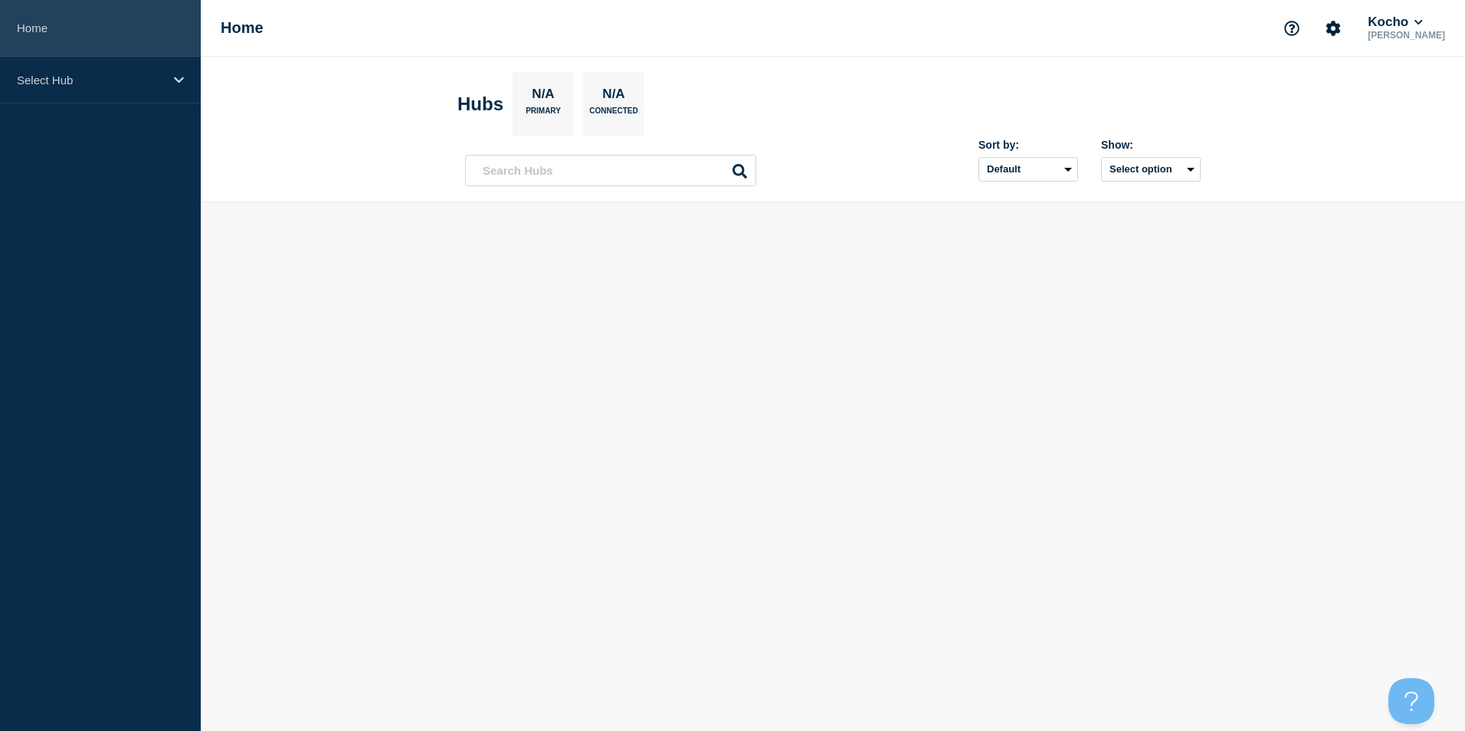
click at [40, 25] on link "Home" at bounding box center [100, 28] width 201 height 57
click at [727, 18] on button "Kocho" at bounding box center [1395, 22] width 61 height 15
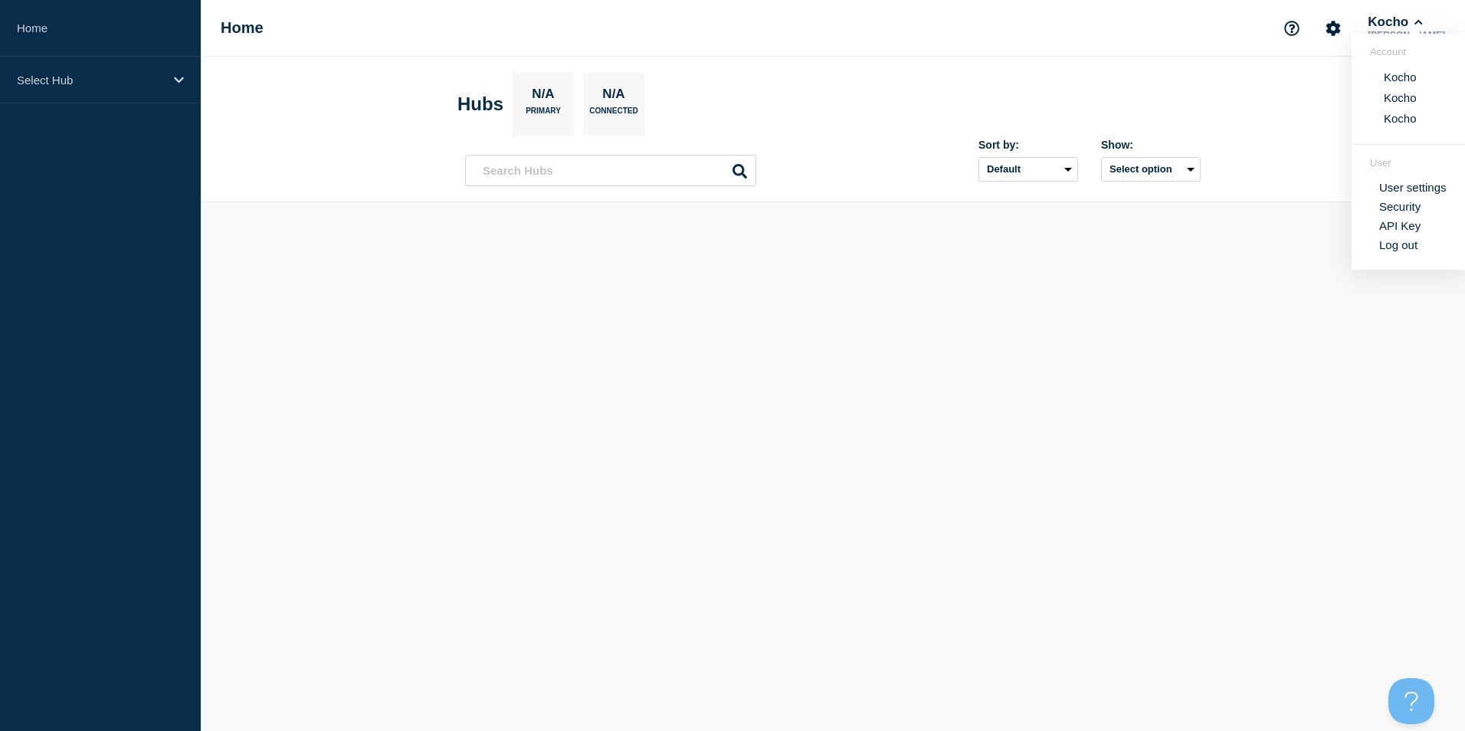
click at [727, 81] on header "Hubs N/A Primary N/A Connected Sort by: Default Last added Last updated Most ac…" at bounding box center [833, 130] width 1264 height 146
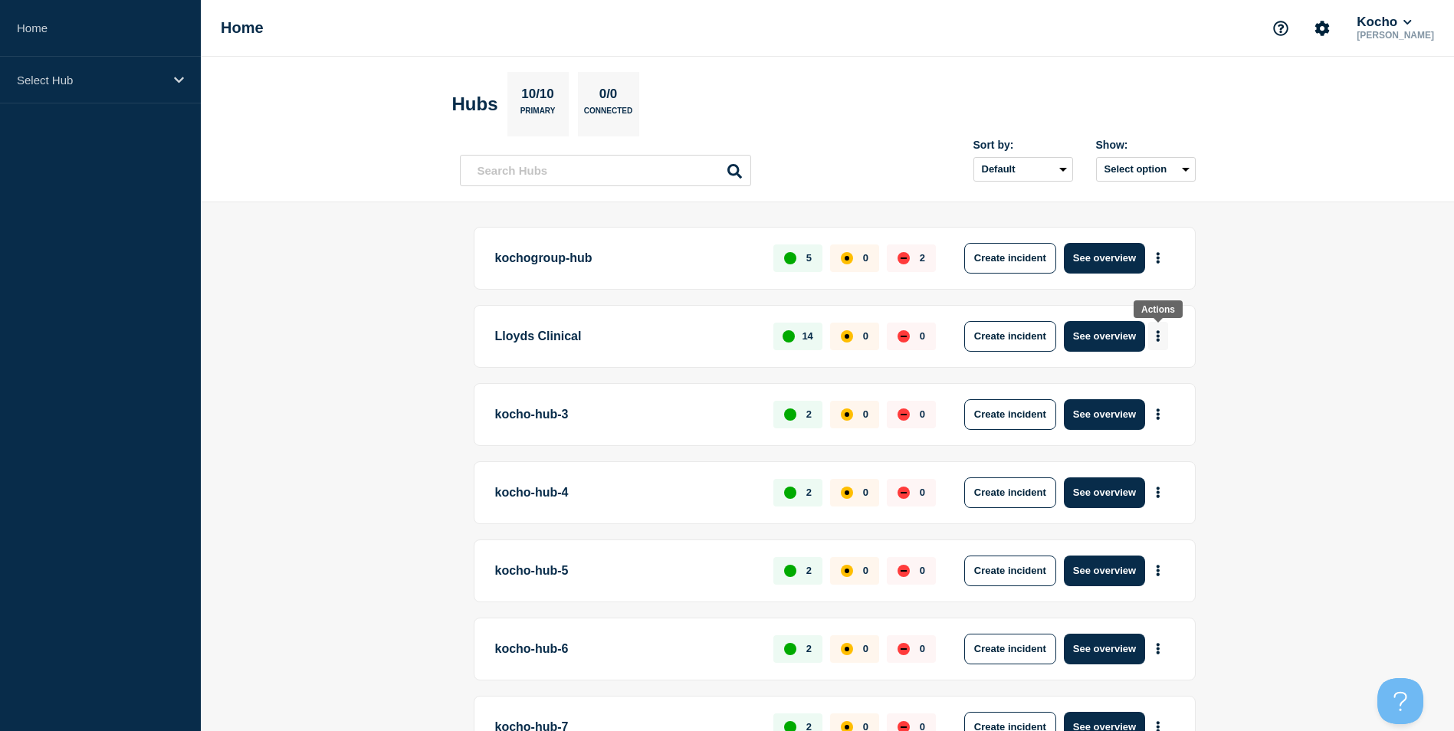
click at [1155, 333] on icon "More actions" at bounding box center [1157, 335] width 5 height 11
click at [1145, 406] on link "View Status Page" at bounding box center [1156, 402] width 113 height 13
